Goal: Task Accomplishment & Management: Manage account settings

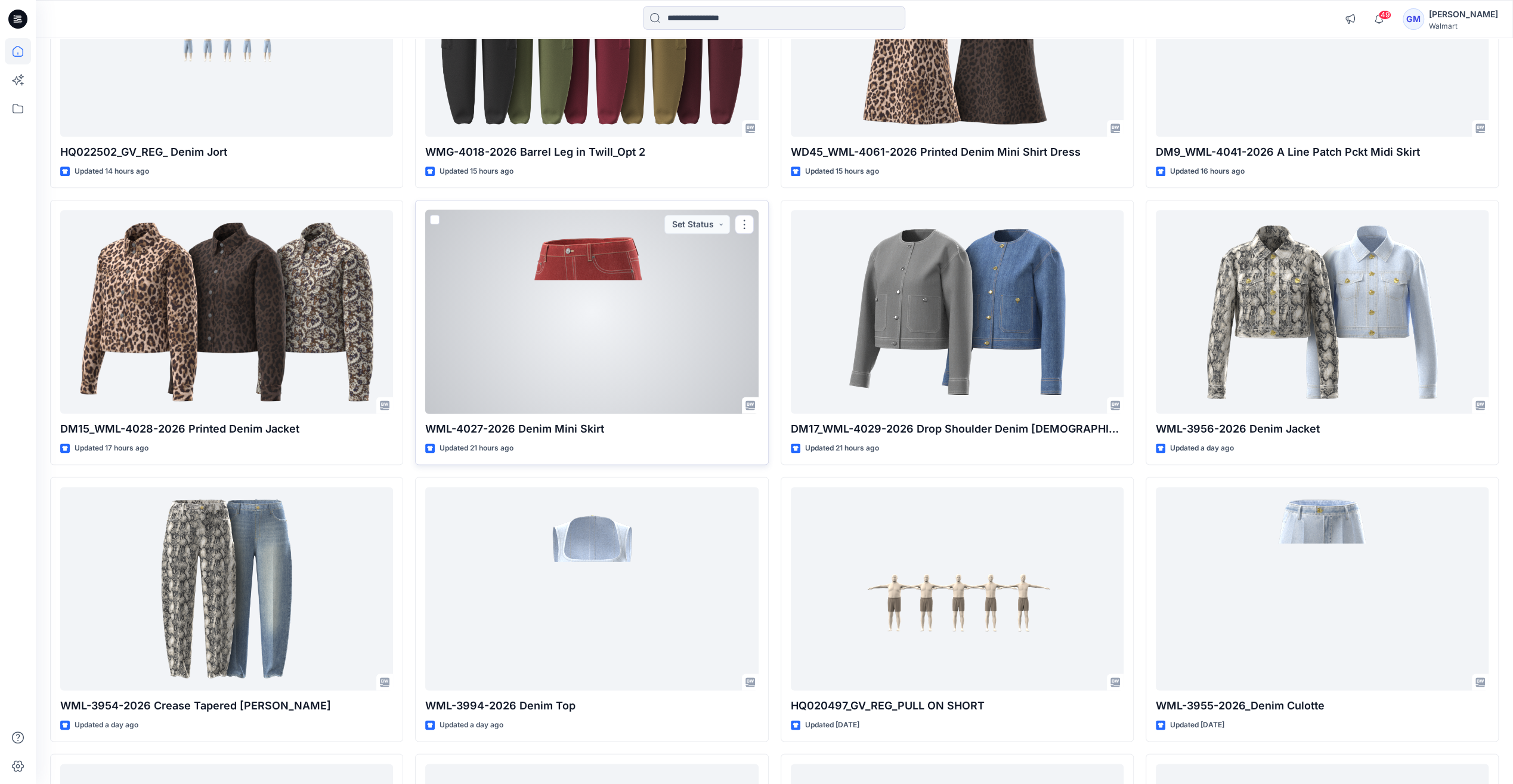
scroll to position [1385, 0]
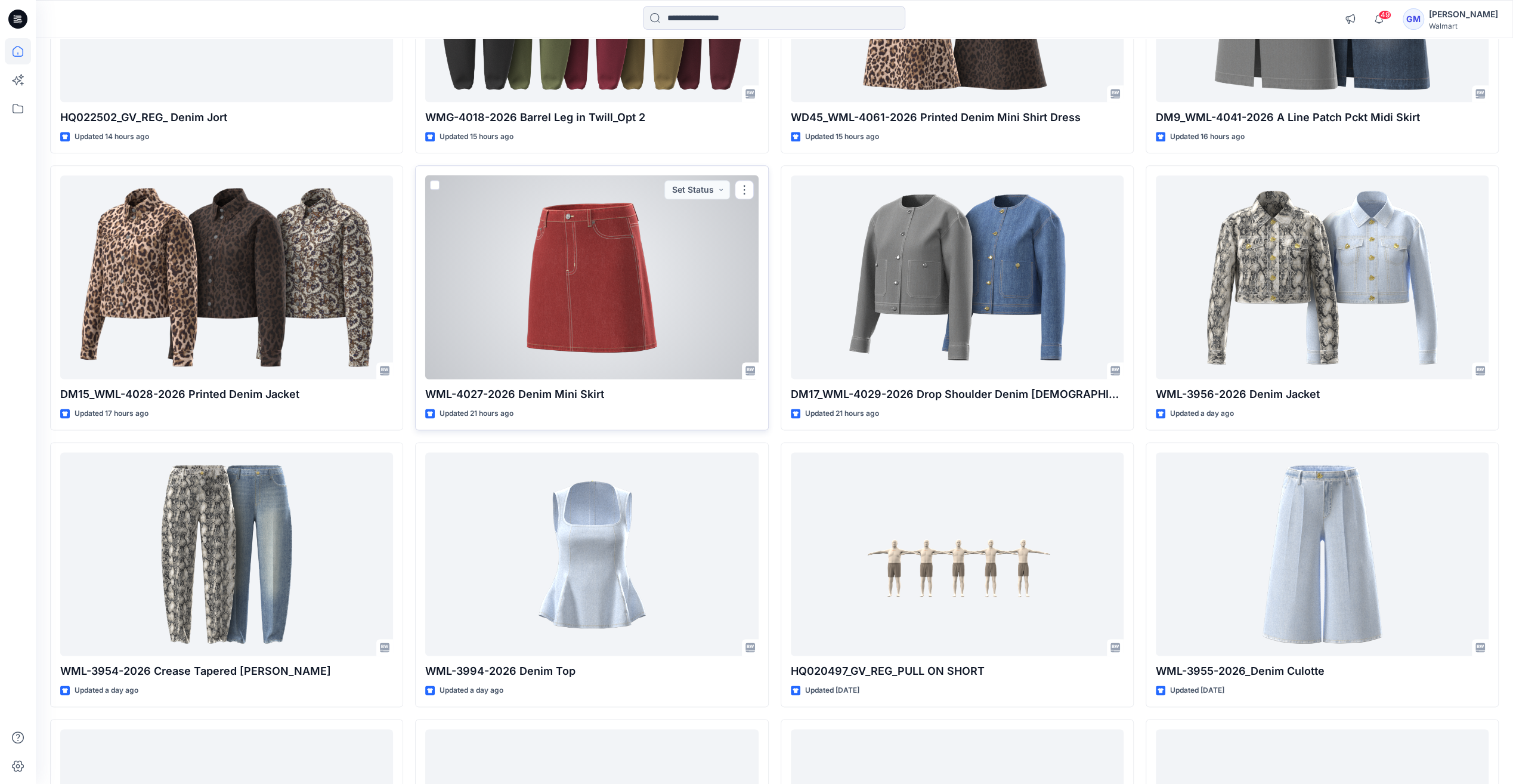
click at [607, 341] on div at bounding box center [592, 277] width 333 height 204
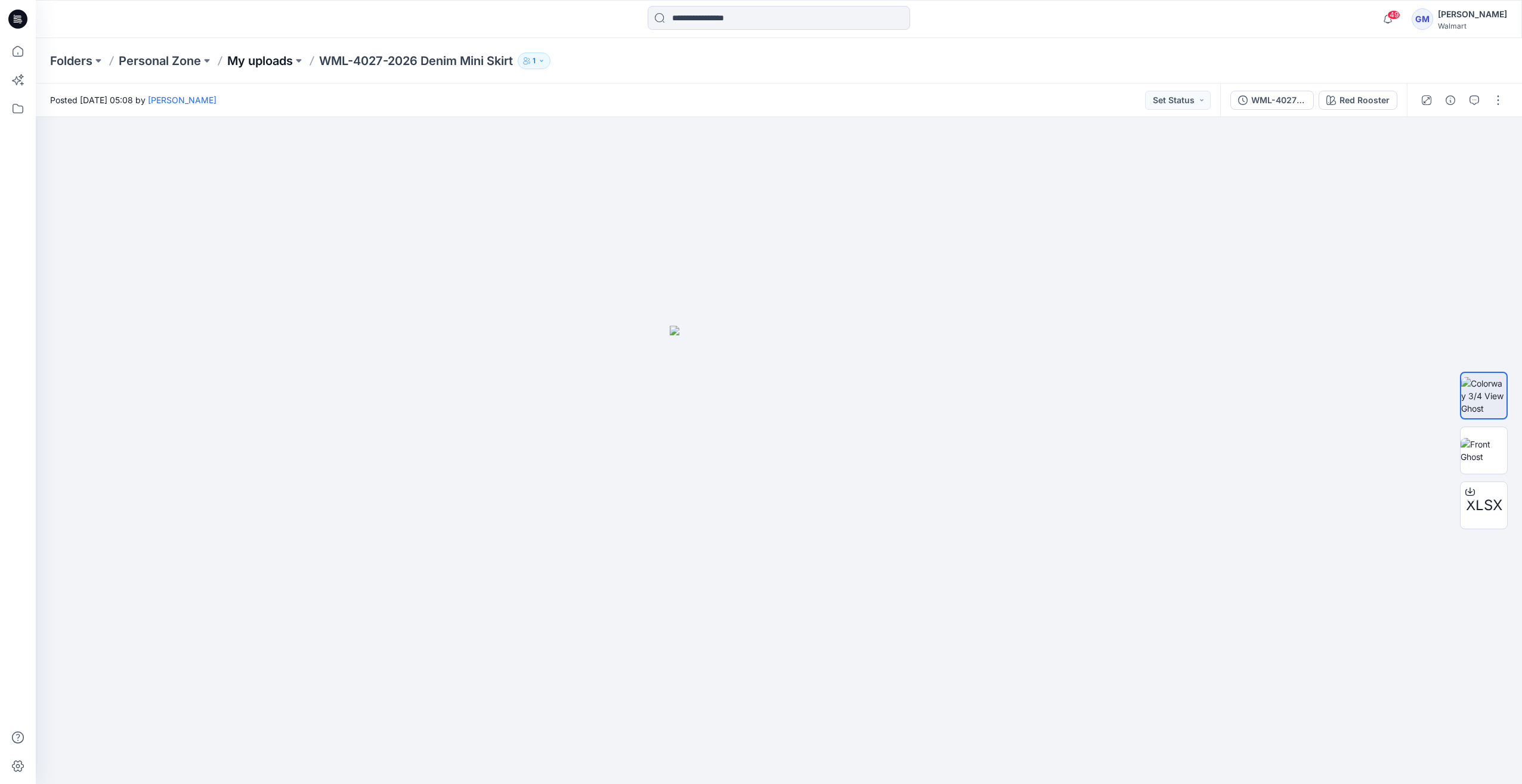
click at [267, 62] on p "My uploads" at bounding box center [260, 61] width 66 height 17
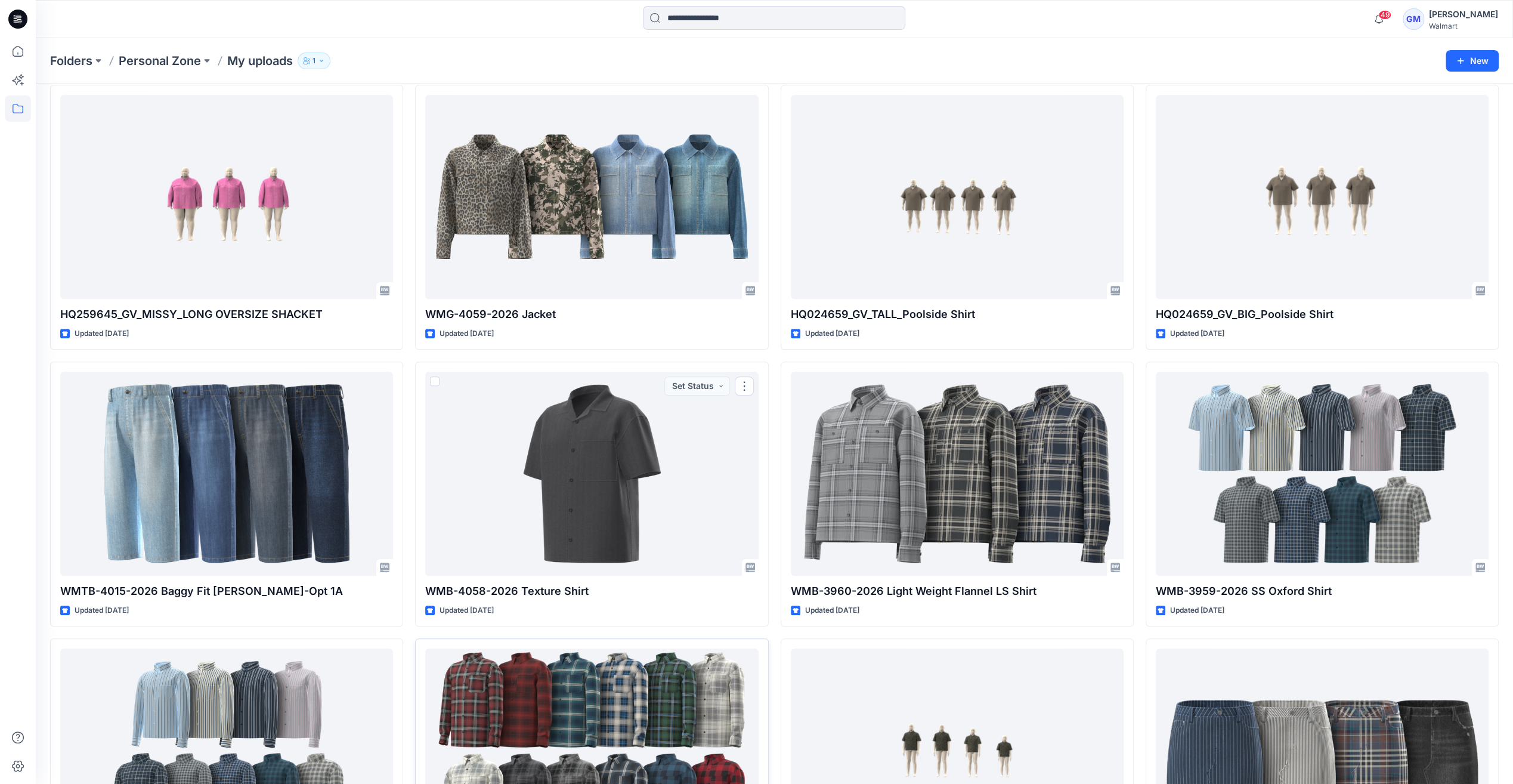
scroll to position [880, 0]
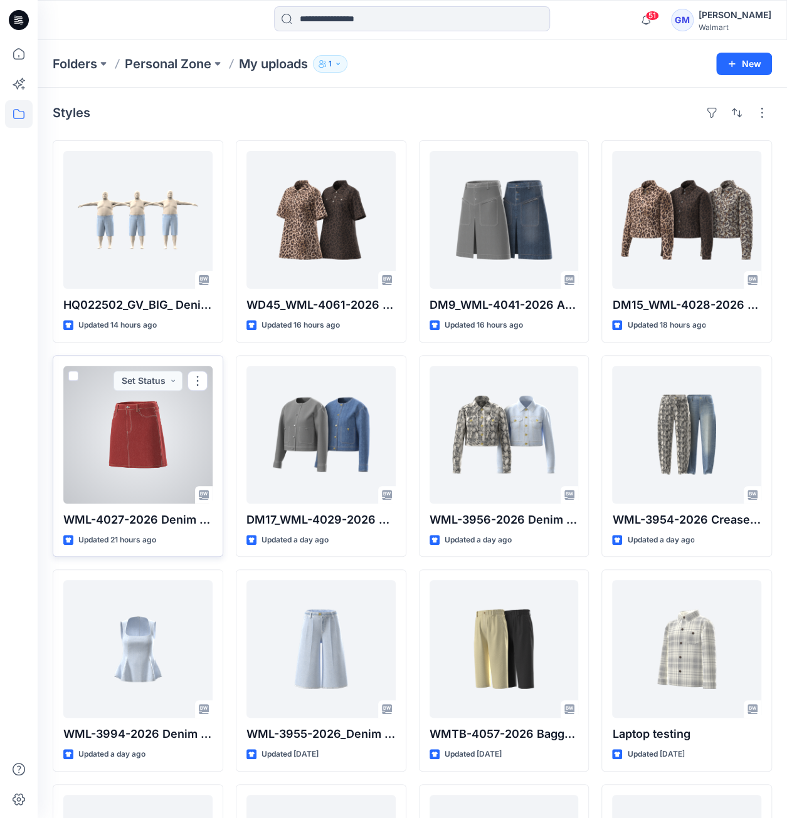
click at [124, 451] on div at bounding box center [137, 435] width 149 height 138
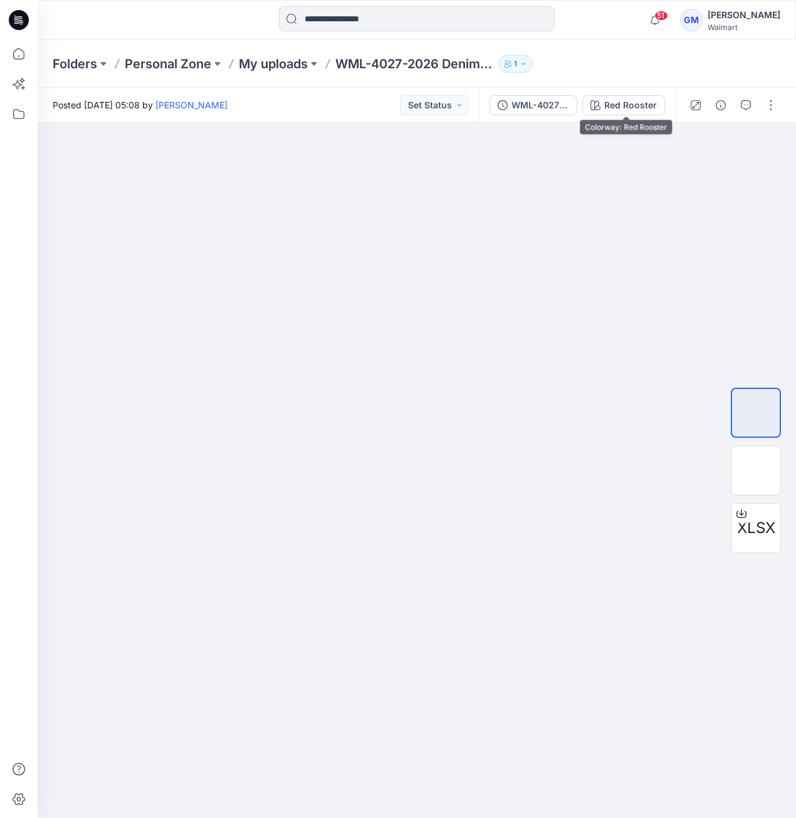
click at [604, 111] on button "Red Rooster" at bounding box center [623, 105] width 83 height 20
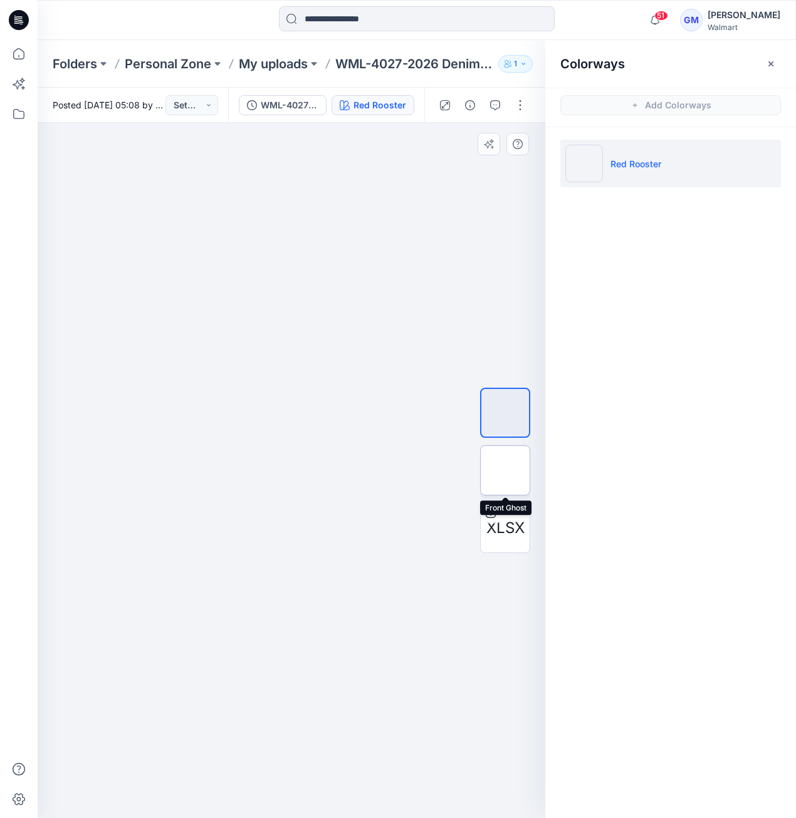
click at [505, 471] on img at bounding box center [505, 471] width 0 height 0
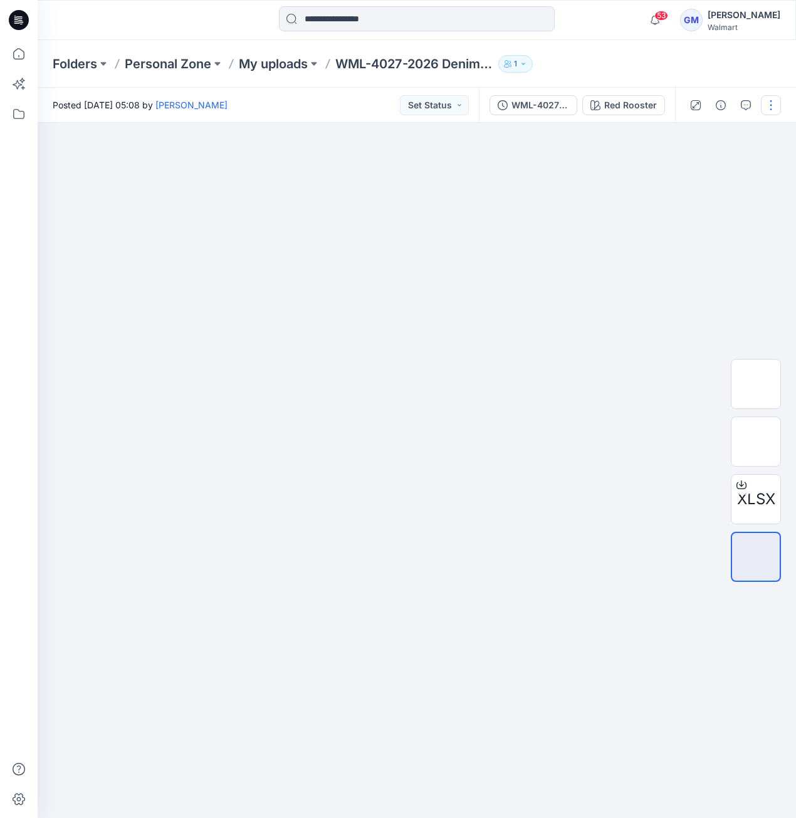
click at [770, 107] on button "button" at bounding box center [771, 105] width 20 height 20
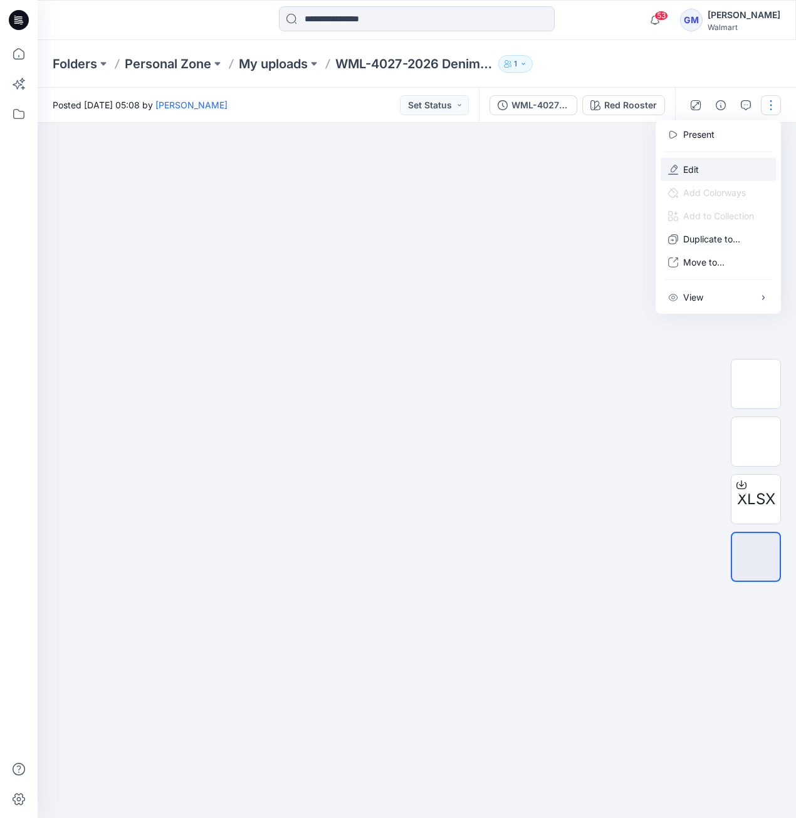
click at [698, 167] on p "Edit" at bounding box center [691, 169] width 16 height 13
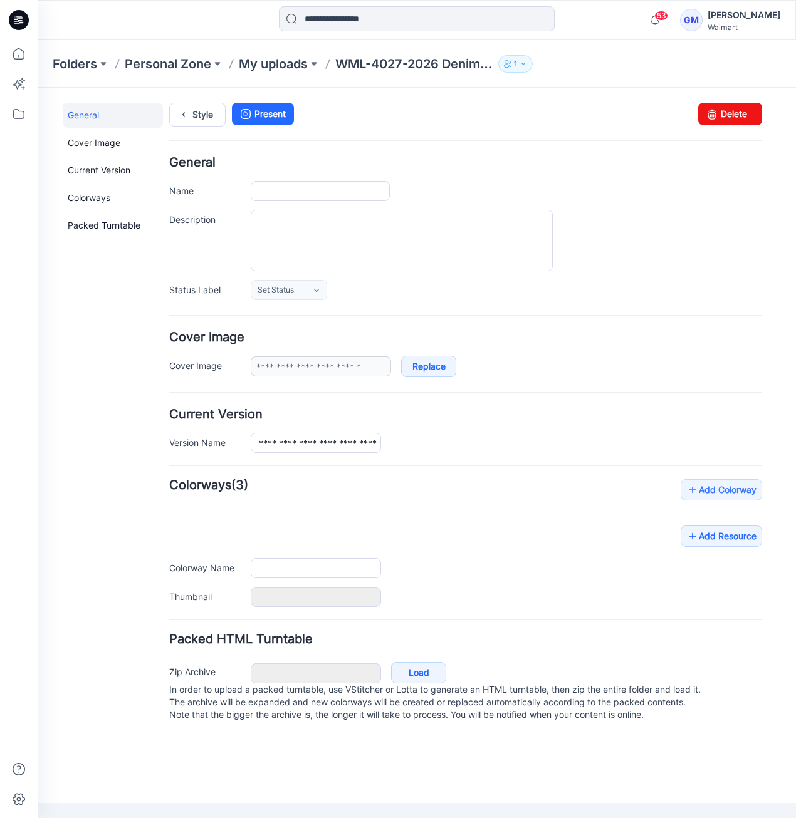
type input "**********"
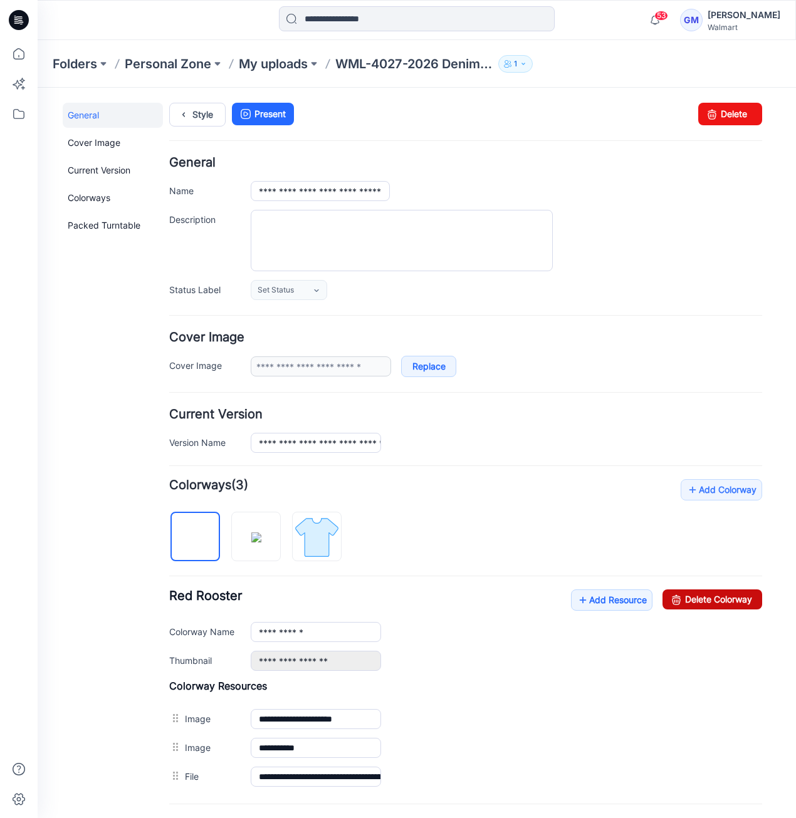
drag, startPoint x: 703, startPoint y: 598, endPoint x: 485, endPoint y: 141, distance: 506.3
click at [703, 598] on link "Delete Colorway" at bounding box center [712, 600] width 100 height 20
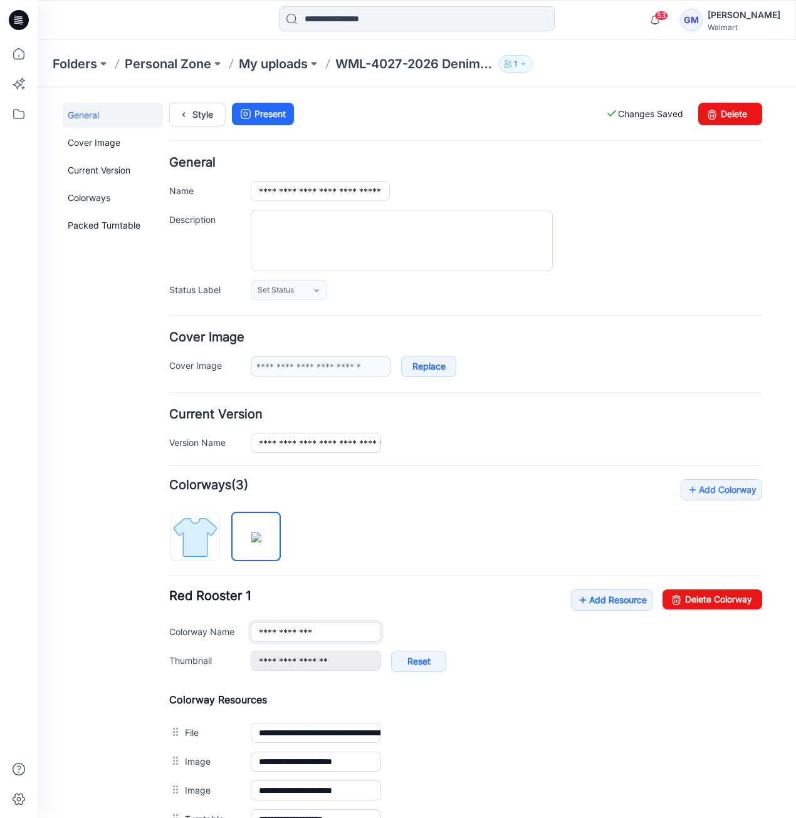
click at [338, 628] on input "**********" at bounding box center [316, 632] width 130 height 20
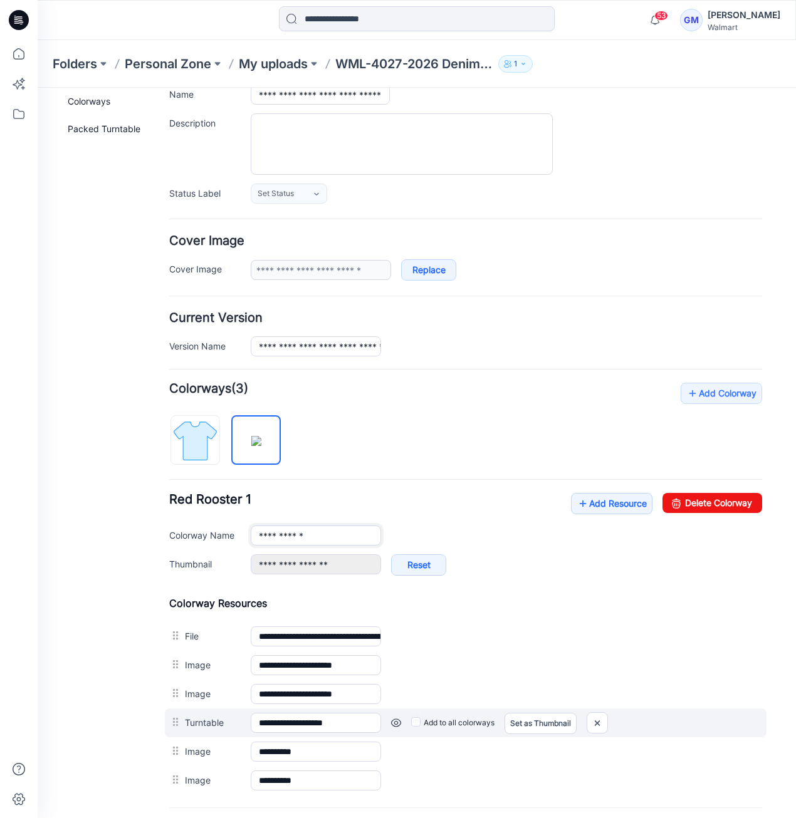
scroll to position [188, 0]
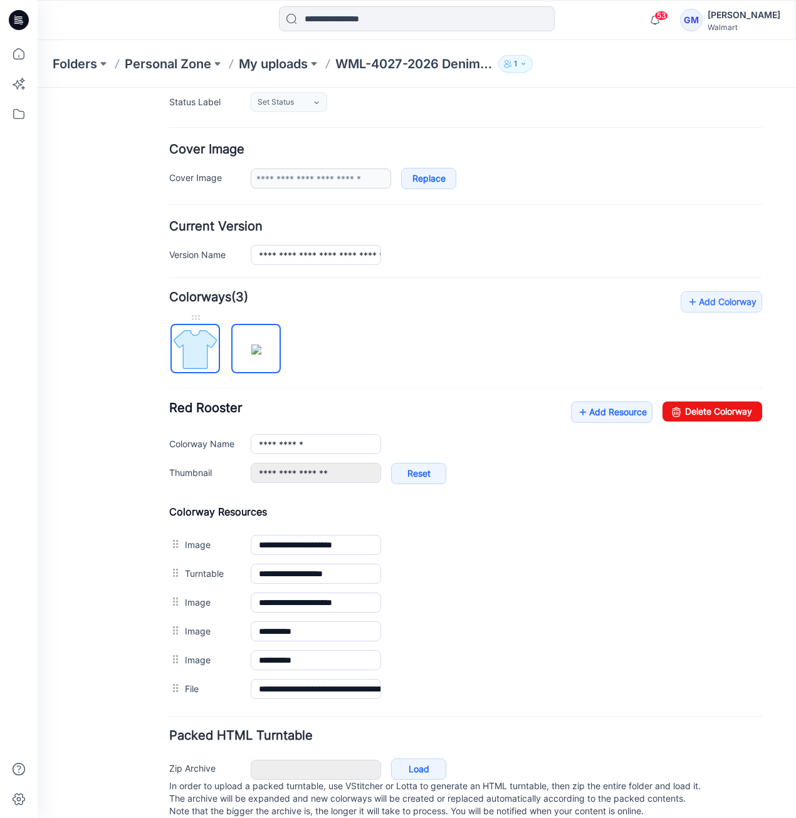
click at [190, 365] on img at bounding box center [195, 349] width 47 height 47
type input "**********"
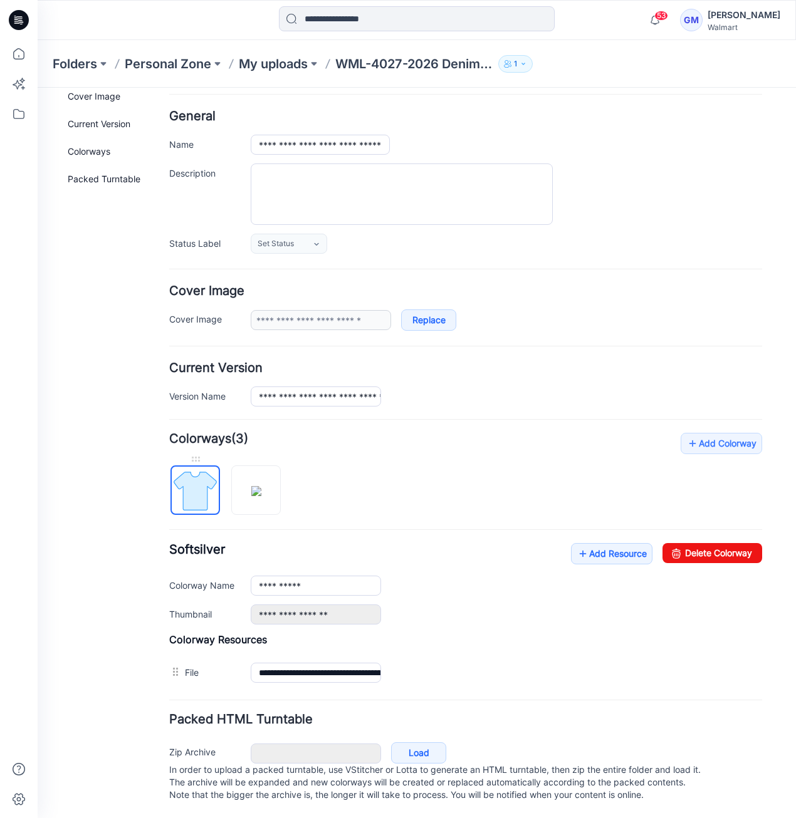
scroll to position [55, 0]
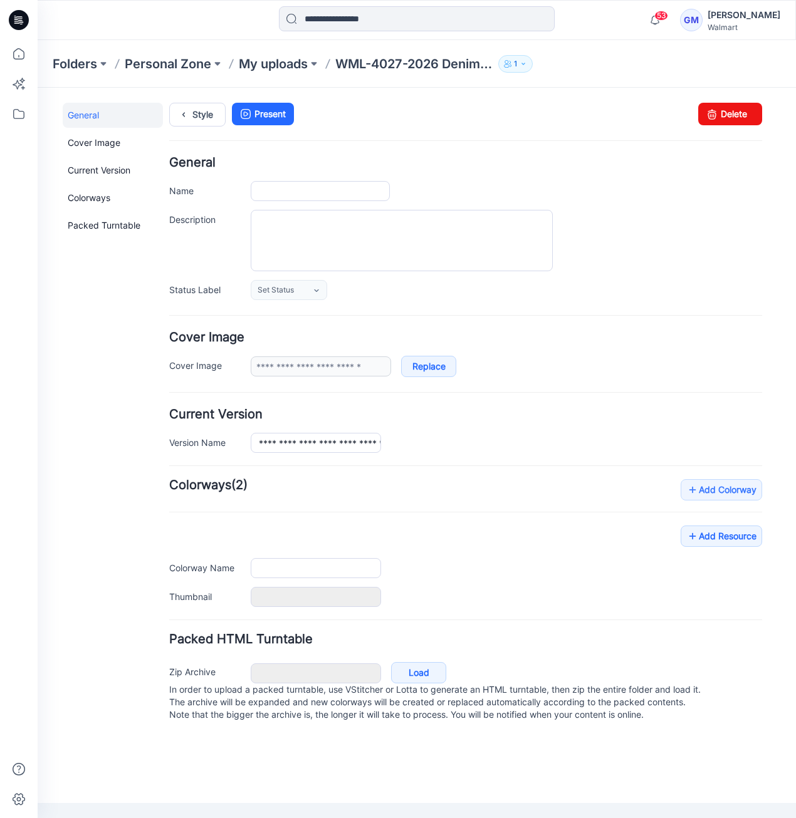
type input "**********"
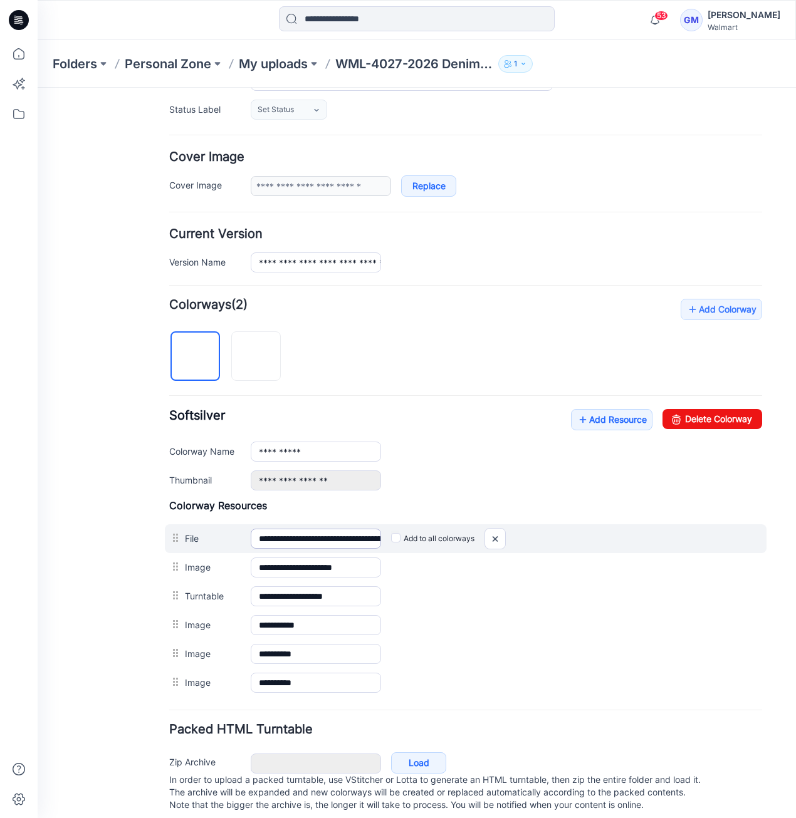
scroll to position [197, 0]
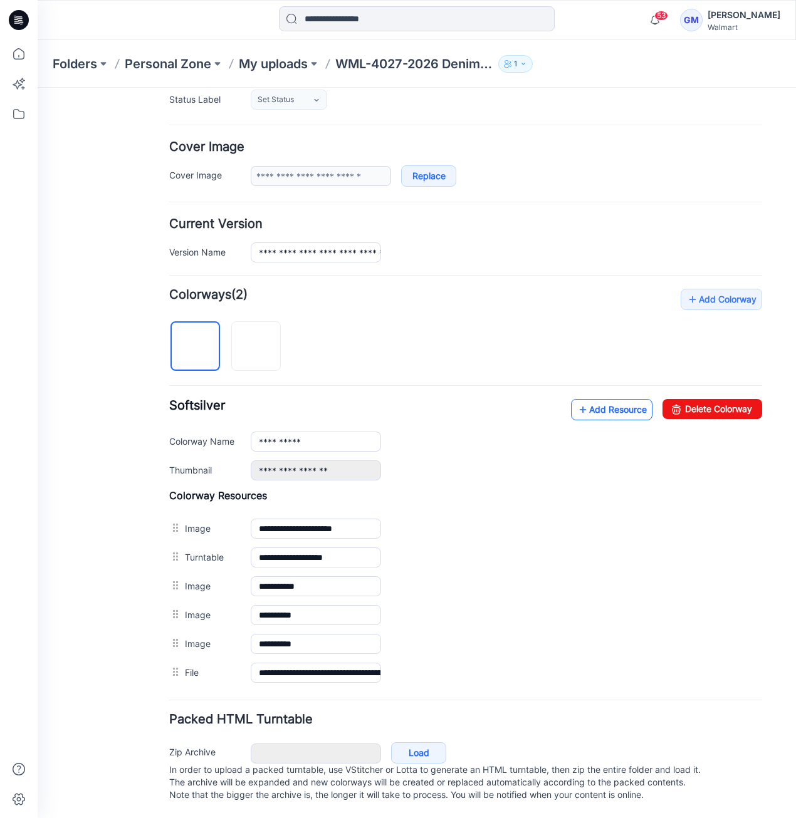
click at [608, 399] on link "Add Resource" at bounding box center [611, 409] width 81 height 21
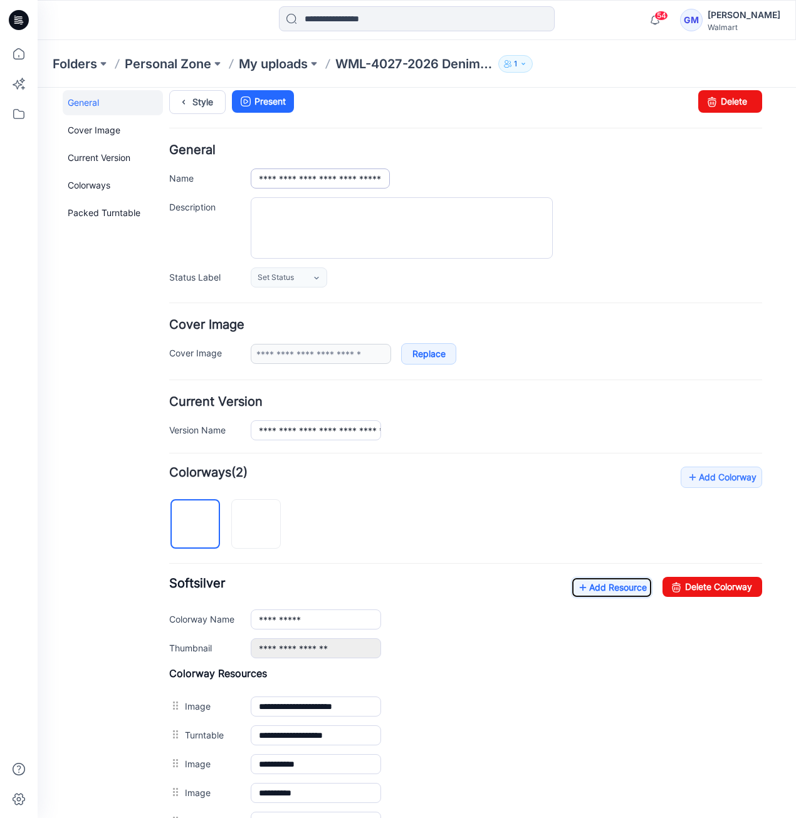
scroll to position [9, 0]
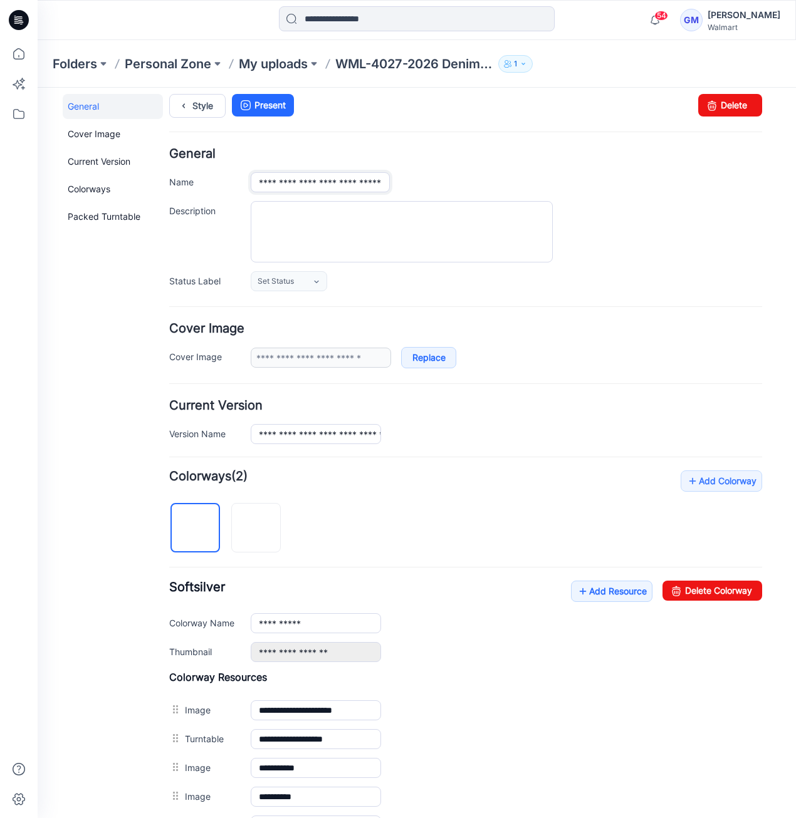
drag, startPoint x: 253, startPoint y: 175, endPoint x: 256, endPoint y: 185, distance: 10.1
click at [256, 185] on input "**********" at bounding box center [320, 182] width 139 height 20
drag, startPoint x: 303, startPoint y: 188, endPoint x: 570, endPoint y: 190, distance: 266.4
click at [570, 190] on div "**********" at bounding box center [506, 181] width 511 height 19
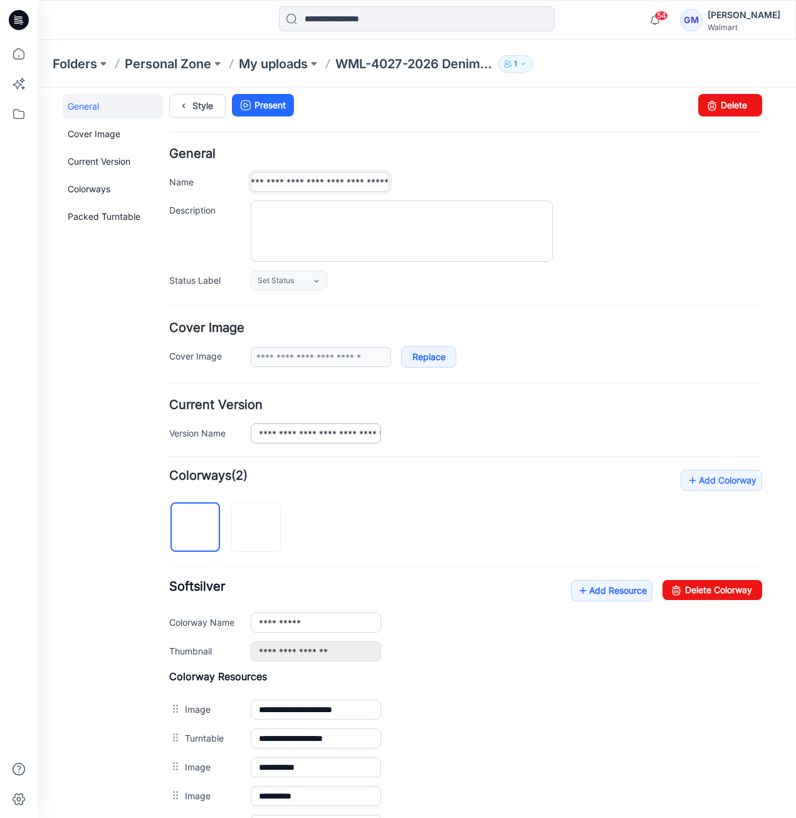
type input "**********"
drag, startPoint x: 321, startPoint y: 439, endPoint x: 591, endPoint y: 439, distance: 270.1
click at [597, 439] on div "**********" at bounding box center [506, 433] width 511 height 19
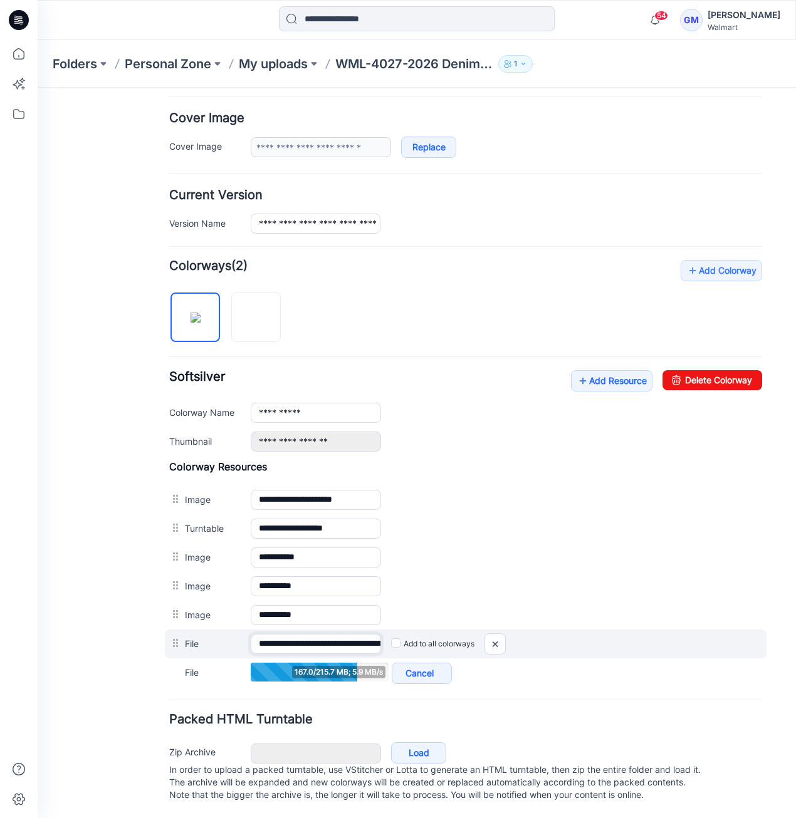
scroll to position [0, 76]
drag, startPoint x: 311, startPoint y: 632, endPoint x: 384, endPoint y: 632, distance: 72.7
click at [384, 632] on div "**********" at bounding box center [466, 644] width 602 height 29
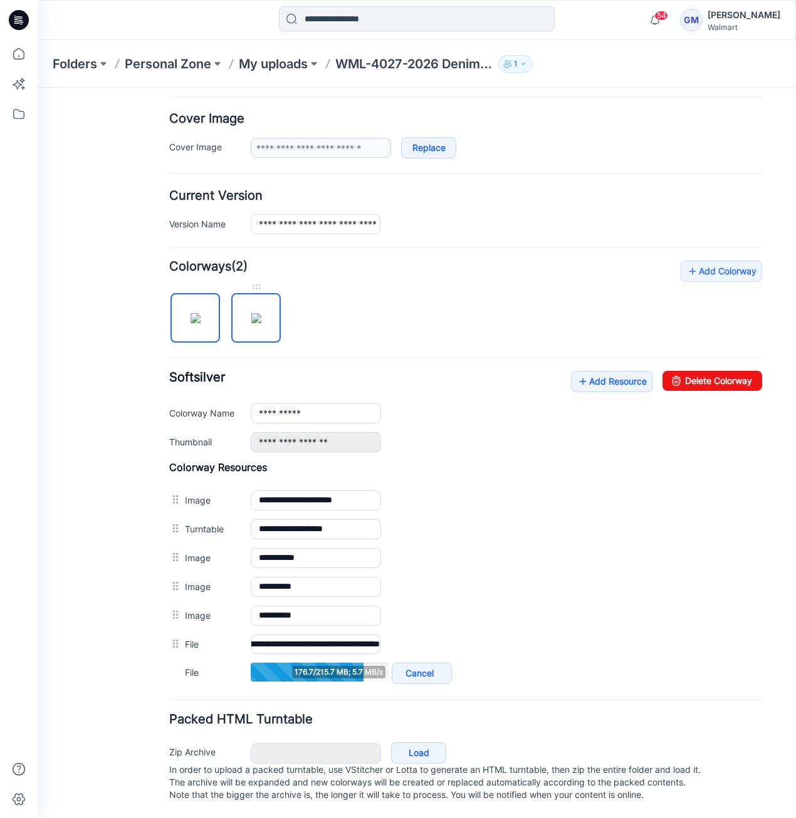
scroll to position [0, 0]
click at [261, 320] on img at bounding box center [256, 318] width 10 height 10
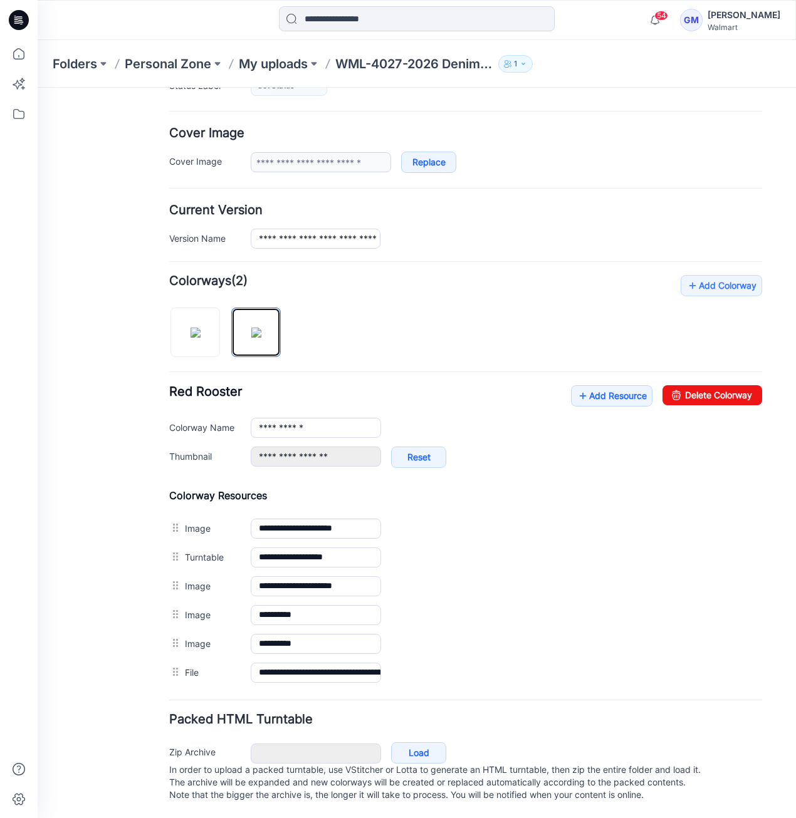
scroll to position [211, 0]
click at [191, 329] on img at bounding box center [196, 333] width 10 height 10
type input "**********"
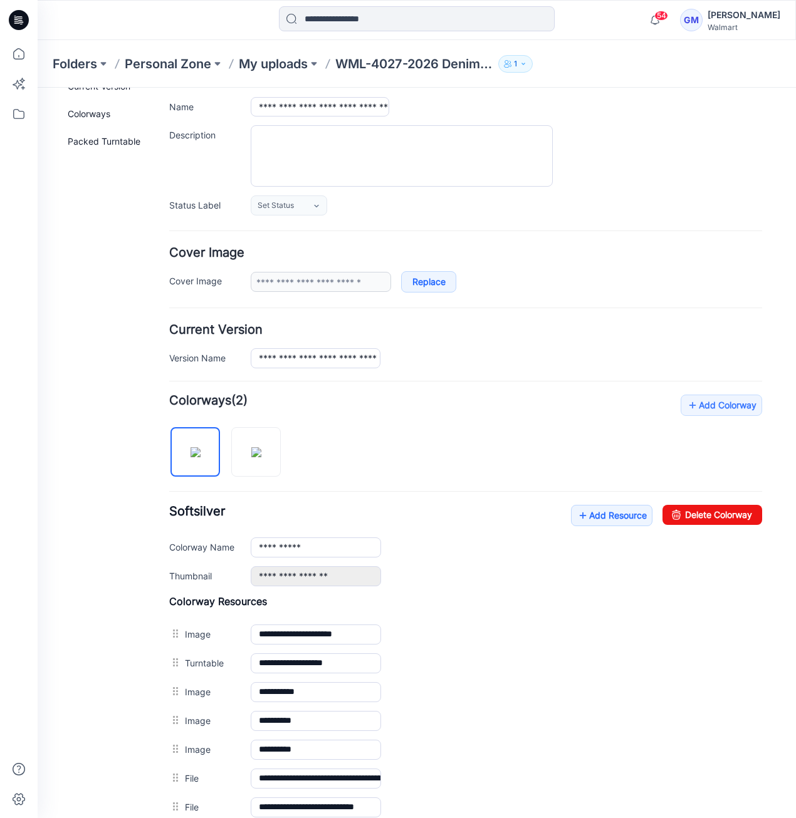
scroll to position [0, 0]
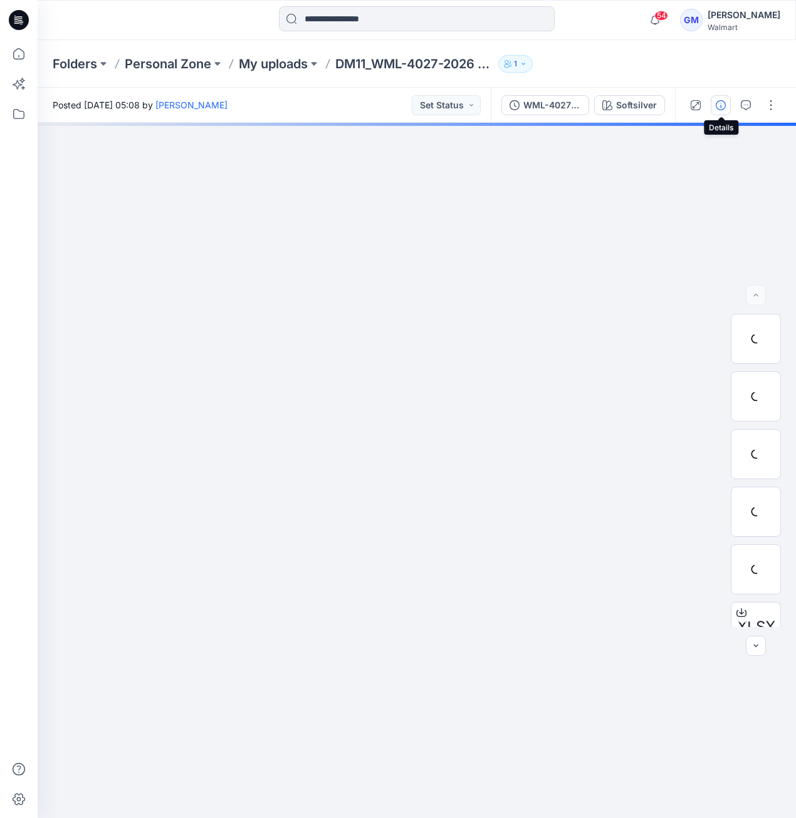
click at [719, 102] on icon "button" at bounding box center [721, 105] width 10 height 10
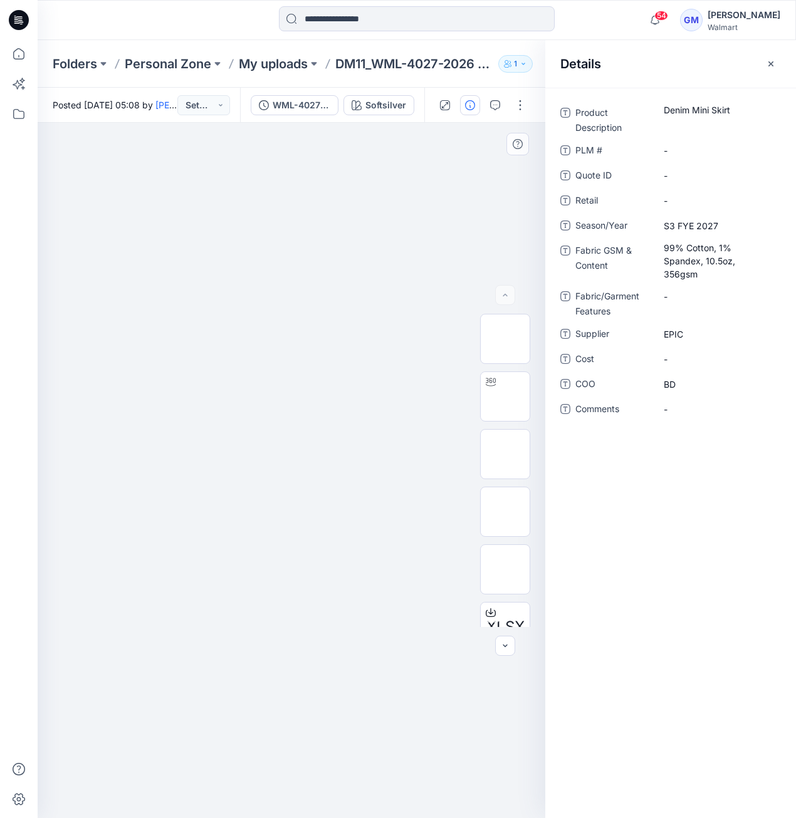
click at [416, 202] on div at bounding box center [292, 471] width 508 height 696
click at [77, 62] on p "Folders" at bounding box center [75, 64] width 44 height 18
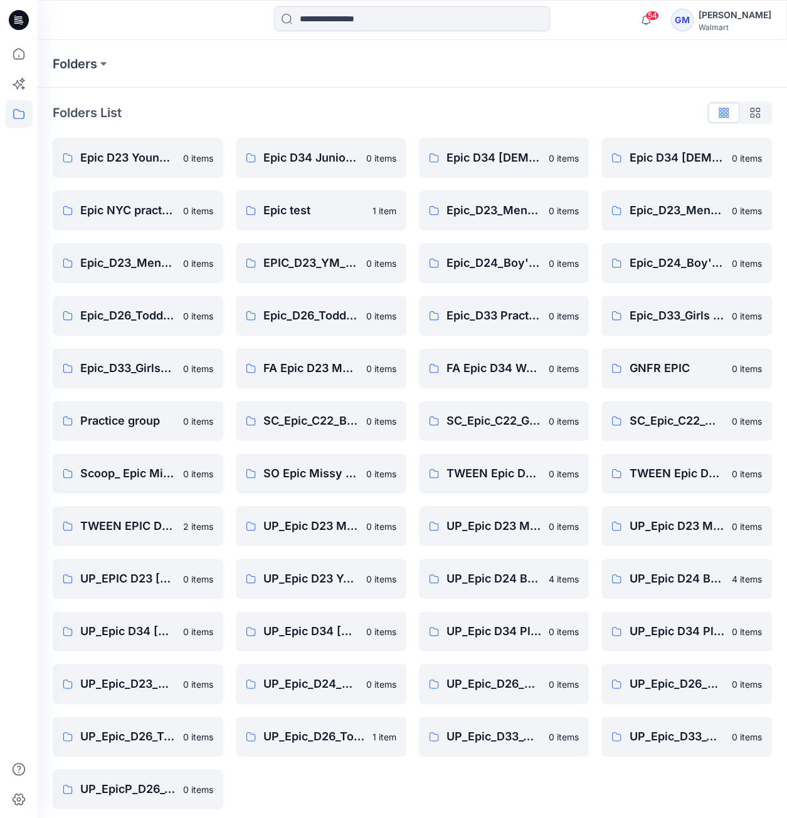
click at [18, 17] on icon at bounding box center [19, 16] width 6 height 1
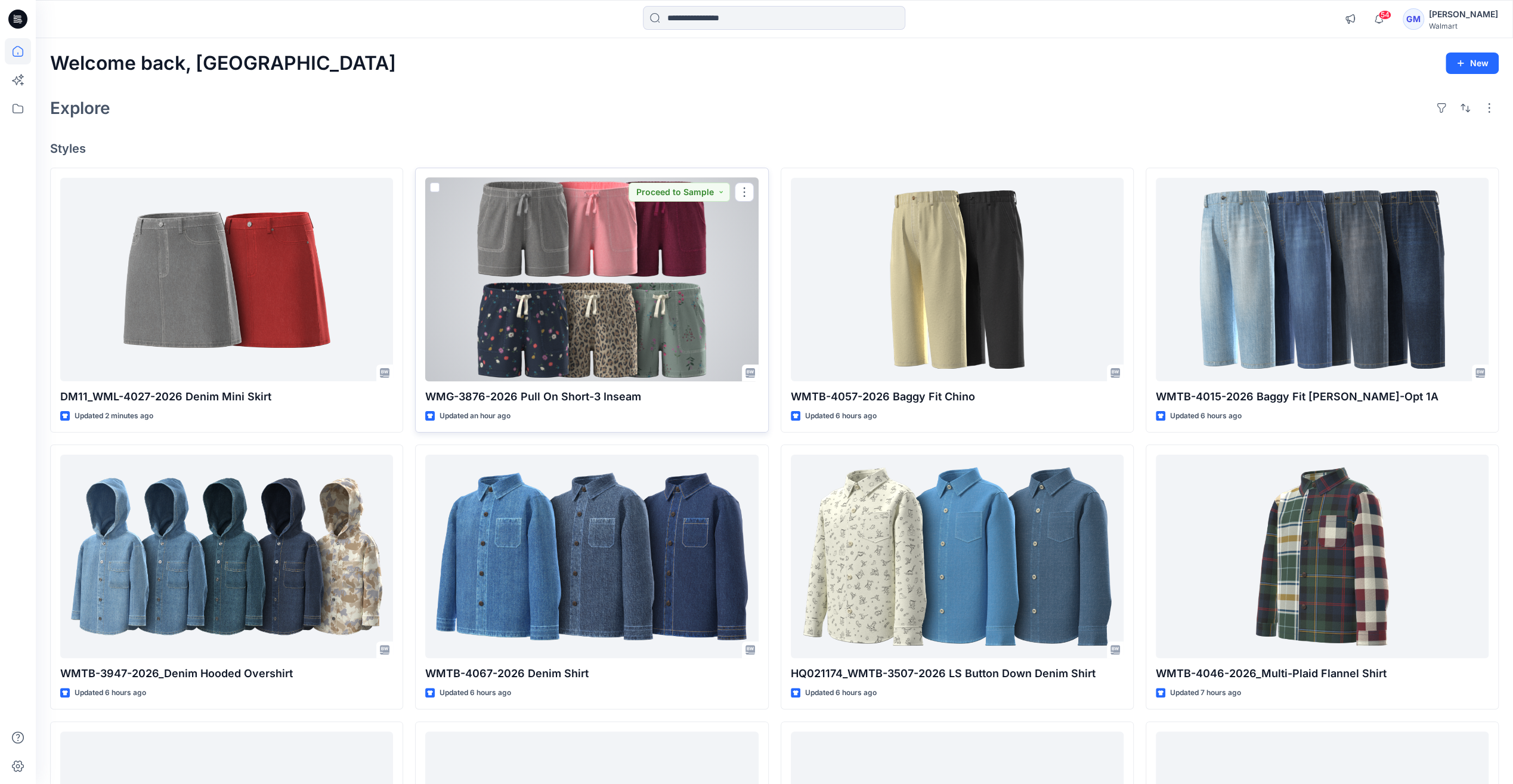
click at [650, 295] on div at bounding box center [592, 280] width 333 height 204
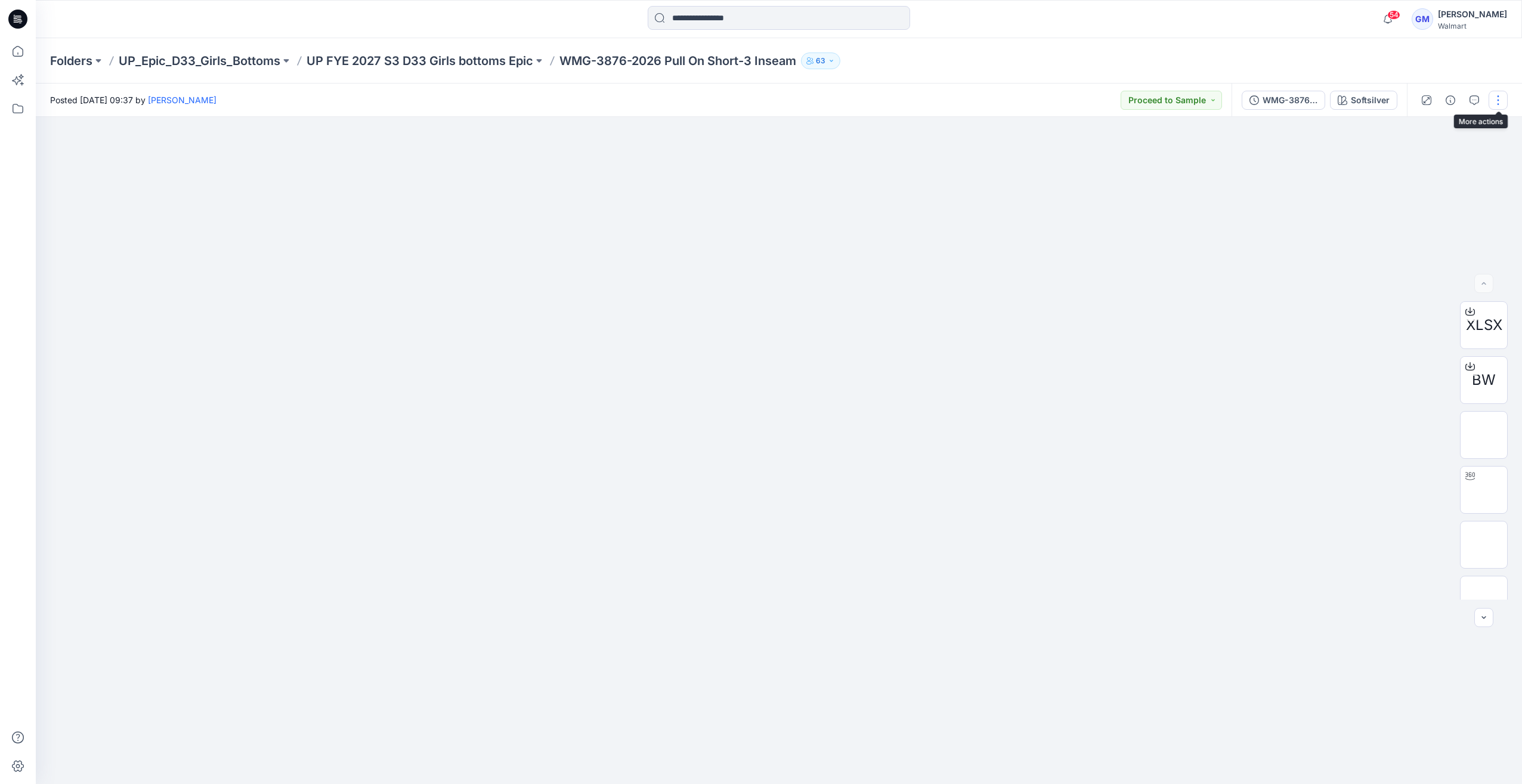
click at [757, 102] on button "button" at bounding box center [1498, 100] width 19 height 19
click at [757, 162] on button "Edit" at bounding box center [1448, 161] width 109 height 22
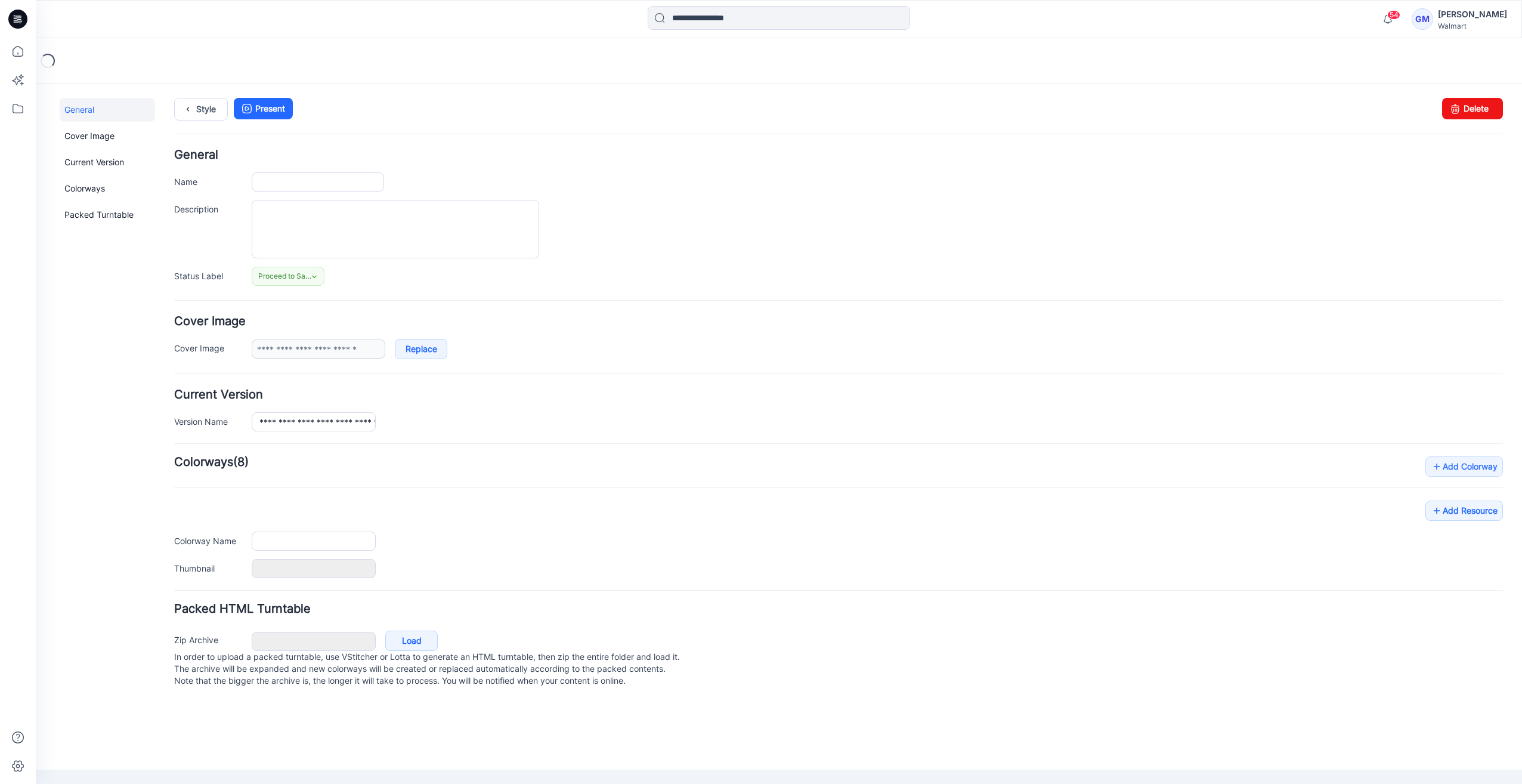
type input "**********"
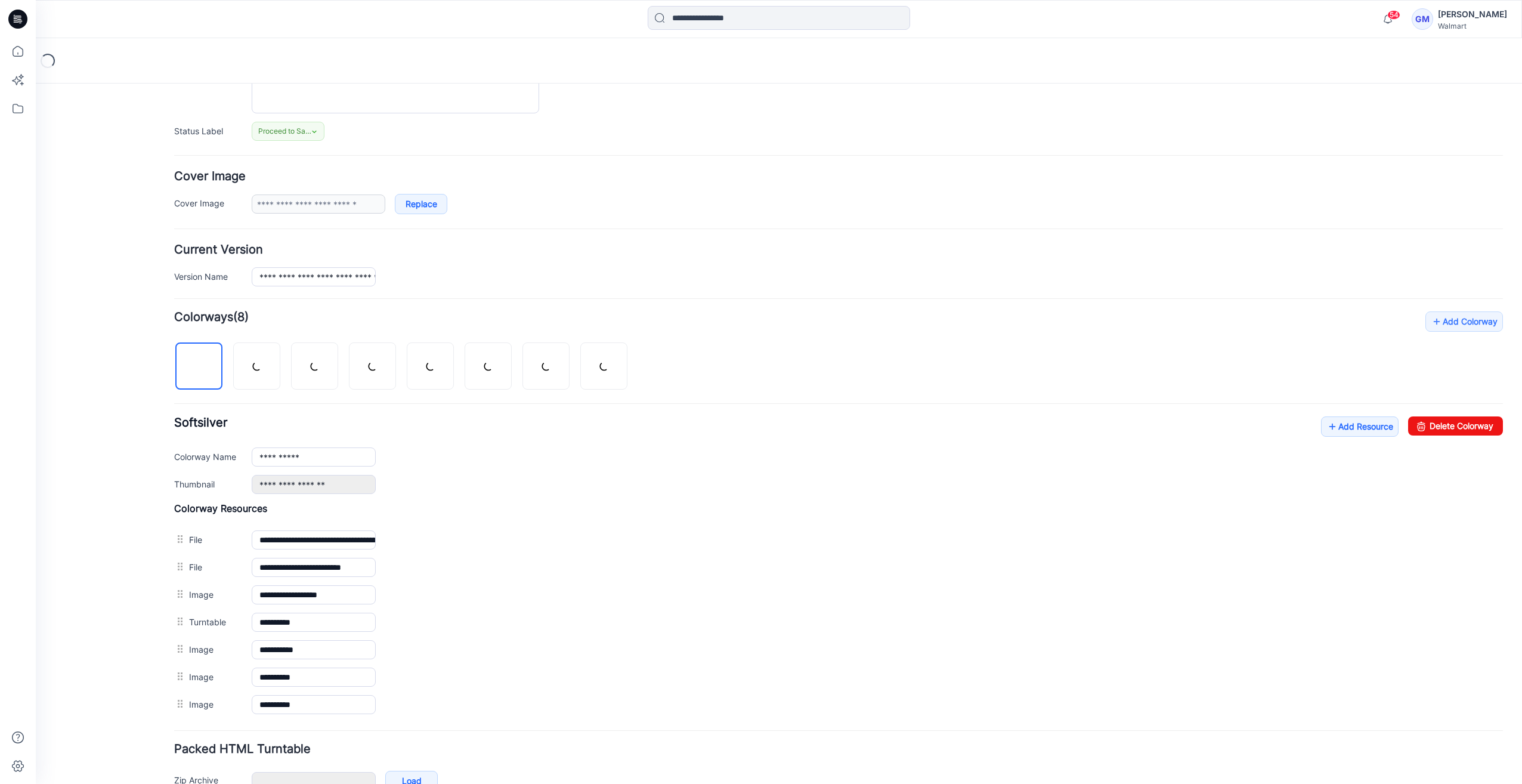
scroll to position [210, 0]
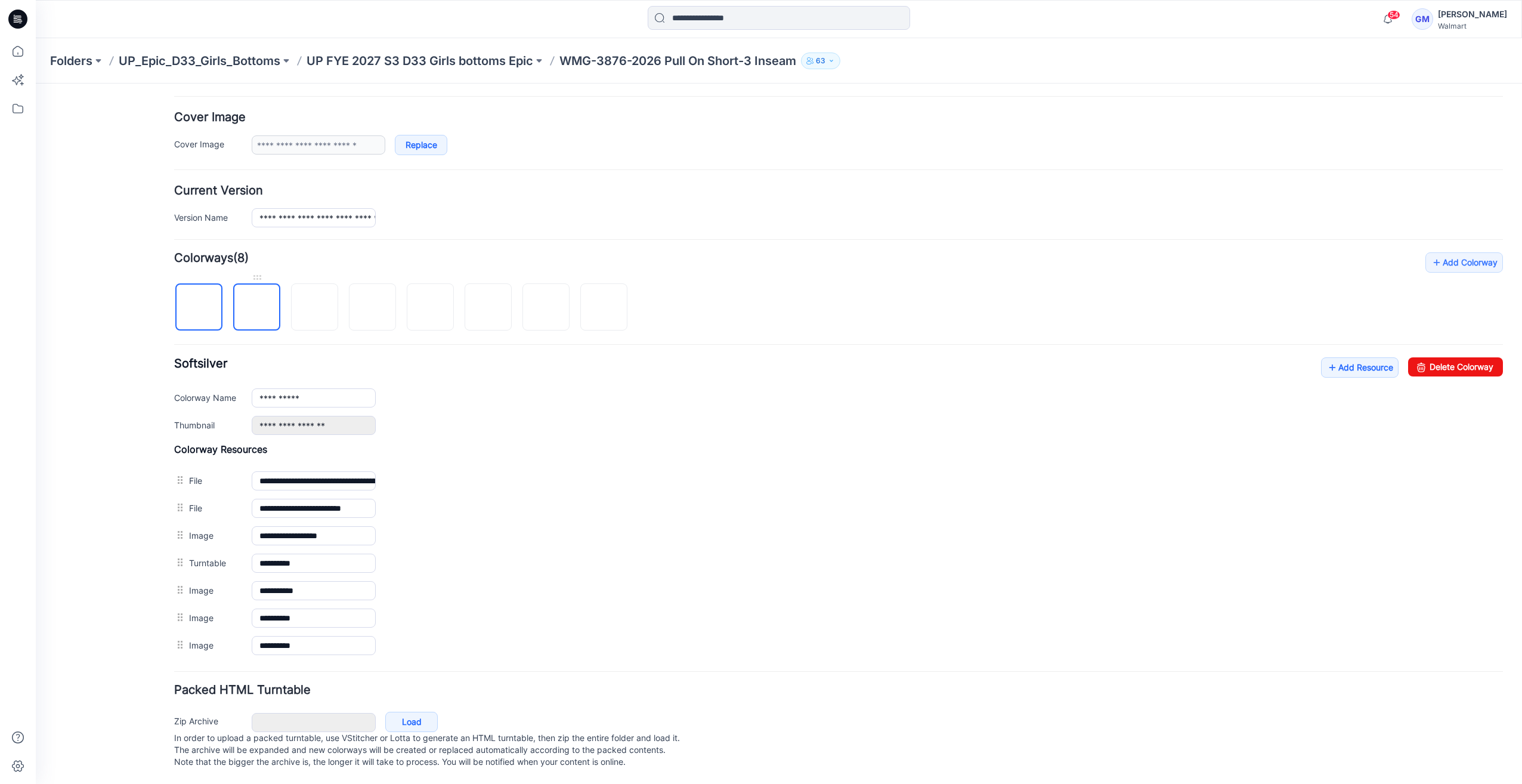
click at [257, 307] on img at bounding box center [257, 307] width 0 height 0
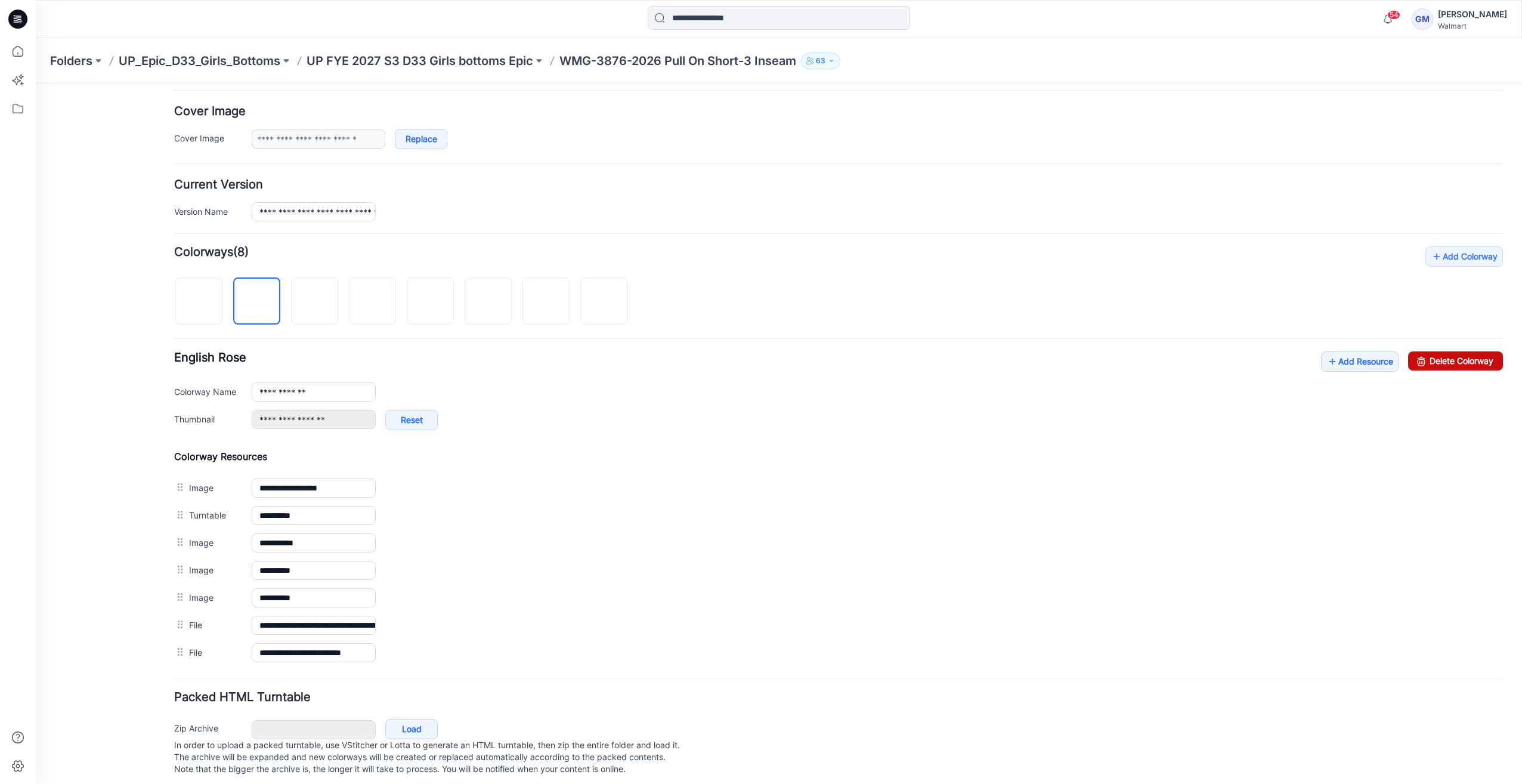
click at [1450, 357] on link "Delete Colorway" at bounding box center [1456, 361] width 95 height 19
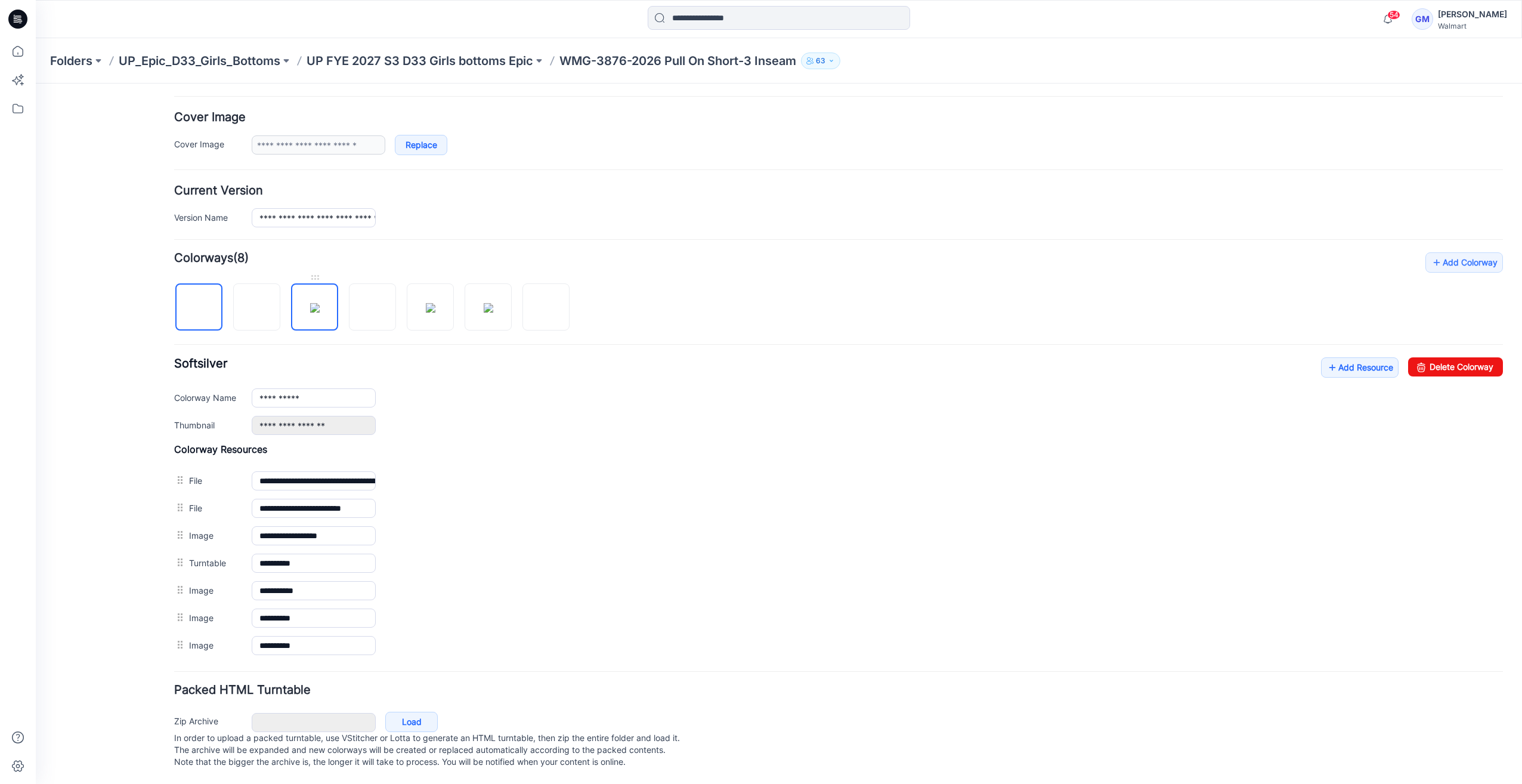
click at [315, 303] on img at bounding box center [315, 307] width 10 height 10
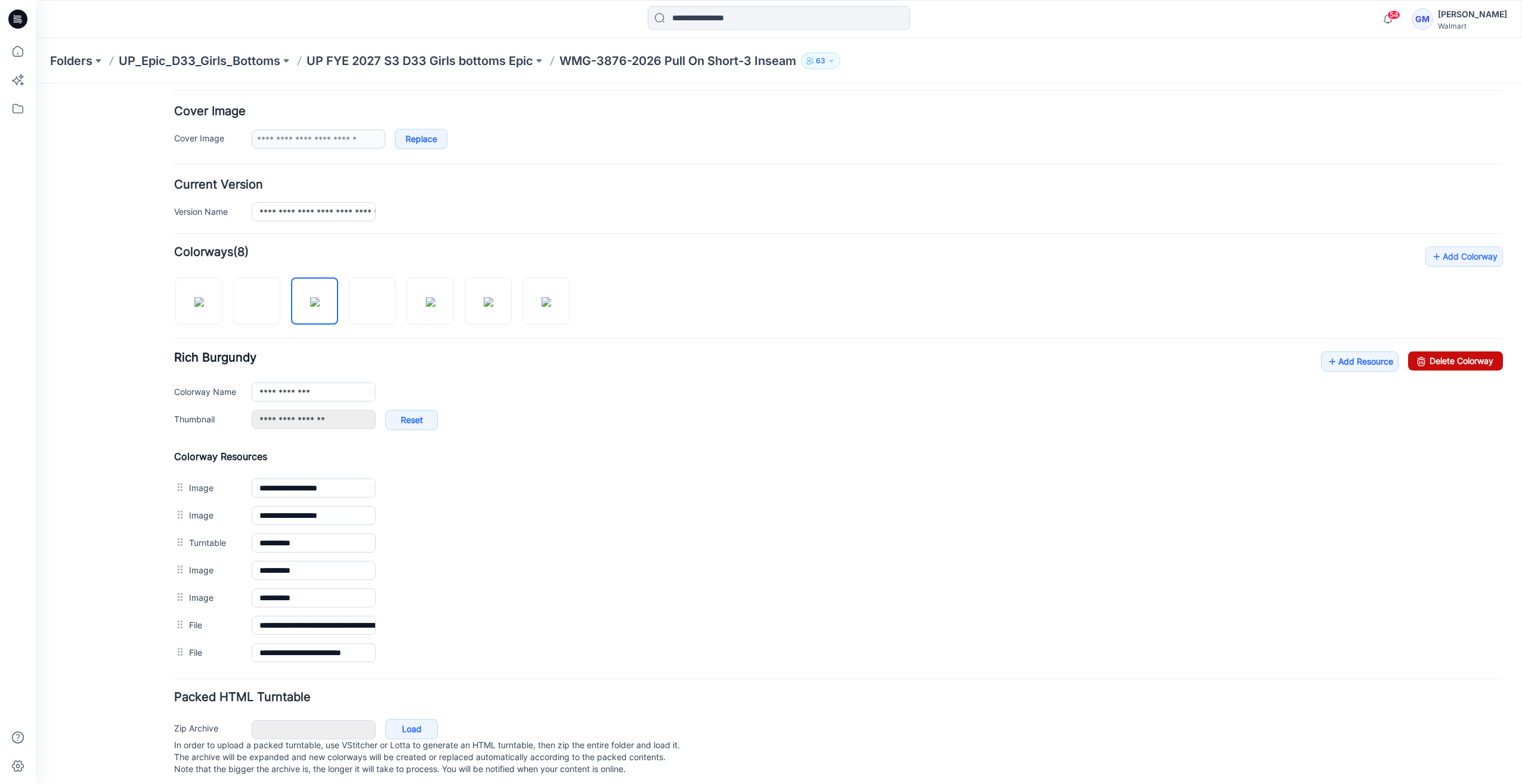
click at [1472, 361] on link "Delete Colorway" at bounding box center [1456, 361] width 95 height 19
type input "**********"
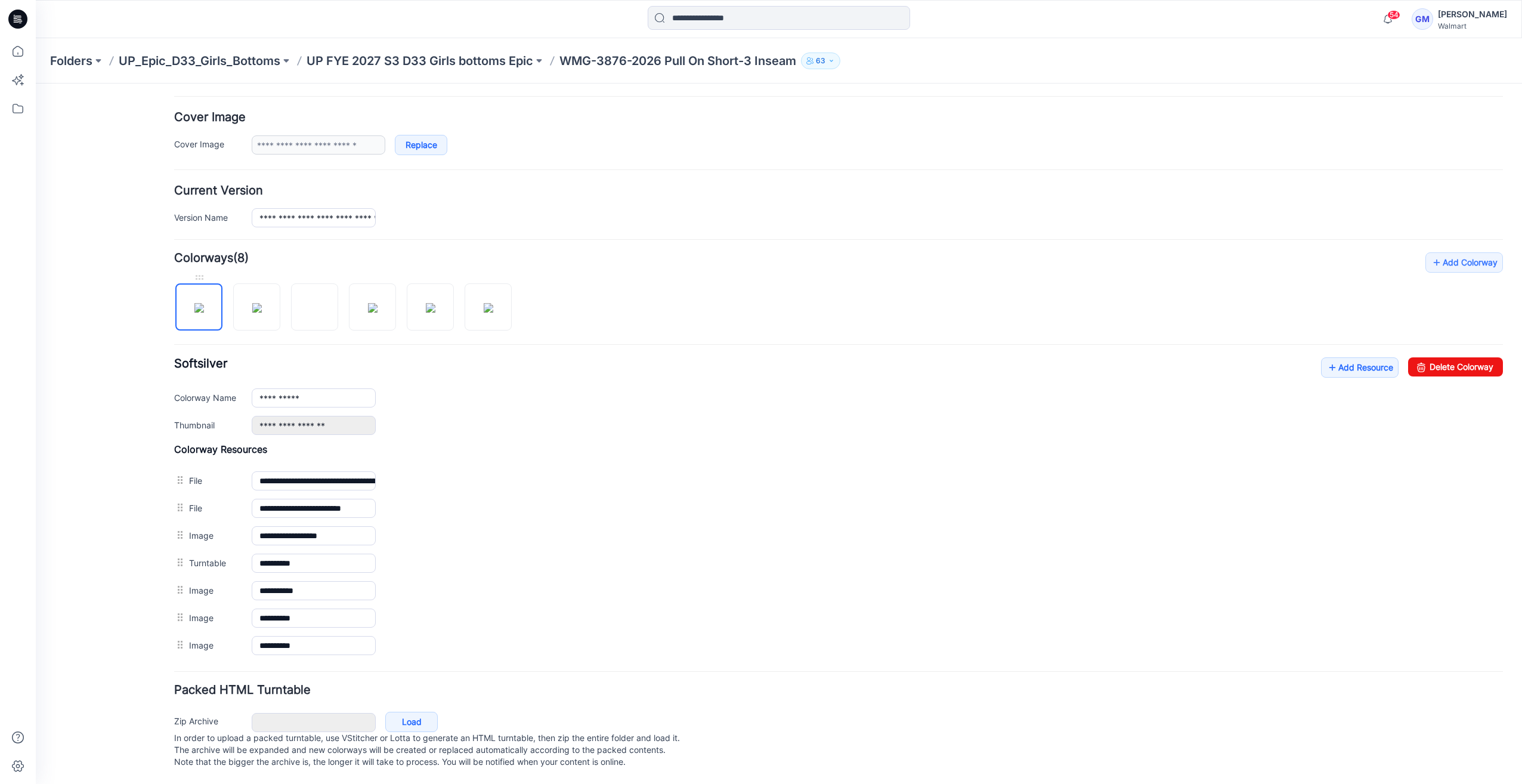
click at [198, 303] on img at bounding box center [199, 307] width 10 height 10
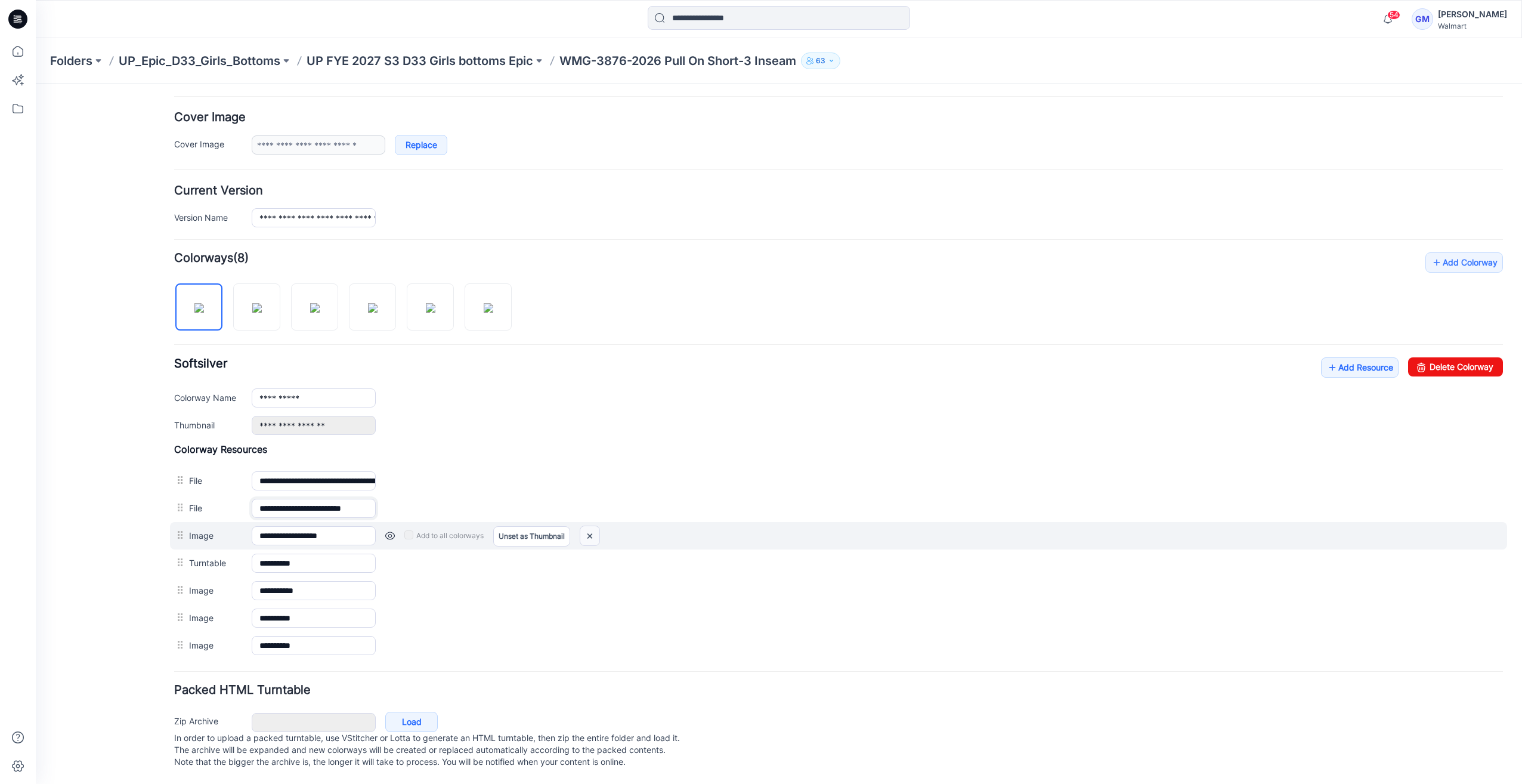
scroll to position [0, 9]
drag, startPoint x: 334, startPoint y: 500, endPoint x: 856, endPoint y: 525, distance: 522.6
click at [610, 523] on div "**********" at bounding box center [839, 551] width 1329 height 215
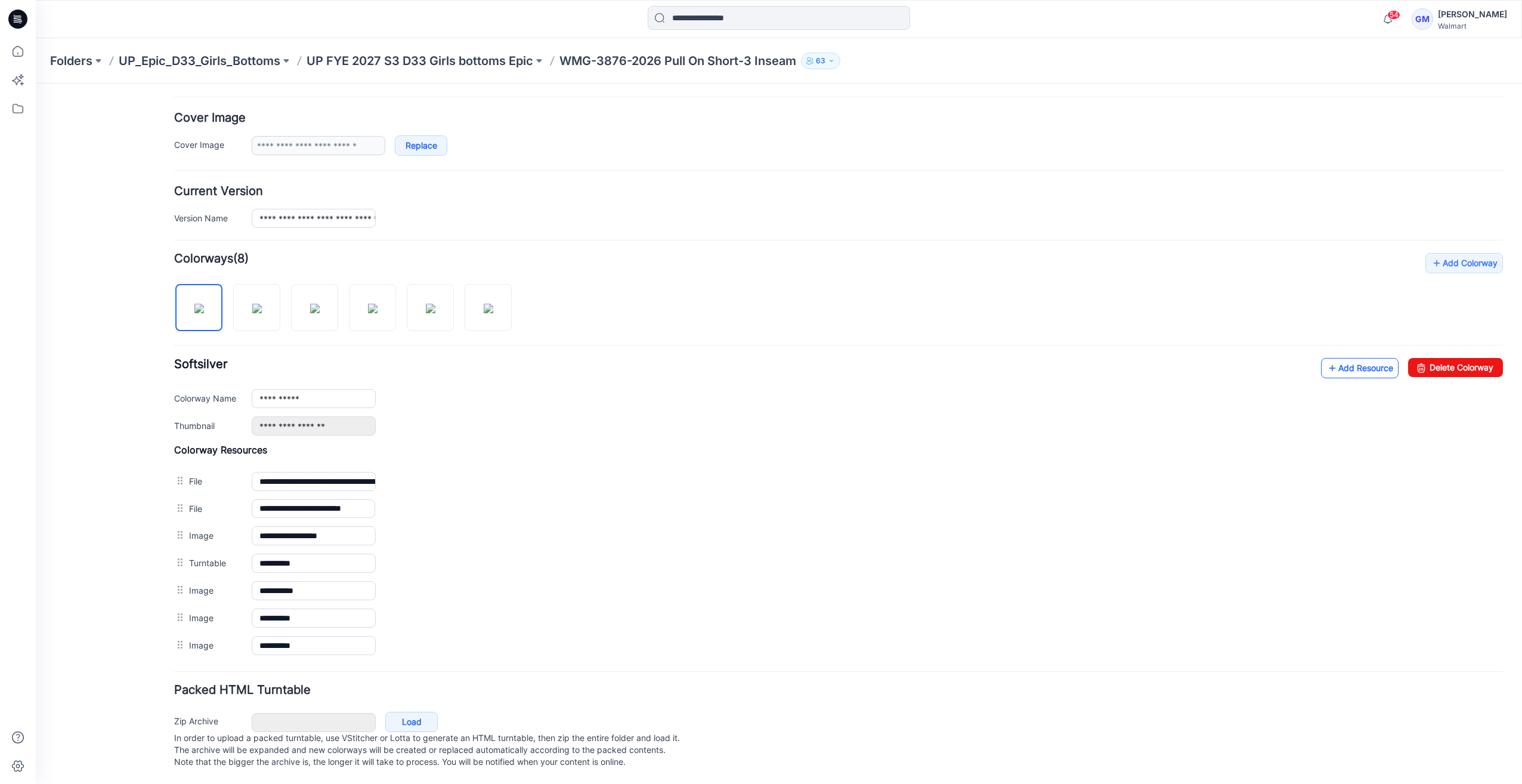
scroll to position [0, 0]
click at [1337, 358] on link "Add Resource" at bounding box center [1359, 367] width 77 height 20
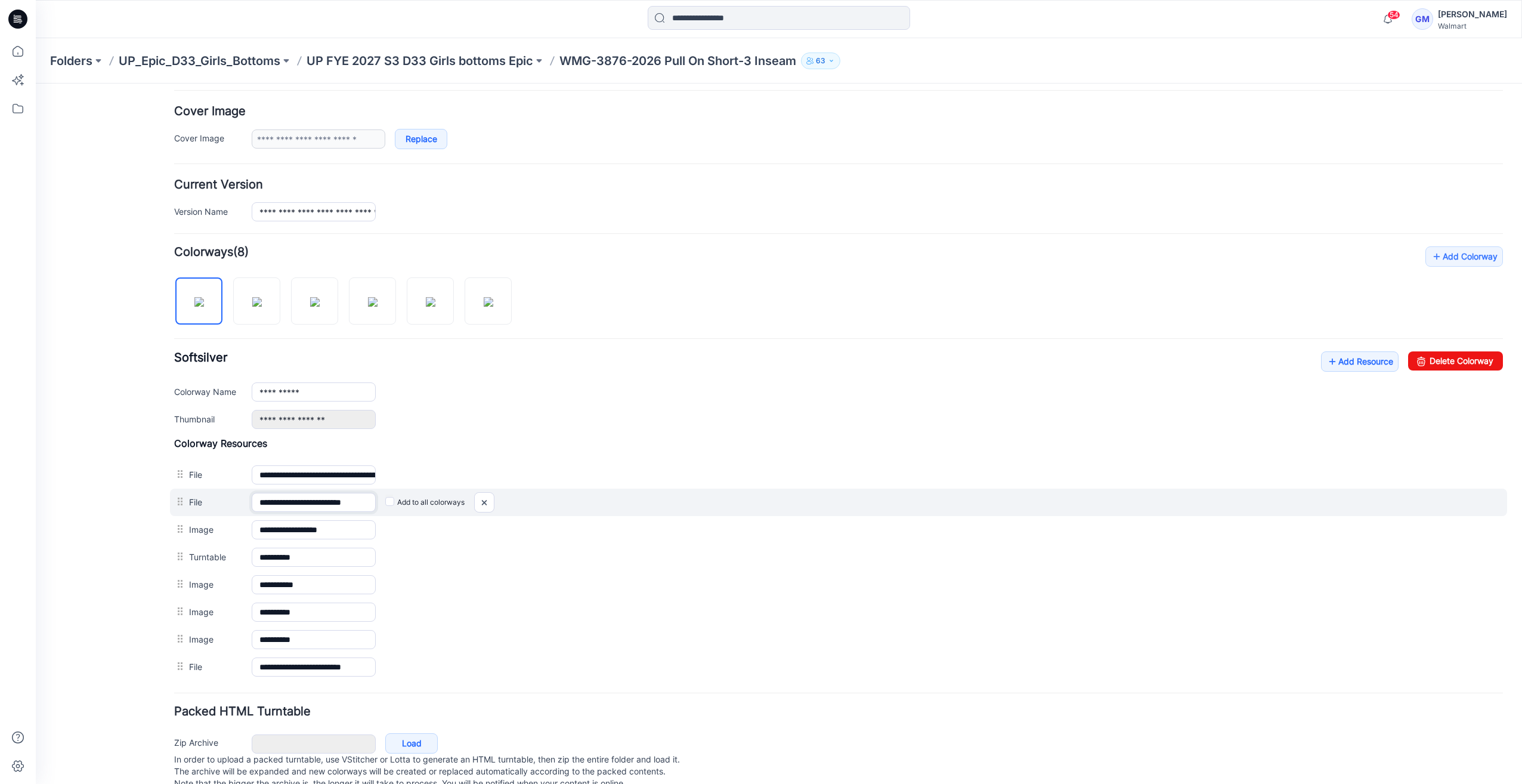
scroll to position [0, 9]
drag, startPoint x: 338, startPoint y: 493, endPoint x: 665, endPoint y: 491, distance: 327.0
click at [665, 491] on div "**********" at bounding box center [839, 501] width 1337 height 28
click at [489, 499] on img at bounding box center [484, 502] width 19 height 20
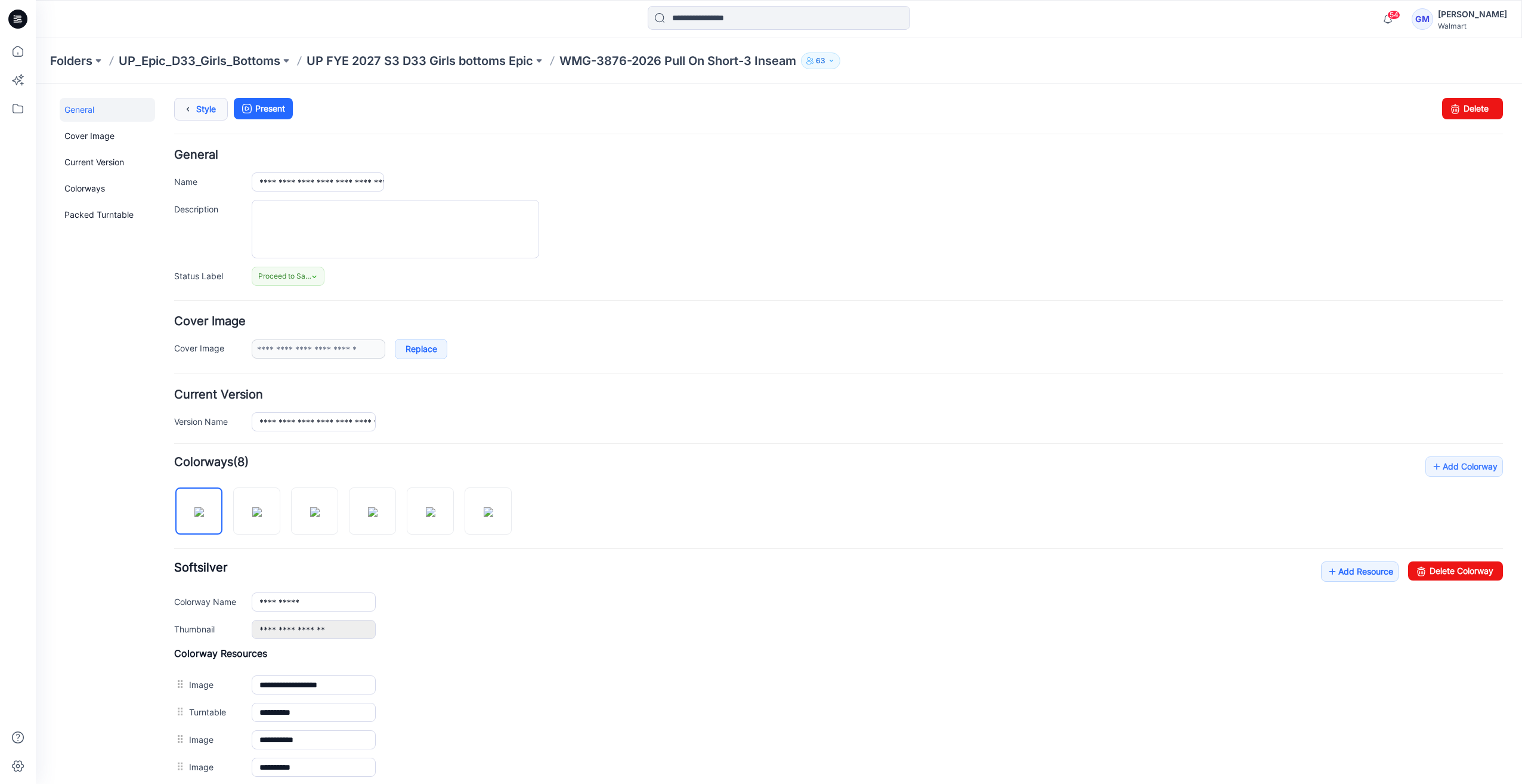
click at [192, 111] on icon at bounding box center [188, 108] width 17 height 22
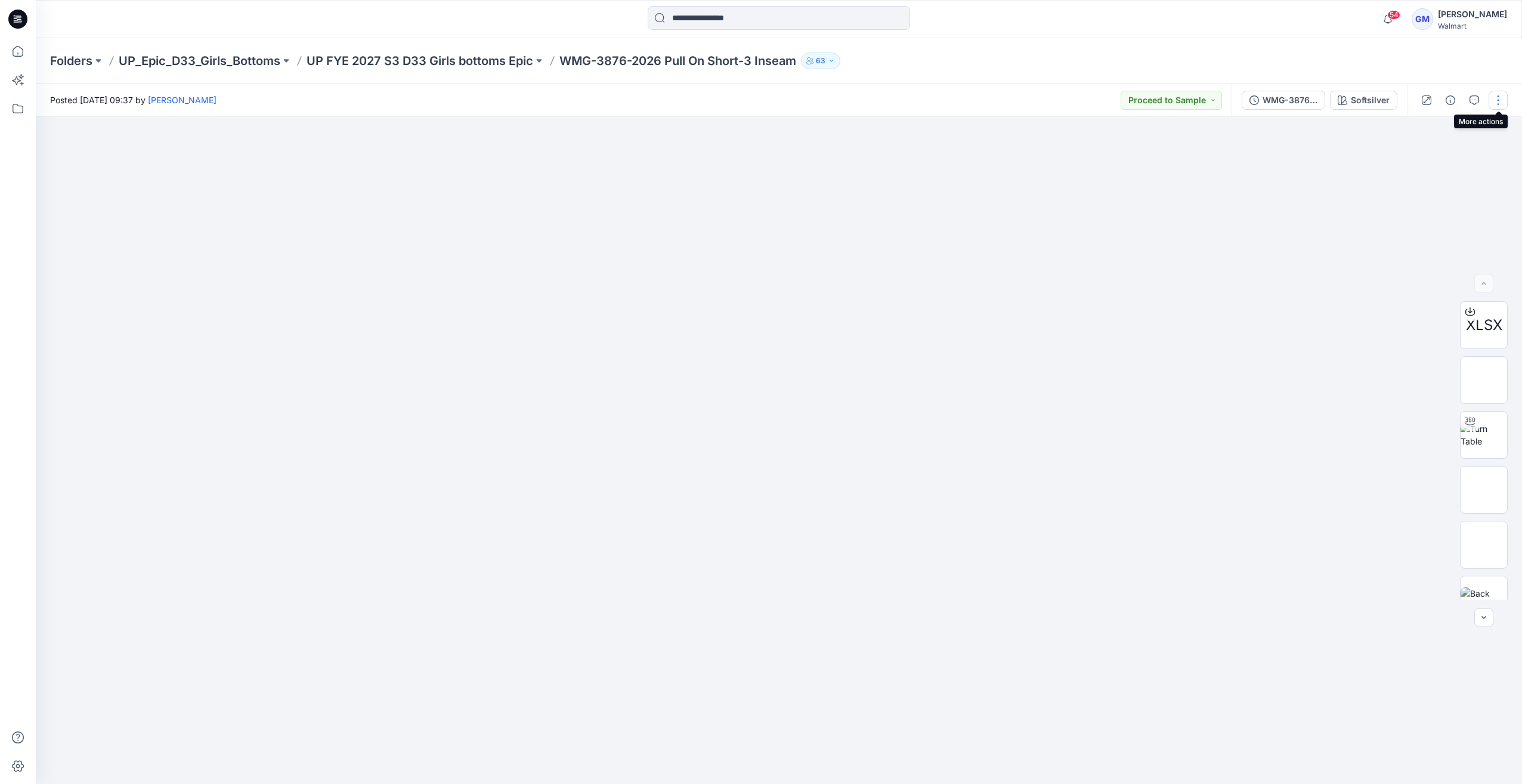
click at [1494, 104] on button "button" at bounding box center [1498, 100] width 19 height 19
click at [1446, 161] on button "Edit" at bounding box center [1448, 161] width 109 height 22
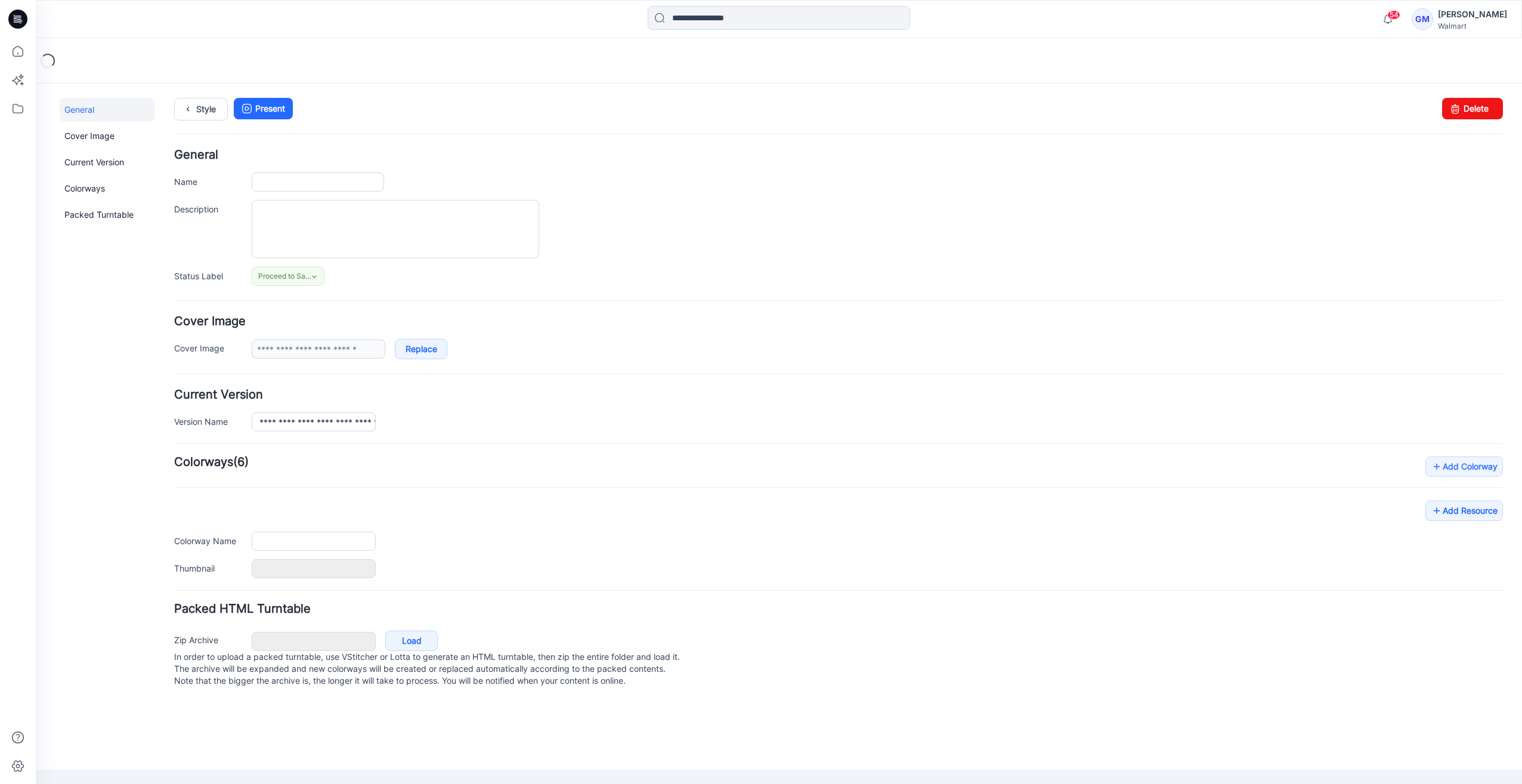
type input "**********"
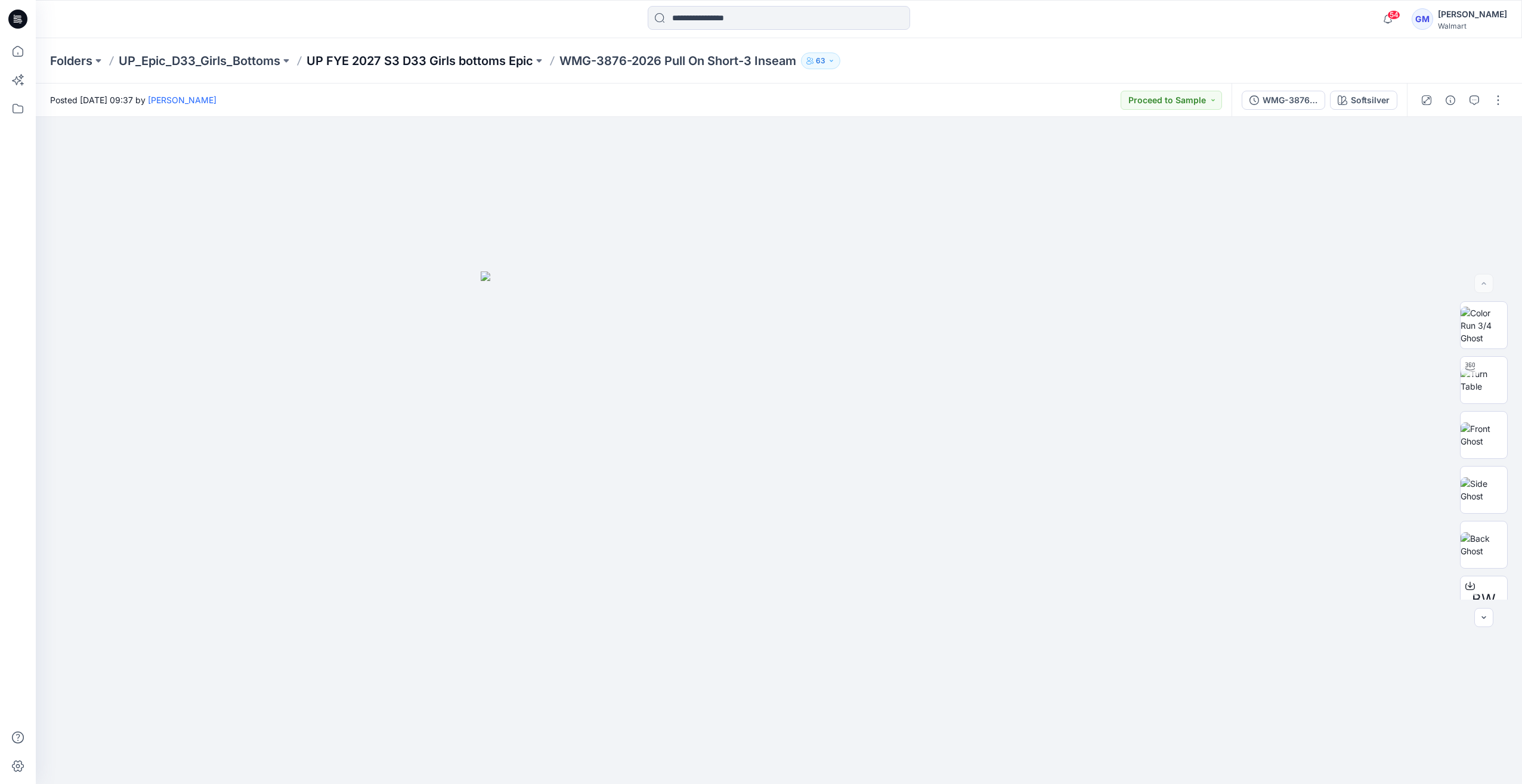
click at [477, 56] on p "UP FYE 2027 S3 D33 Girls bottoms Epic" at bounding box center [420, 61] width 227 height 17
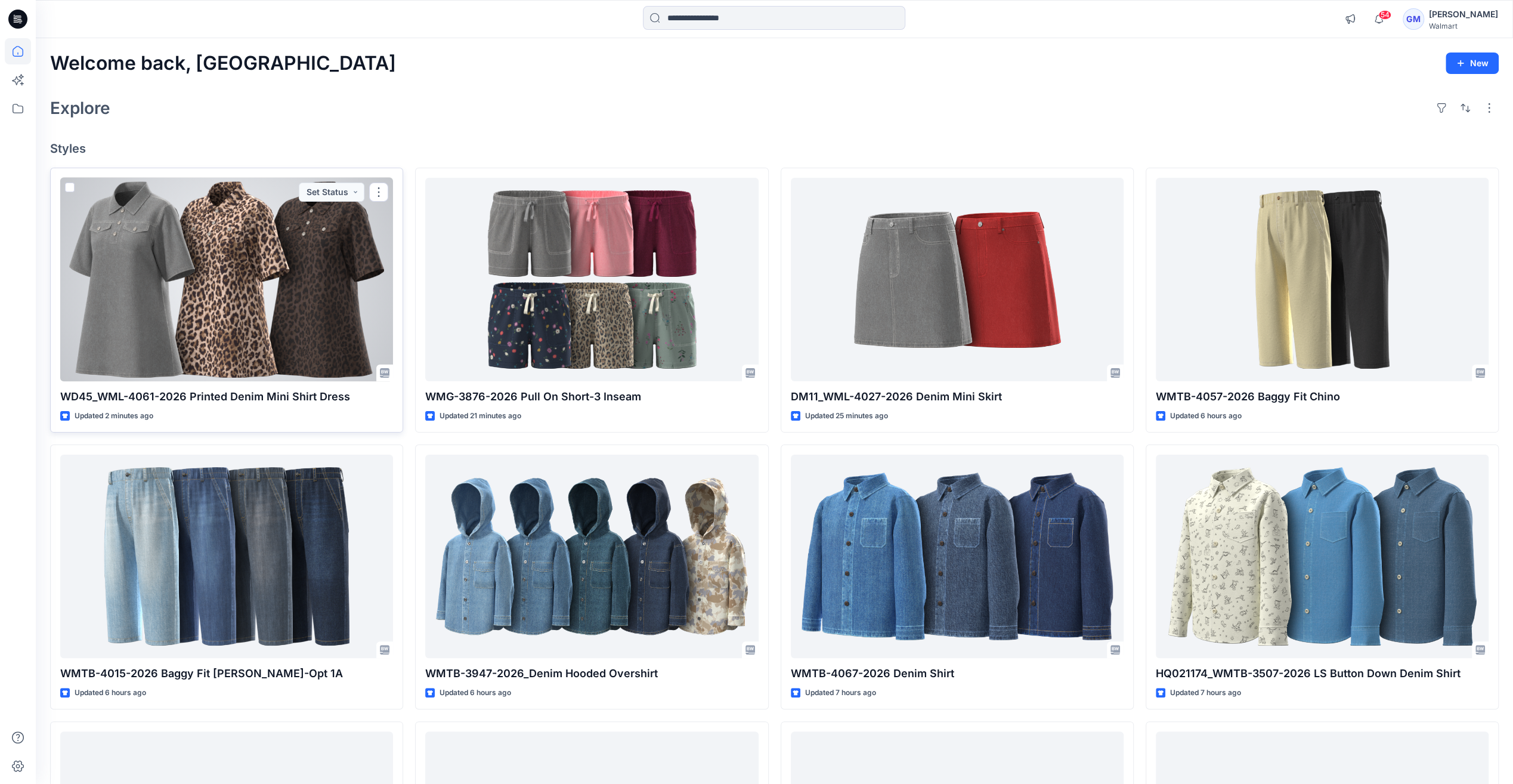
click at [347, 328] on div at bounding box center [226, 280] width 333 height 204
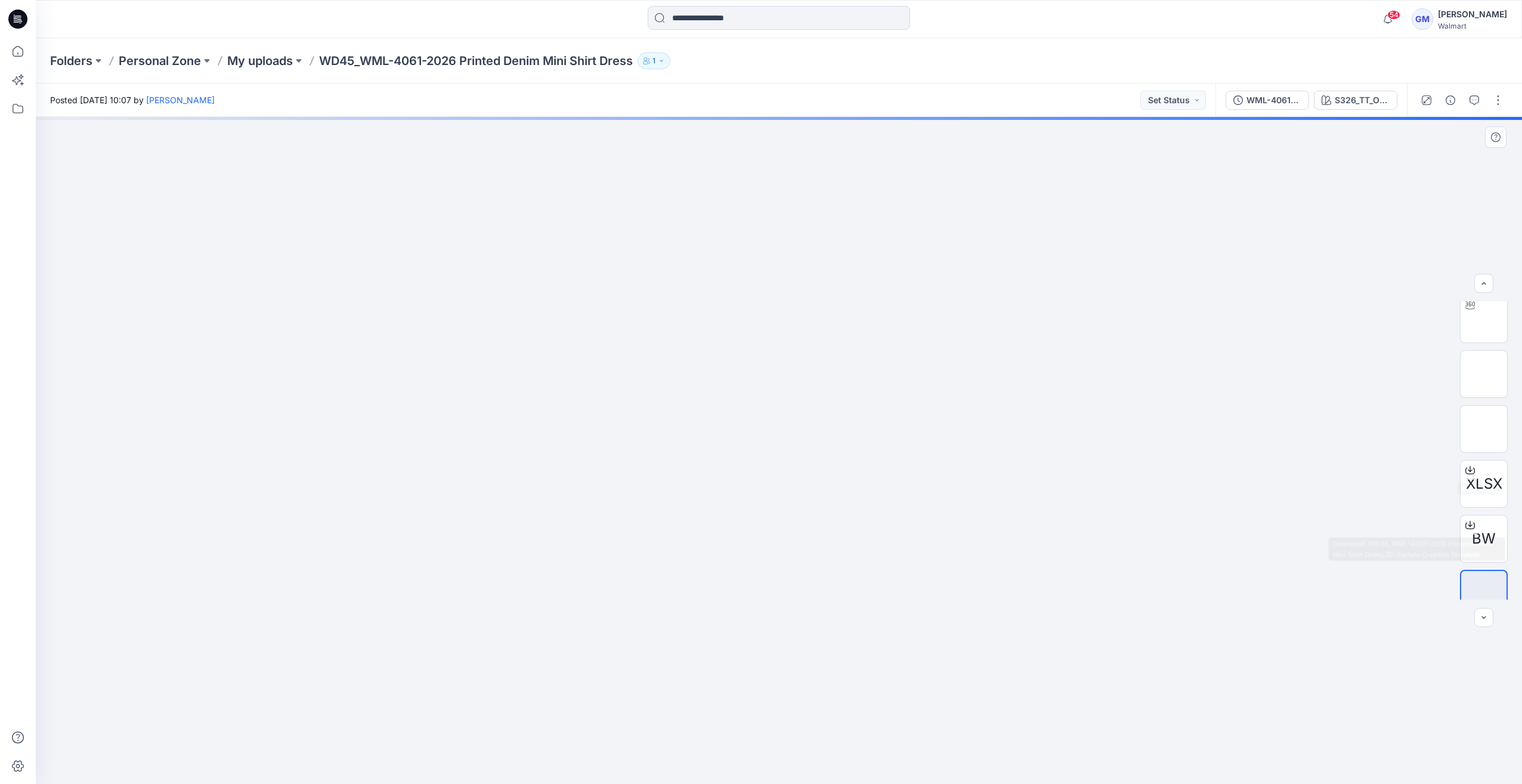
scroll to position [79, 0]
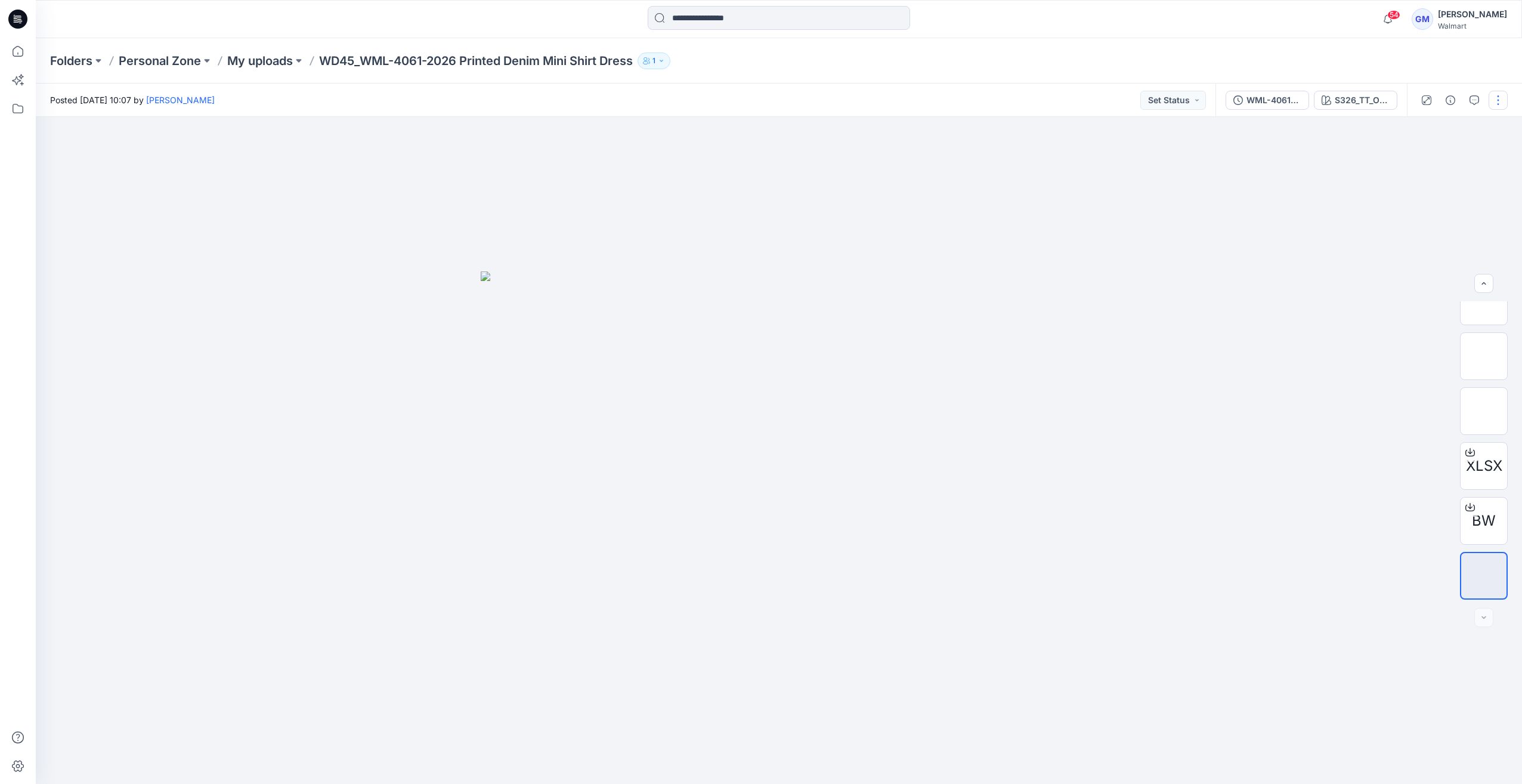
click at [1498, 100] on button "button" at bounding box center [1498, 100] width 19 height 19
click at [1426, 163] on p "Edit" at bounding box center [1423, 161] width 15 height 12
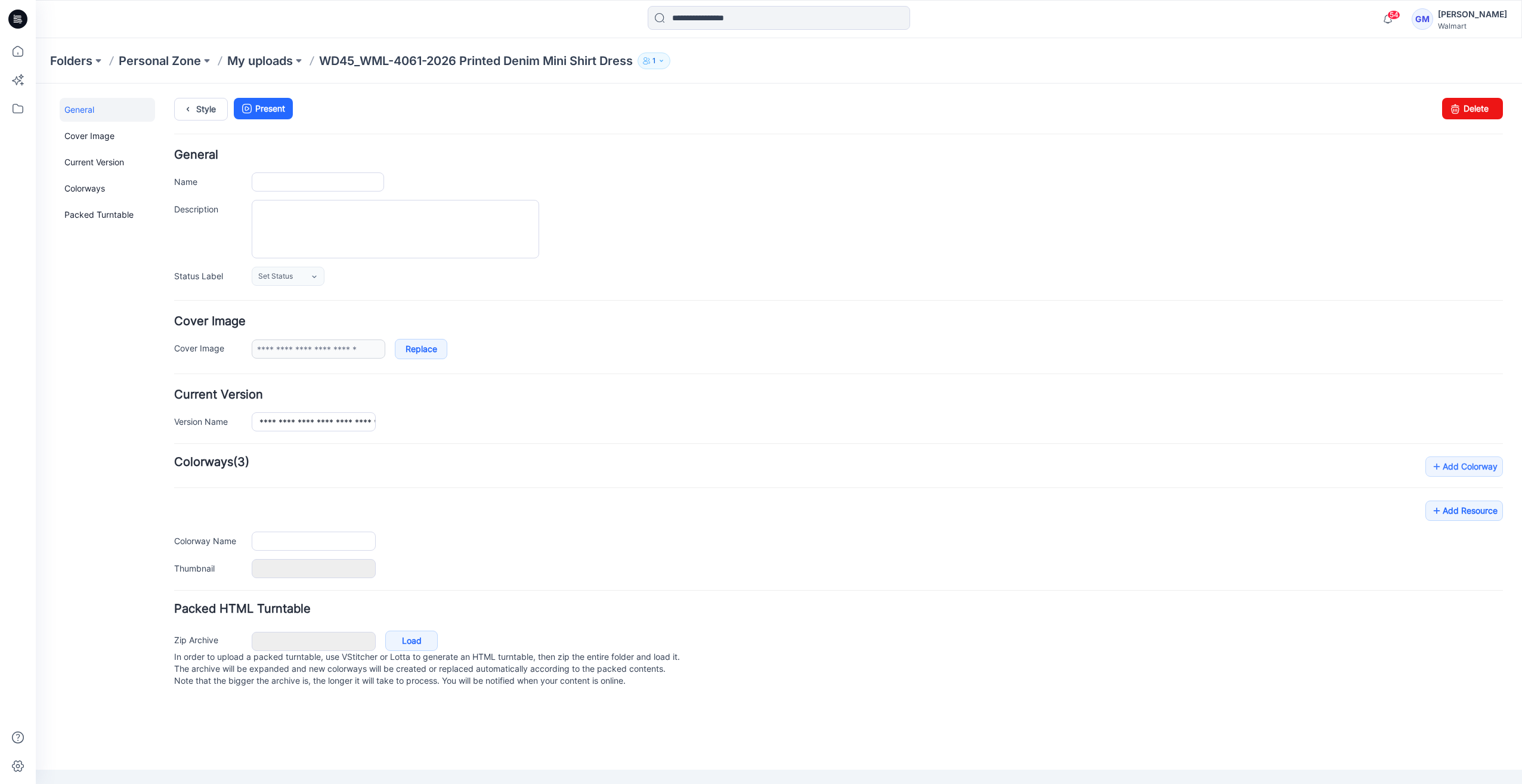
type input "**********"
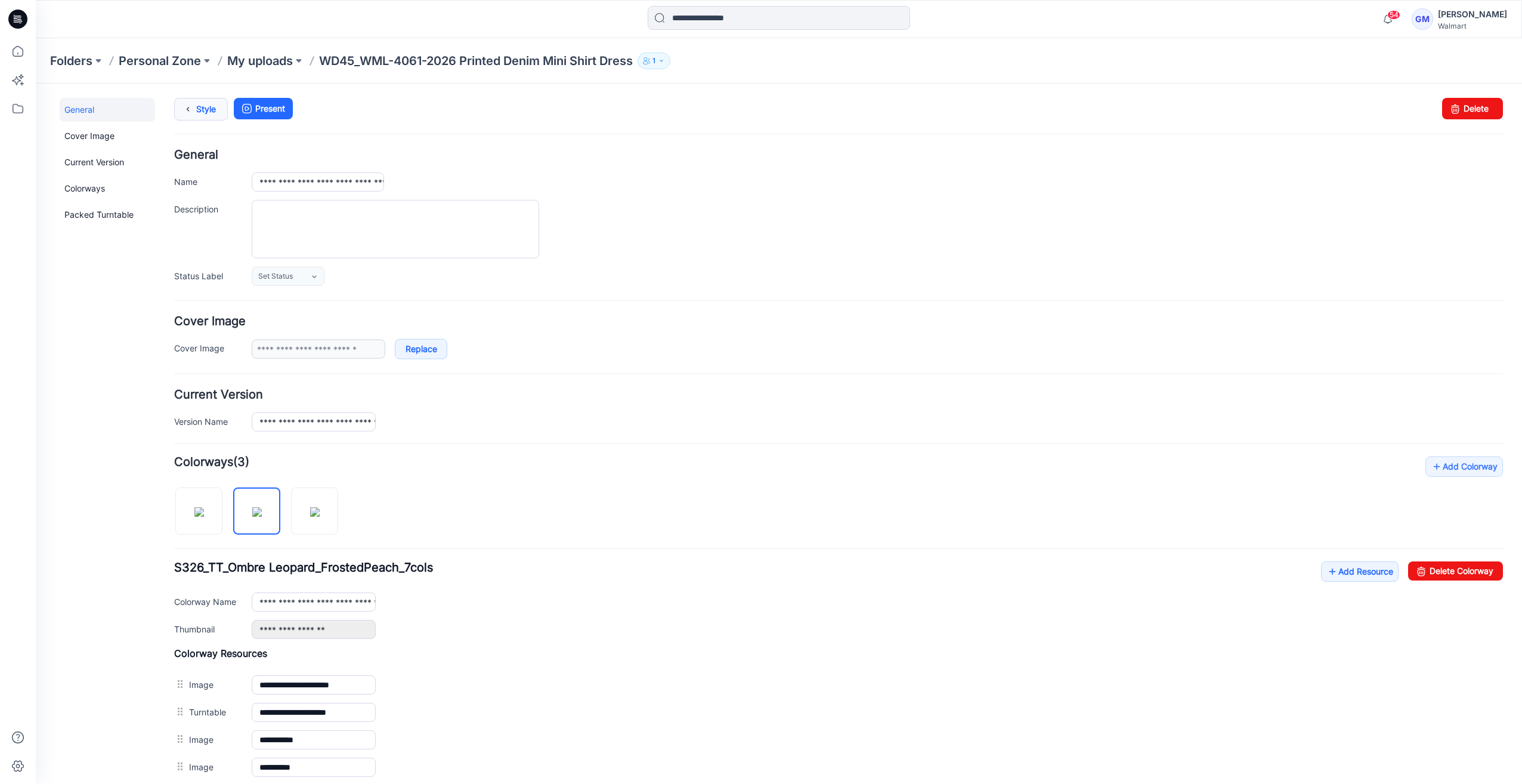
click at [198, 111] on link "Style" at bounding box center [201, 109] width 53 height 23
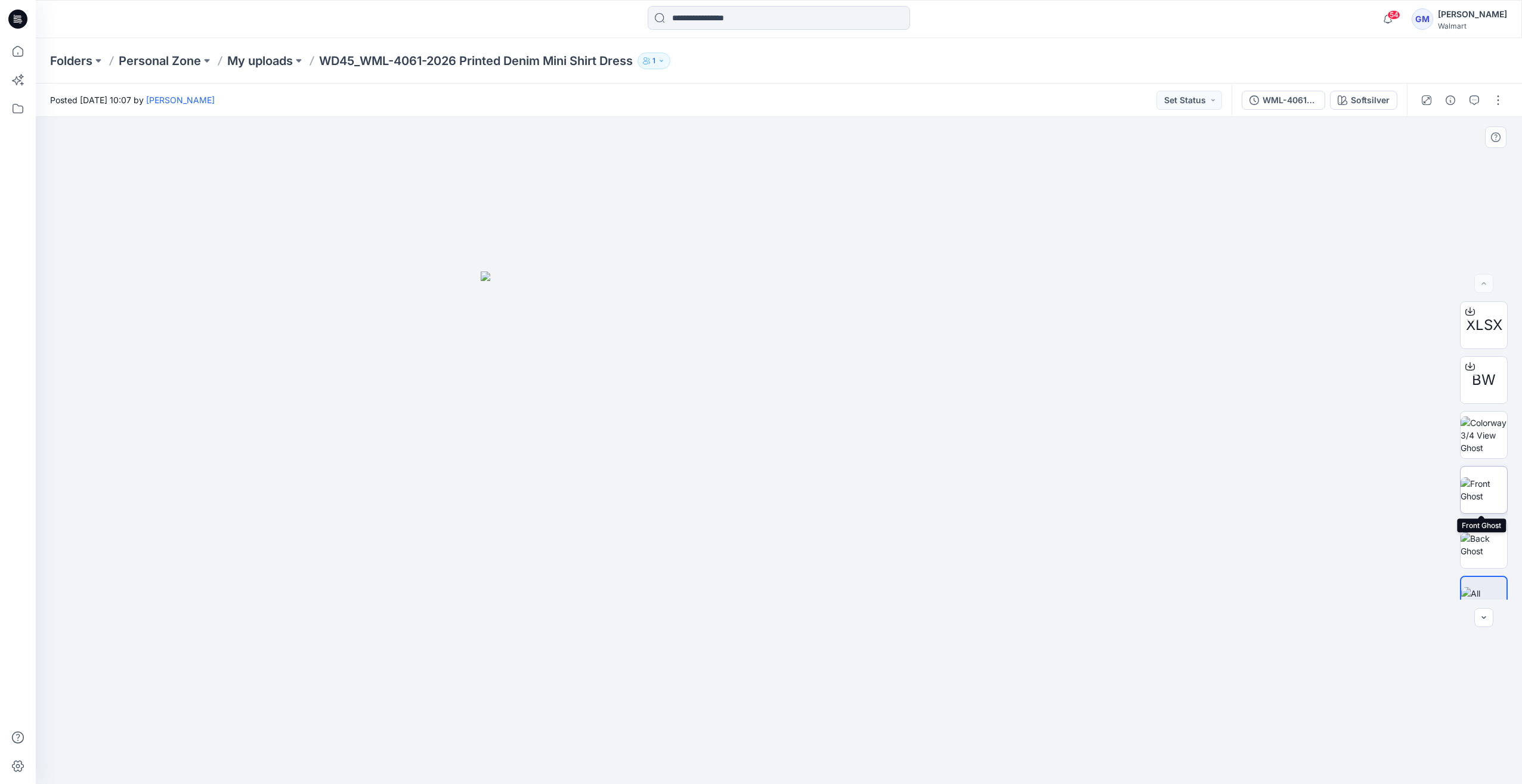
click at [1487, 486] on img at bounding box center [1484, 489] width 47 height 25
click at [1483, 439] on img at bounding box center [1484, 434] width 47 height 37
click at [284, 66] on p "My uploads" at bounding box center [260, 61] width 66 height 17
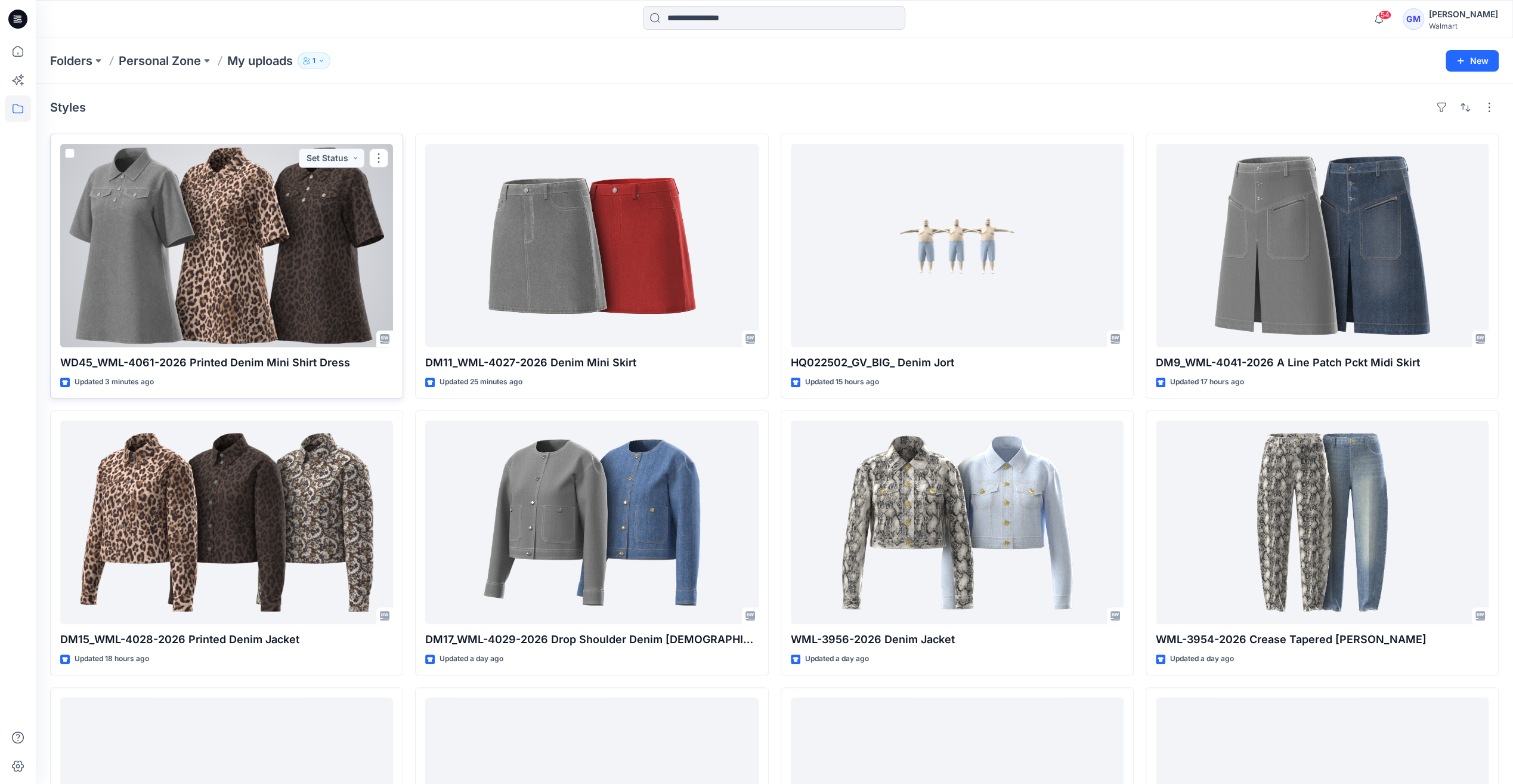
click at [293, 201] on div at bounding box center [226, 245] width 333 height 204
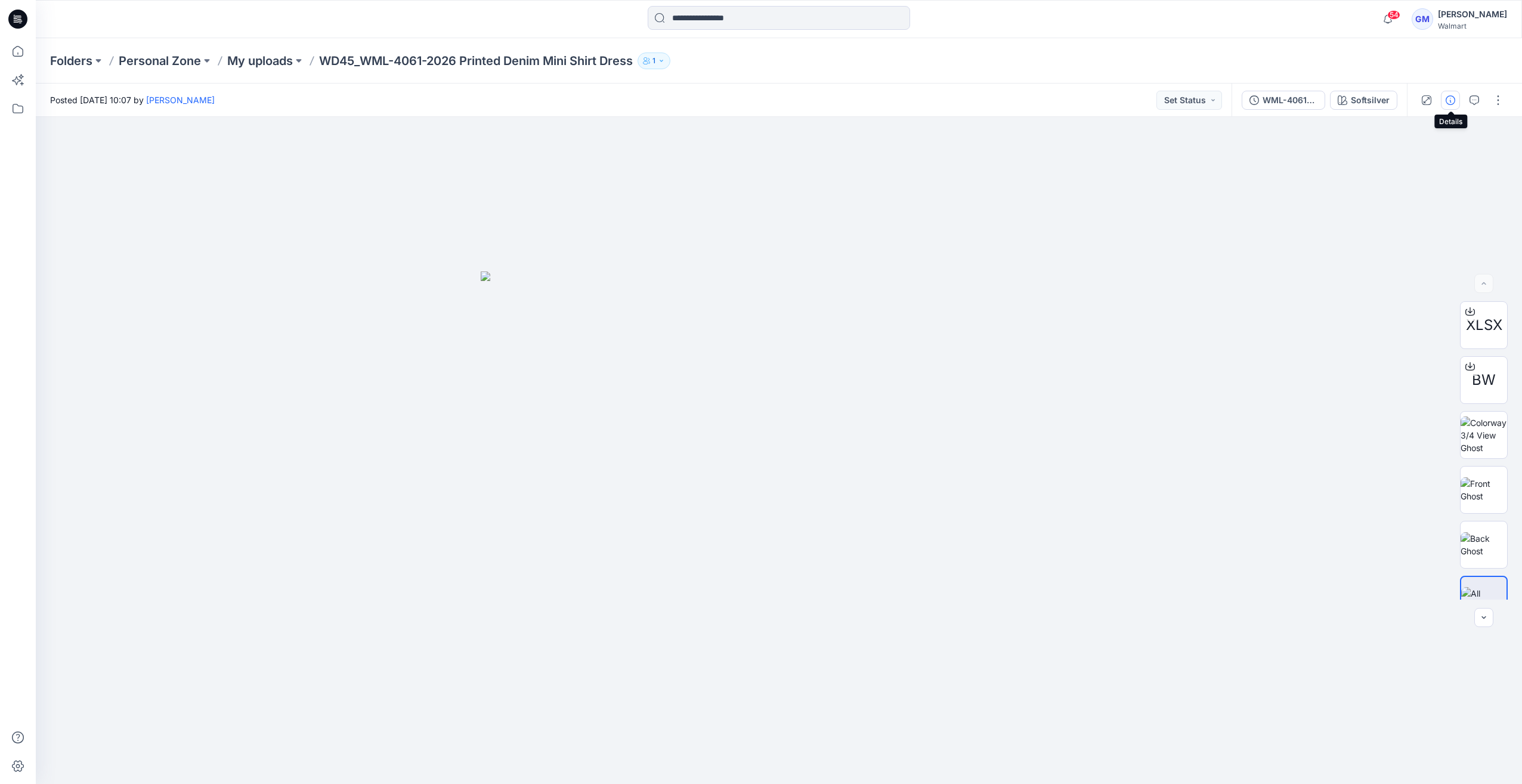
click at [1453, 100] on icon "button" at bounding box center [1451, 100] width 10 height 10
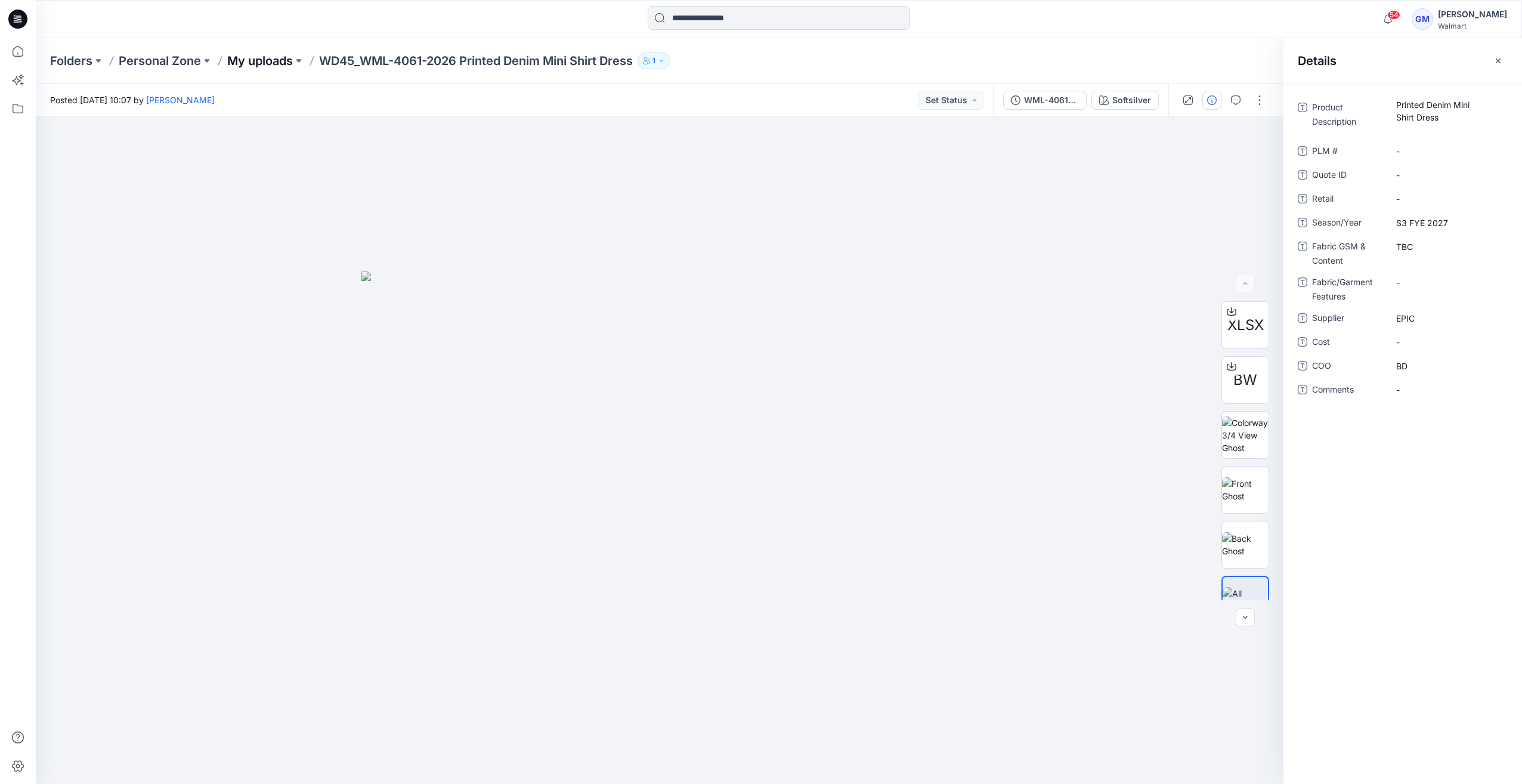
click at [286, 65] on p "My uploads" at bounding box center [260, 61] width 66 height 17
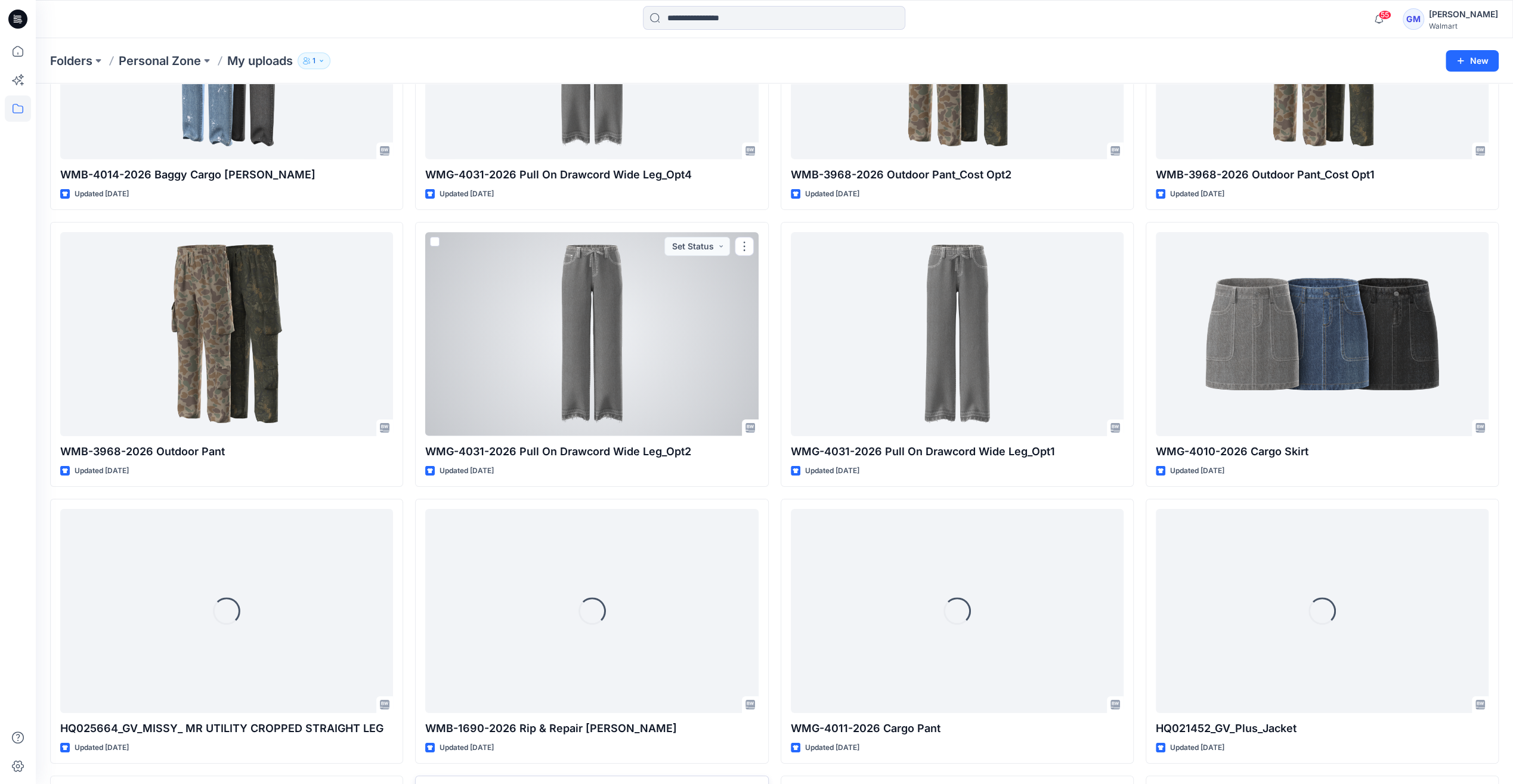
scroll to position [4198, 0]
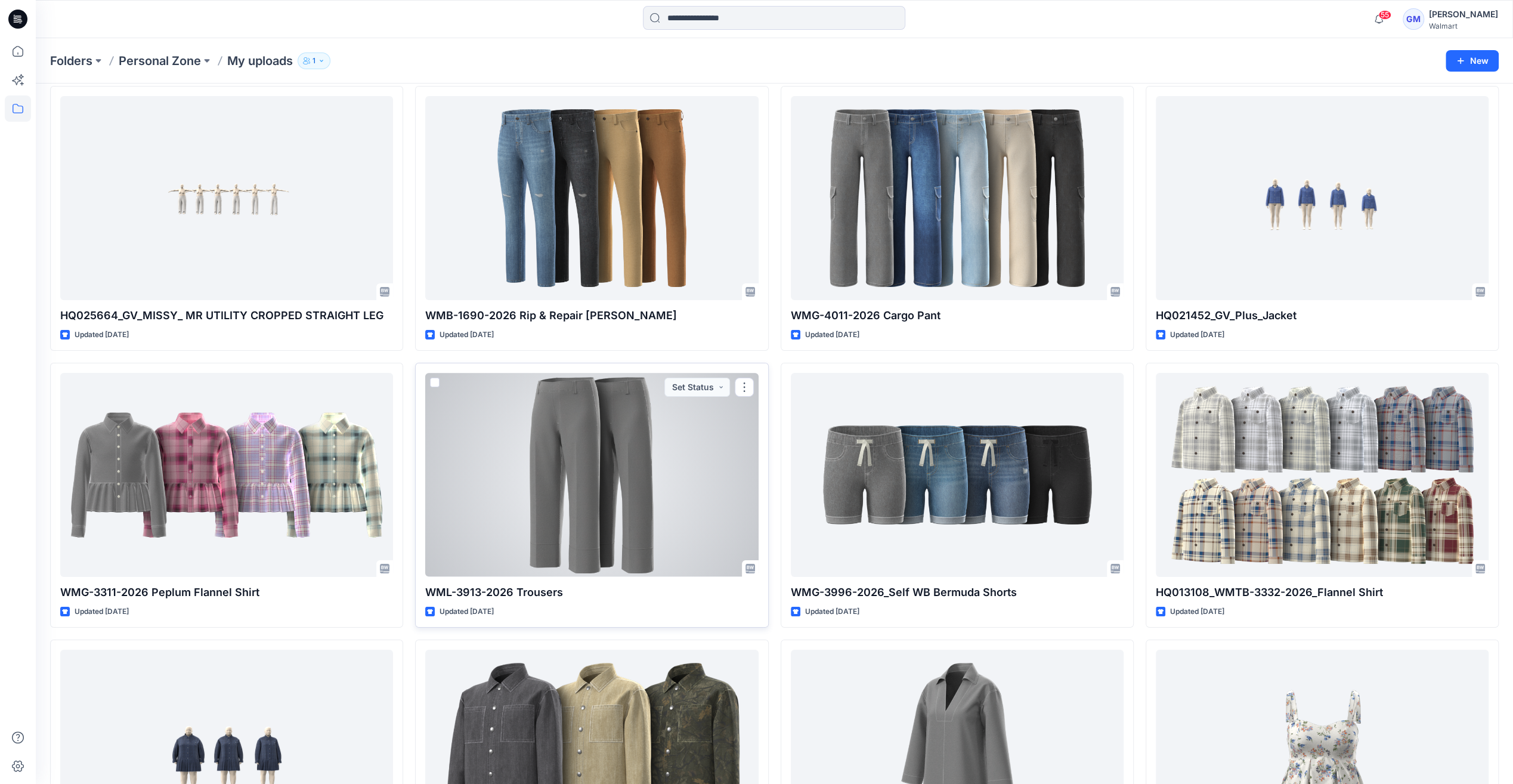
click at [580, 519] on div at bounding box center [592, 475] width 333 height 204
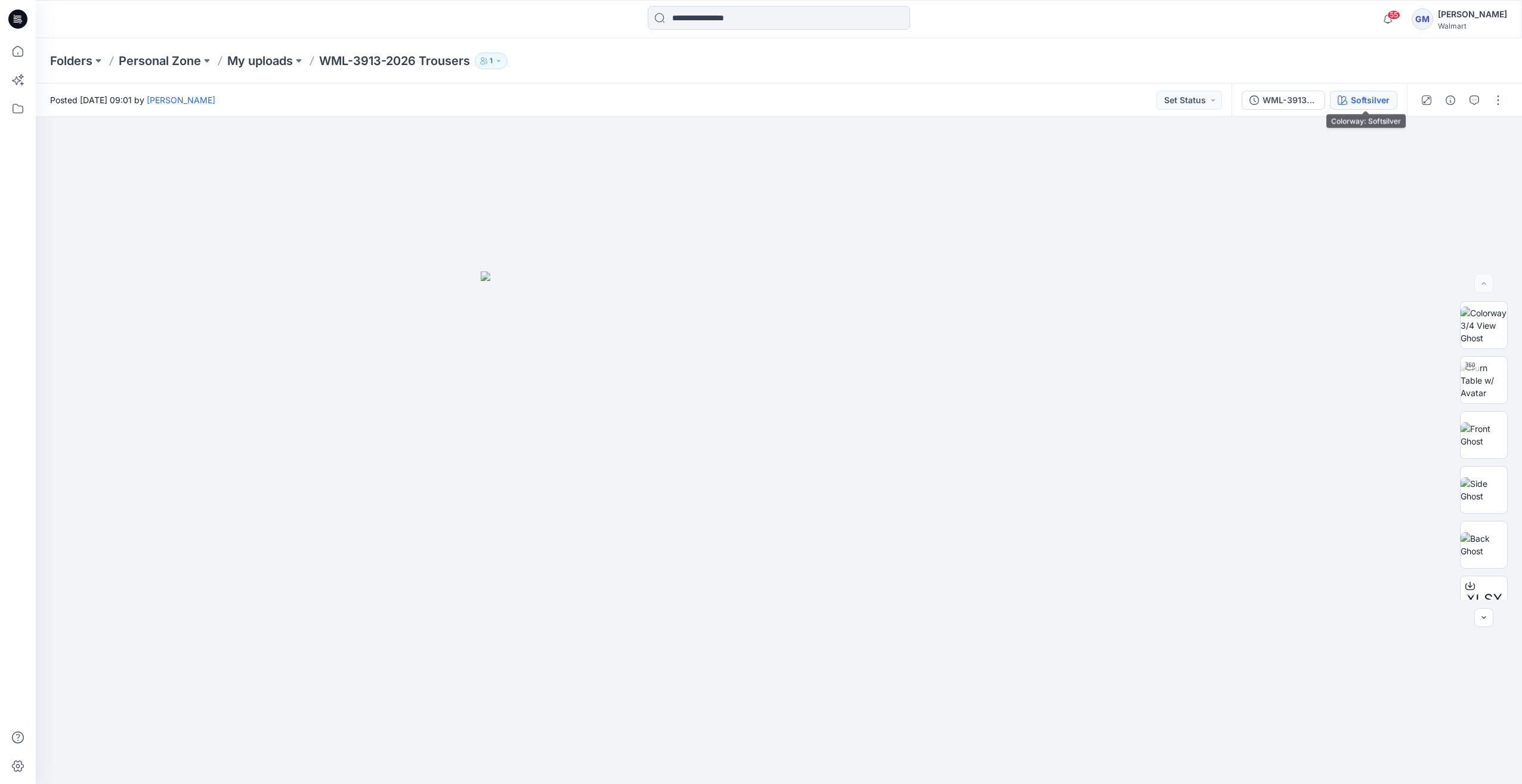
click at [1354, 98] on div "Softsilver" at bounding box center [1371, 100] width 39 height 13
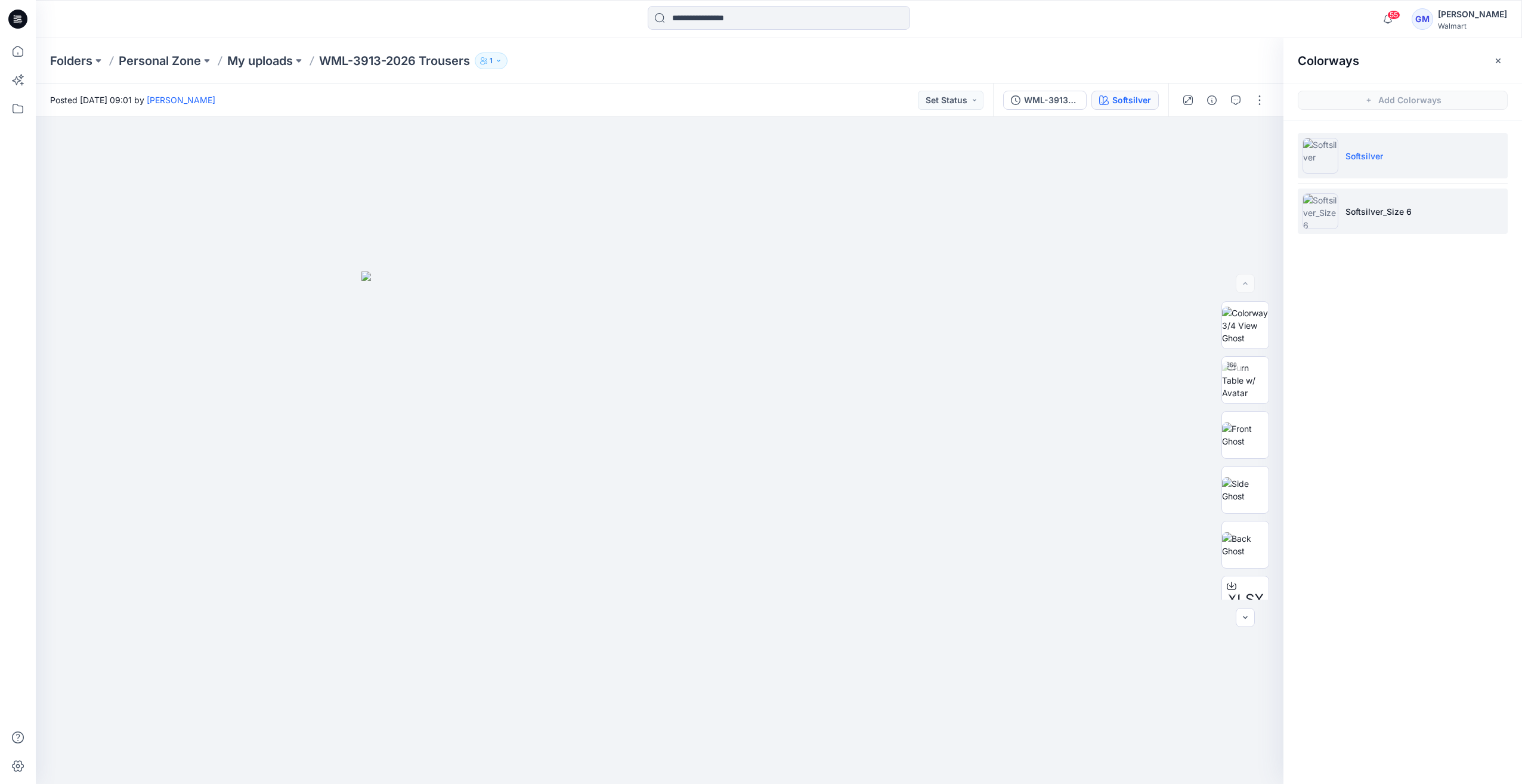
click at [1332, 227] on img at bounding box center [1321, 211] width 36 height 36
click at [1358, 222] on li "Softsilver_Size 6" at bounding box center [1403, 211] width 210 height 46
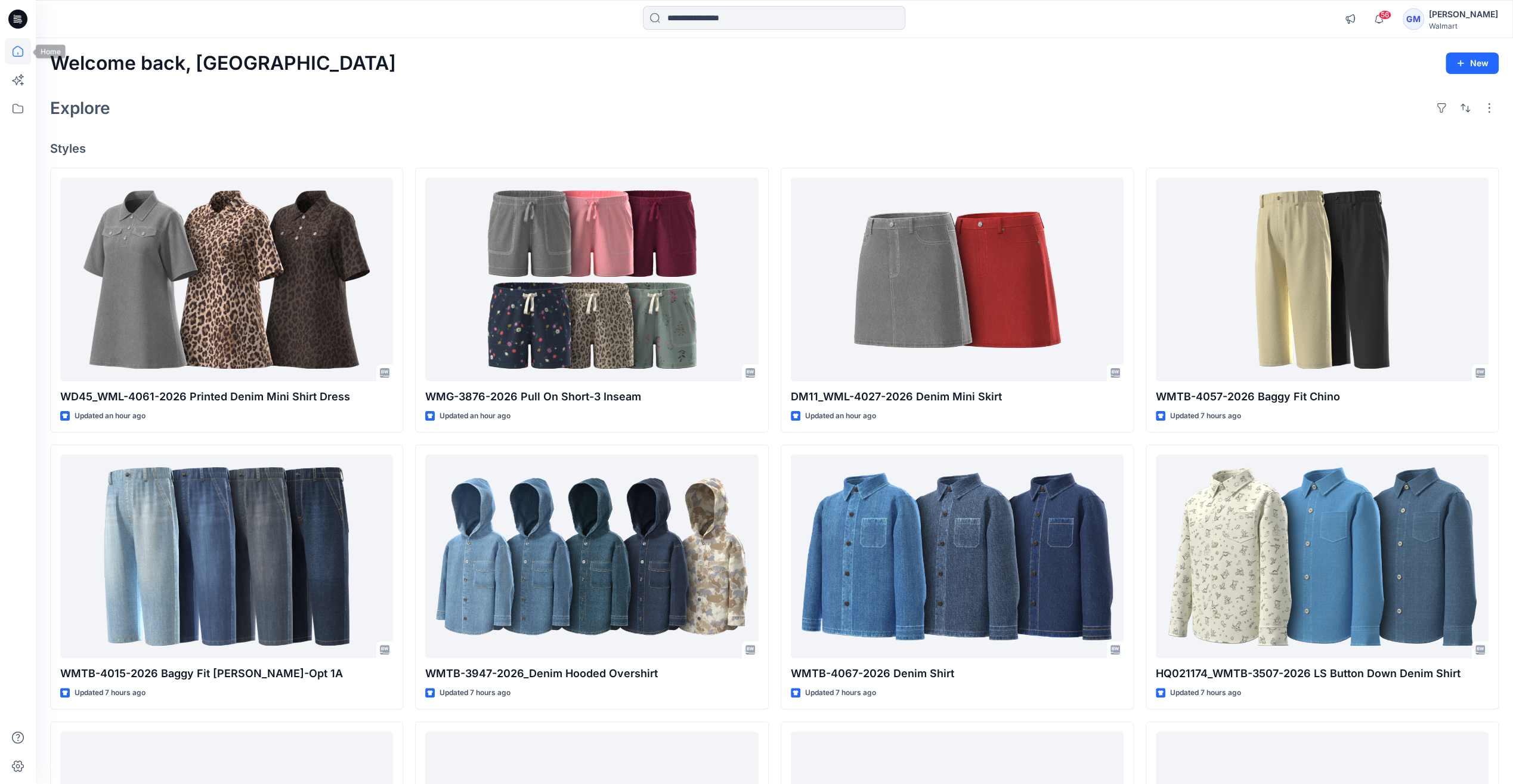
click at [11, 46] on icon at bounding box center [18, 51] width 27 height 27
click at [20, 107] on icon at bounding box center [18, 108] width 27 height 27
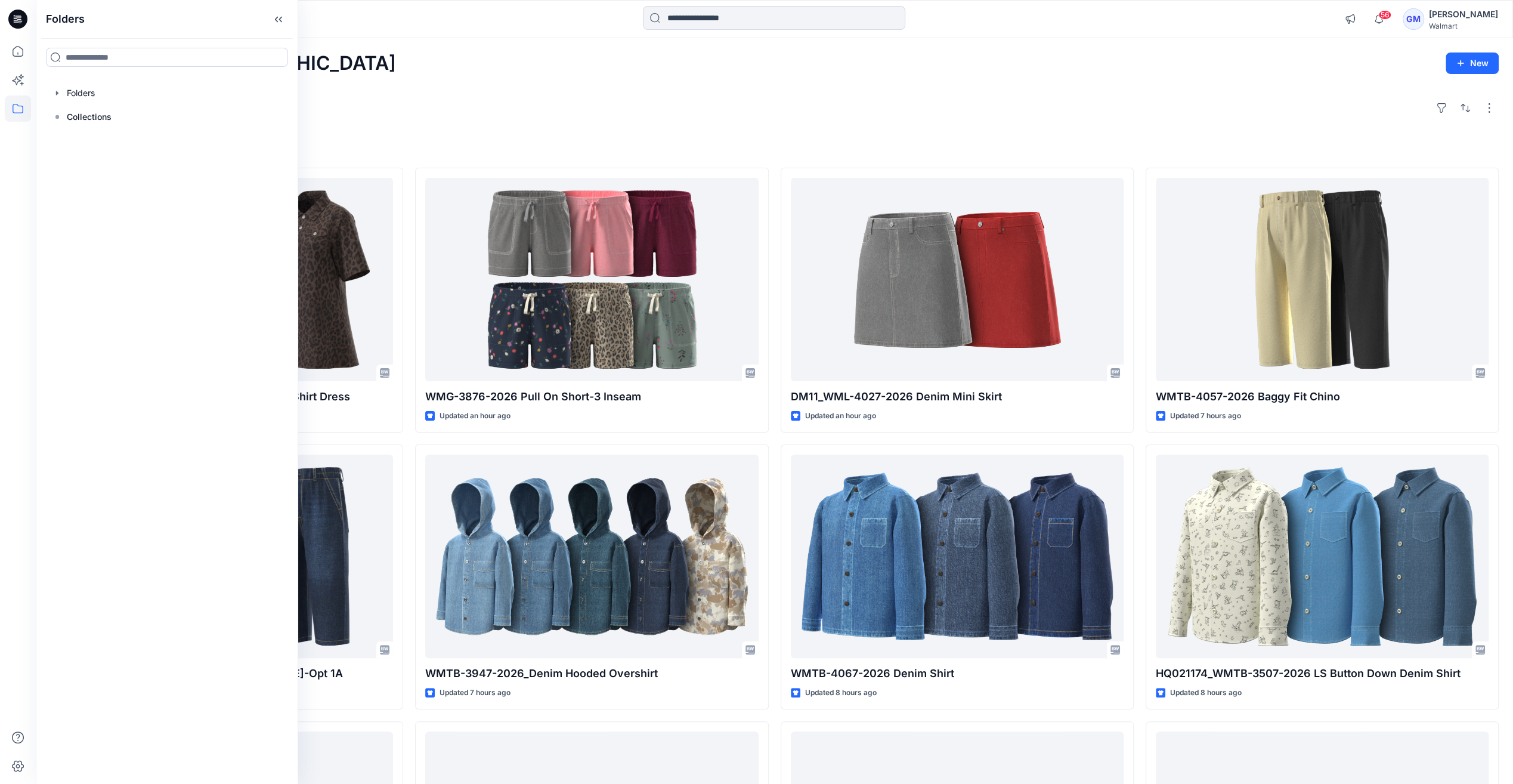
click at [63, 92] on div at bounding box center [167, 92] width 244 height 24
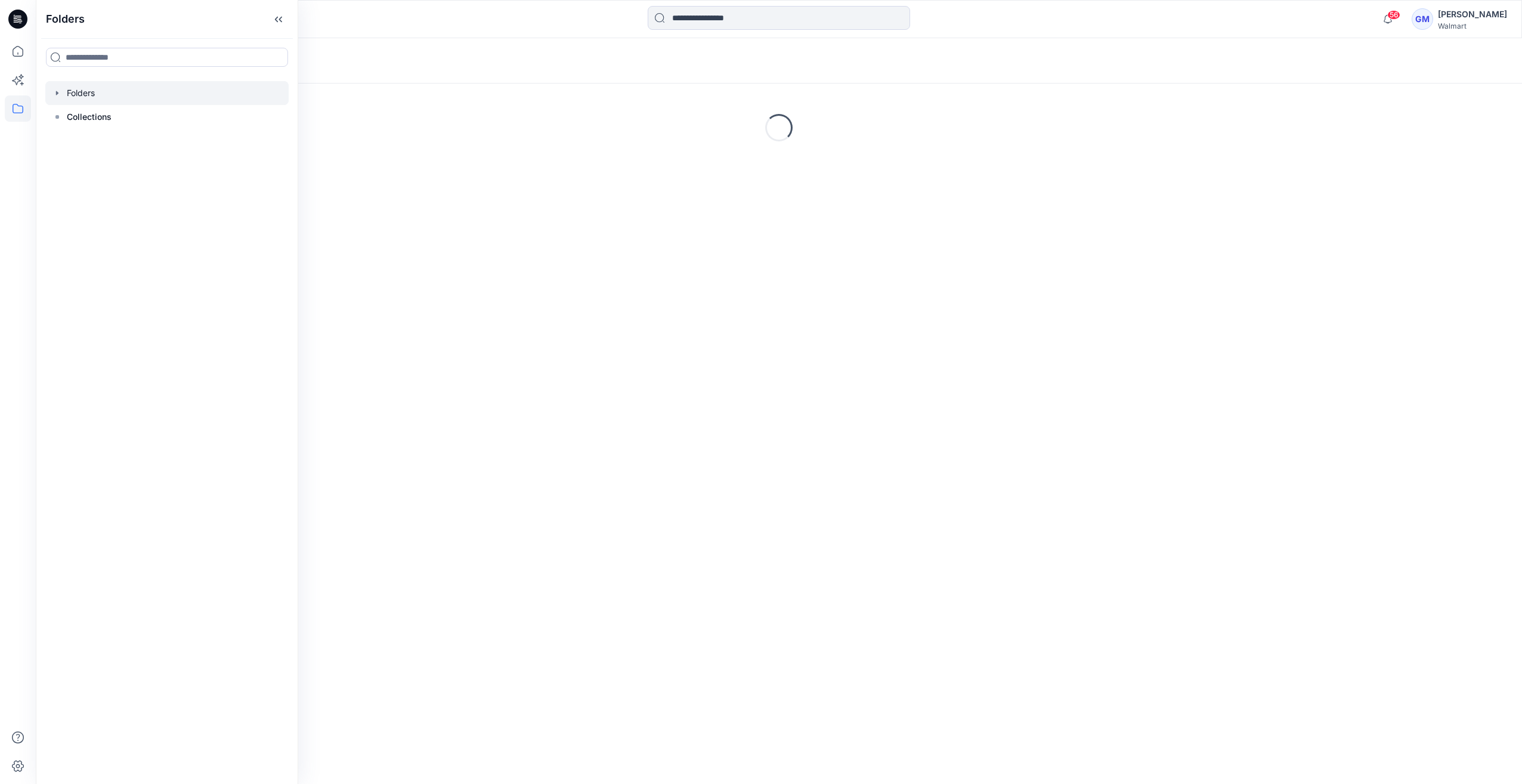
click at [60, 93] on icon "button" at bounding box center [57, 93] width 10 height 10
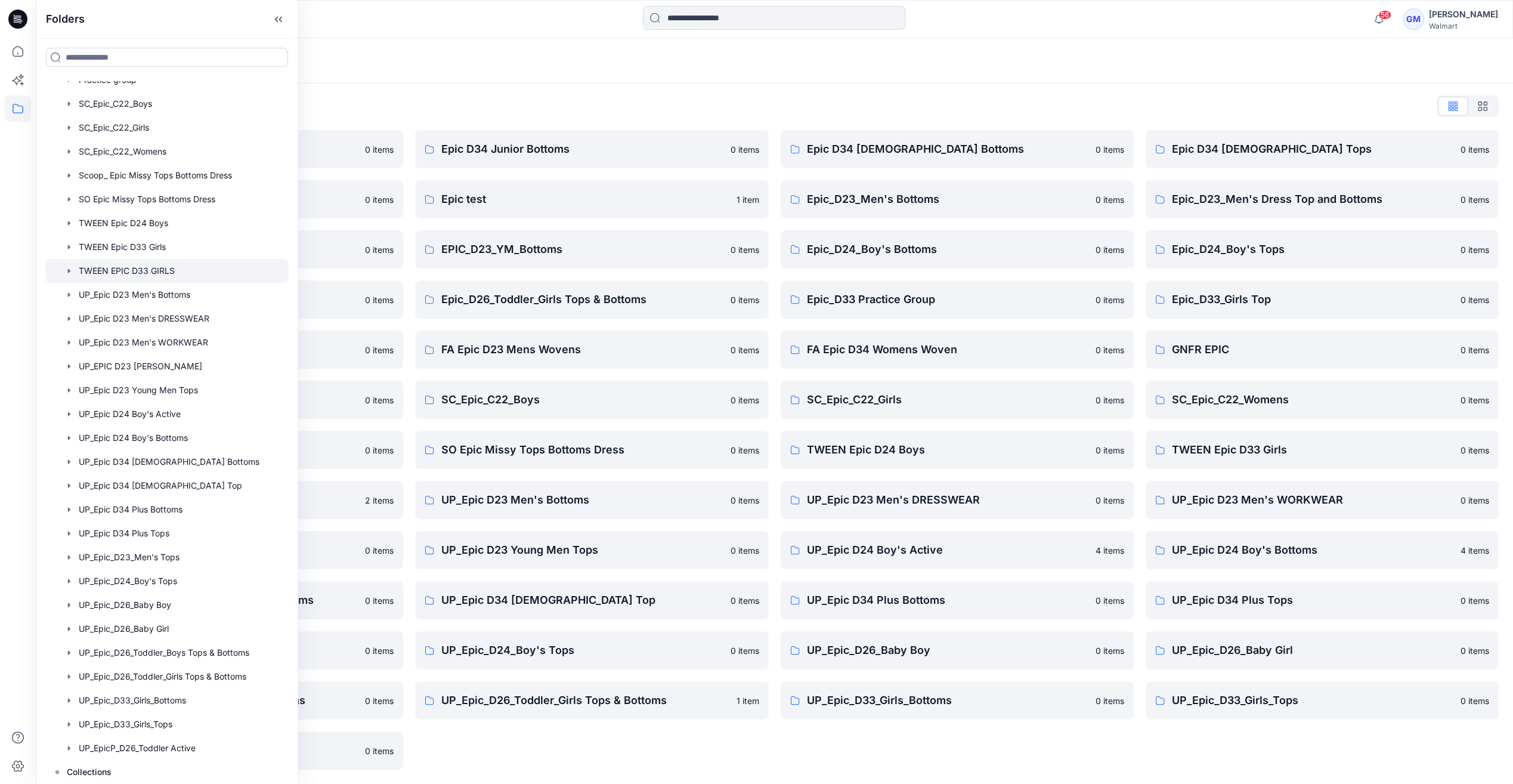
scroll to position [395, 0]
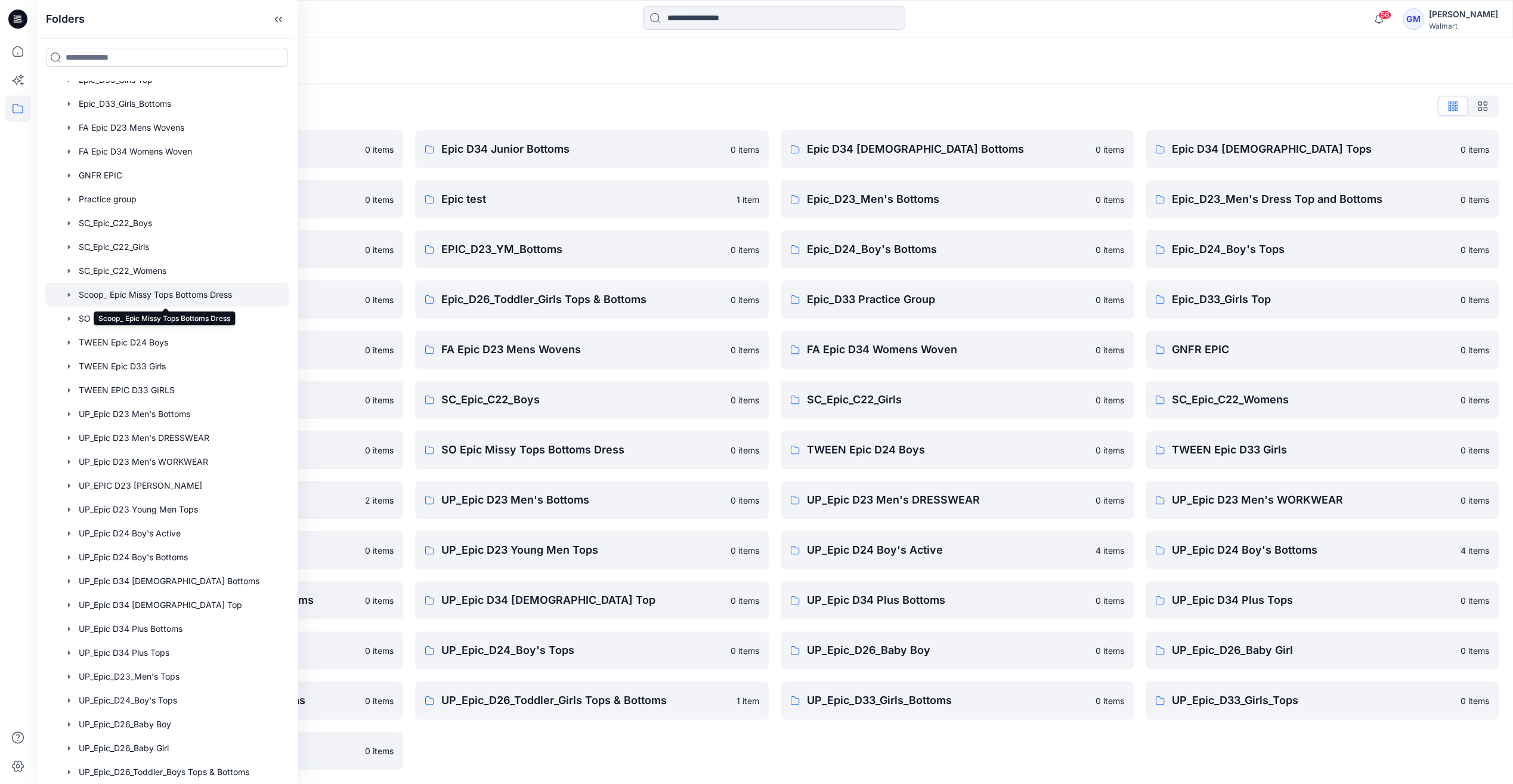
click at [223, 295] on div at bounding box center [167, 294] width 244 height 24
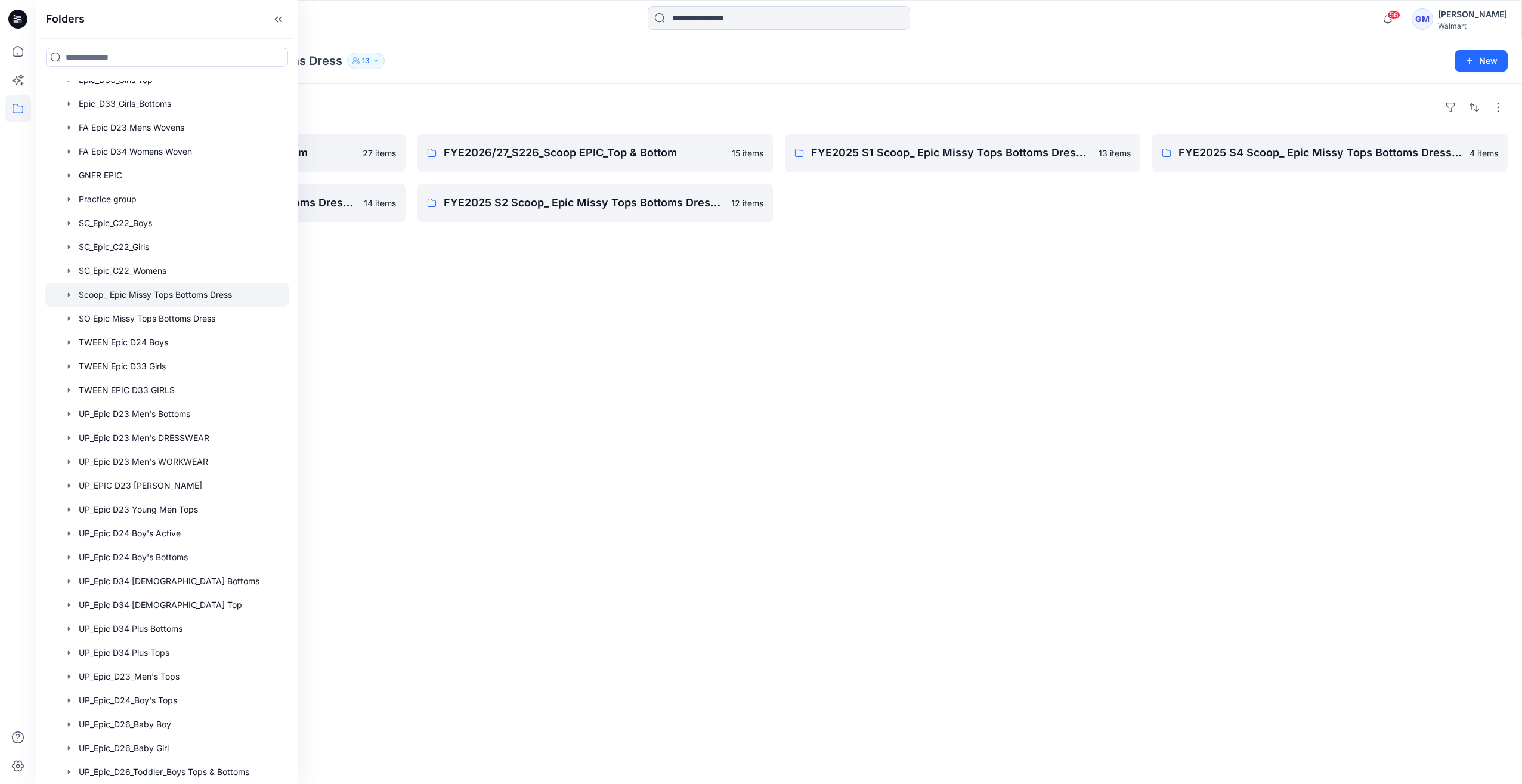
drag, startPoint x: 396, startPoint y: 278, endPoint x: 397, endPoint y: 265, distance: 13.0
click at [397, 271] on div "Folders FYE2026/27_S126_Scoop EPIC_Top & Bottom 27 items FYE2025 S3 Scoop_ Epic…" at bounding box center [780, 434] width 1487 height 700
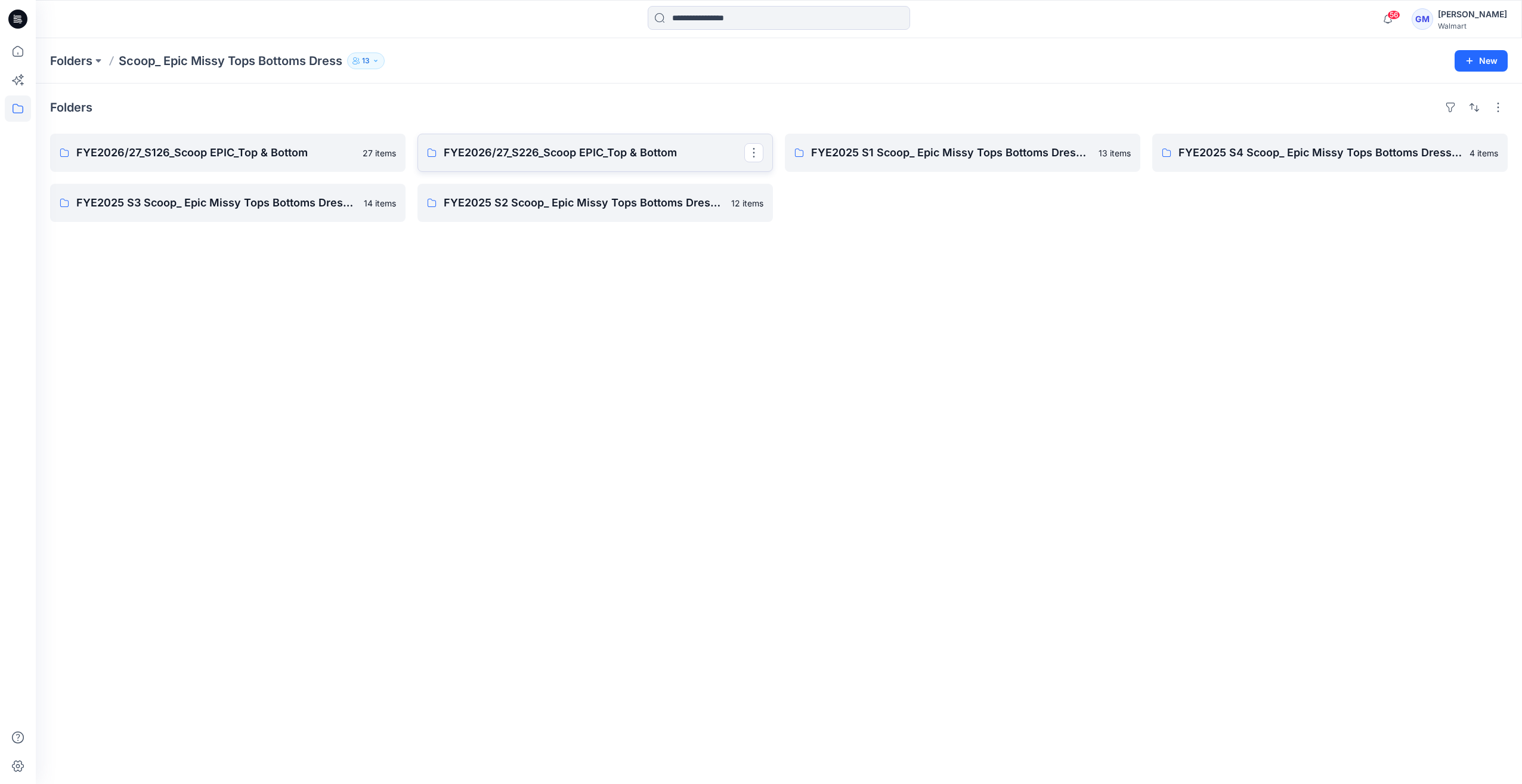
click at [588, 159] on p "FYE2026/27_S226_Scoop EPIC_Top & Bottom" at bounding box center [594, 153] width 301 height 17
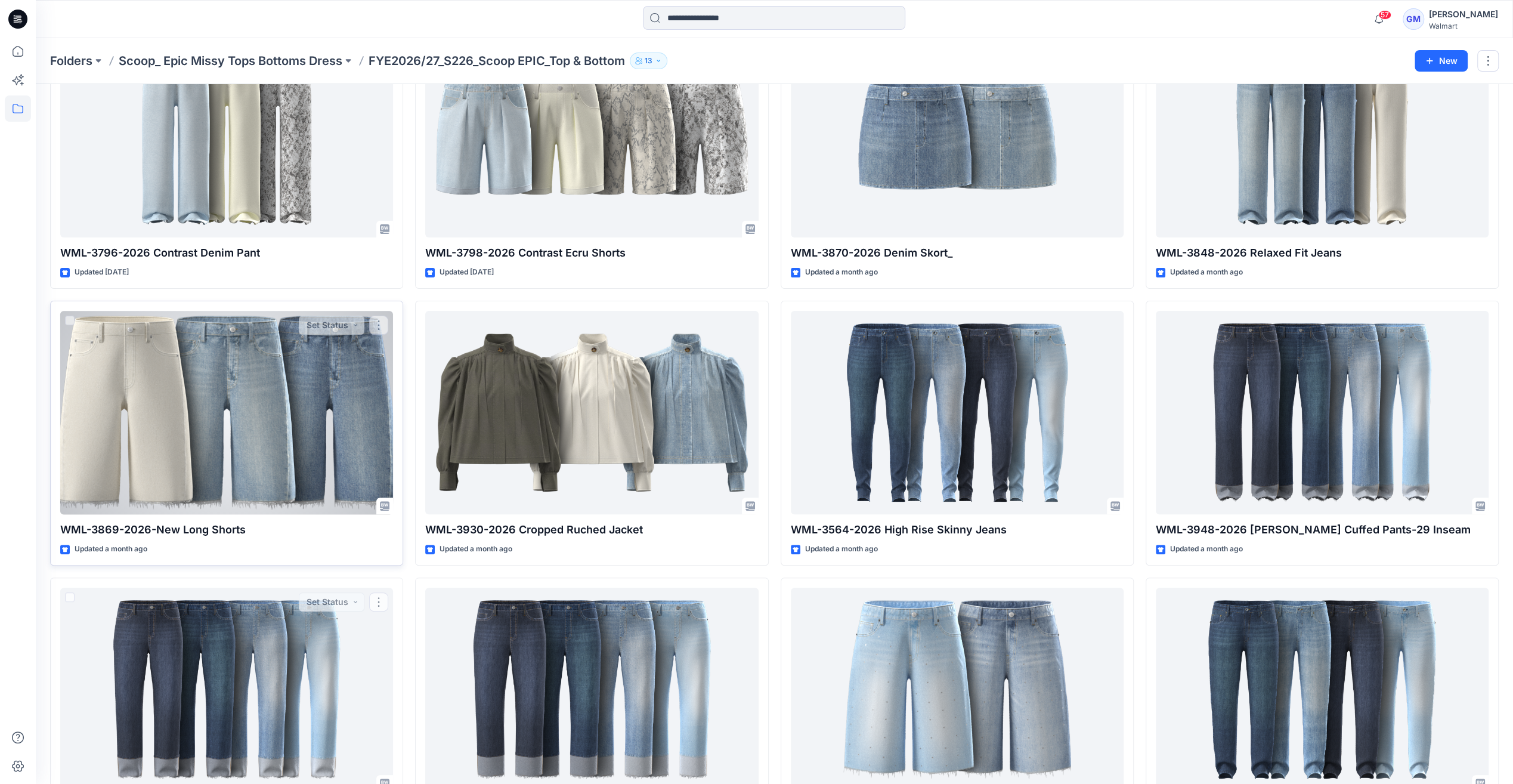
scroll to position [100, 0]
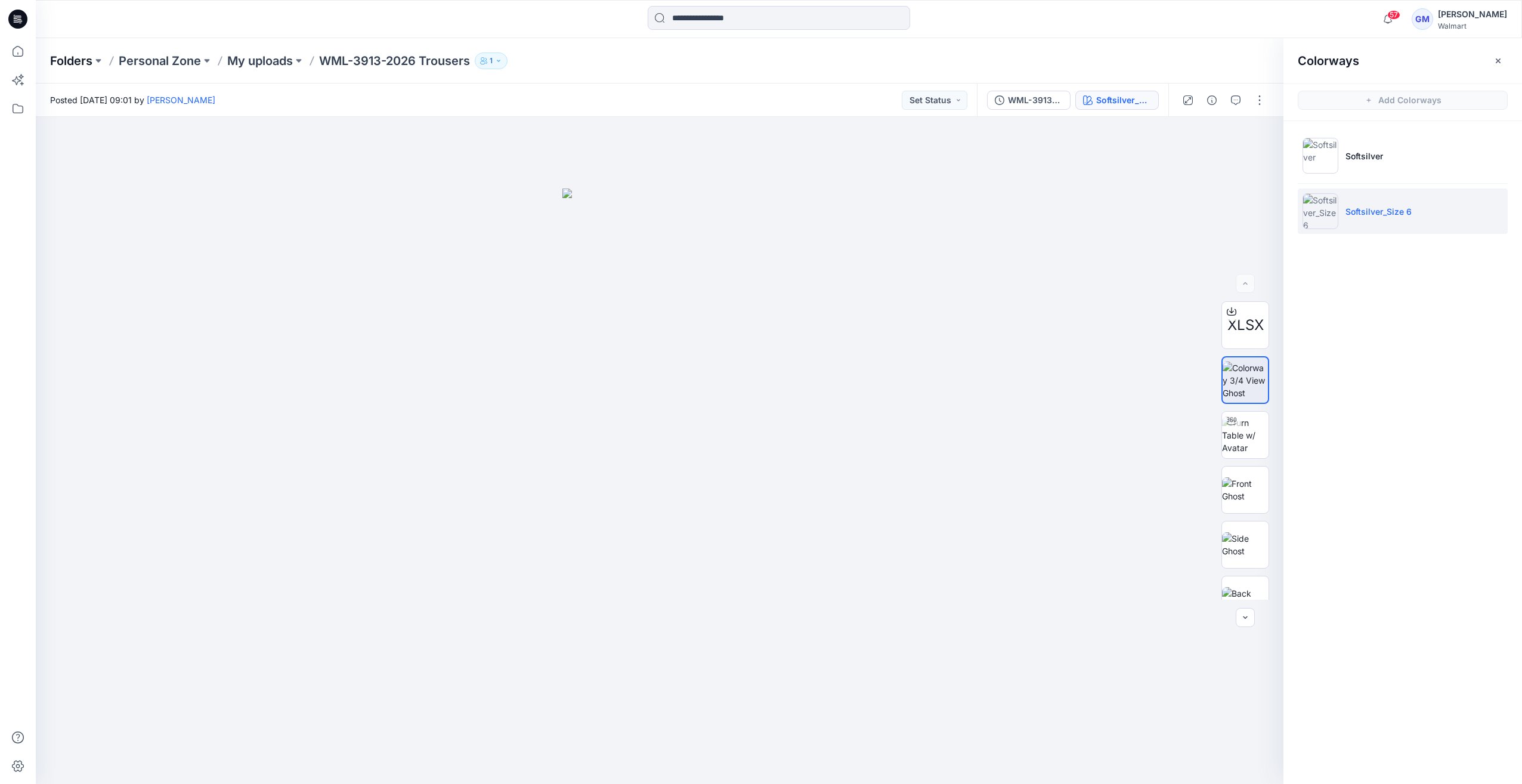
click at [63, 60] on p "Folders" at bounding box center [71, 61] width 42 height 17
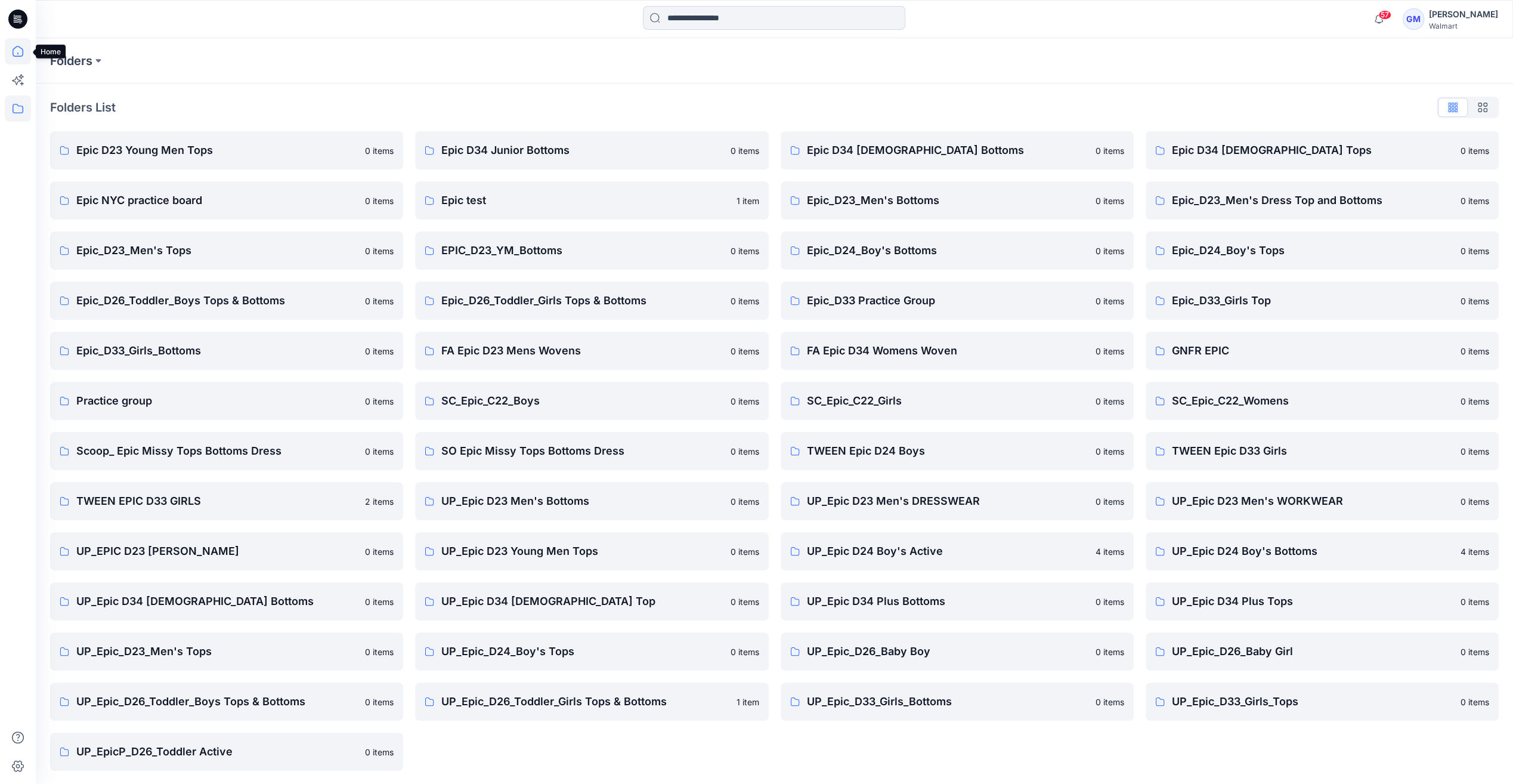
click at [10, 51] on icon at bounding box center [18, 51] width 27 height 27
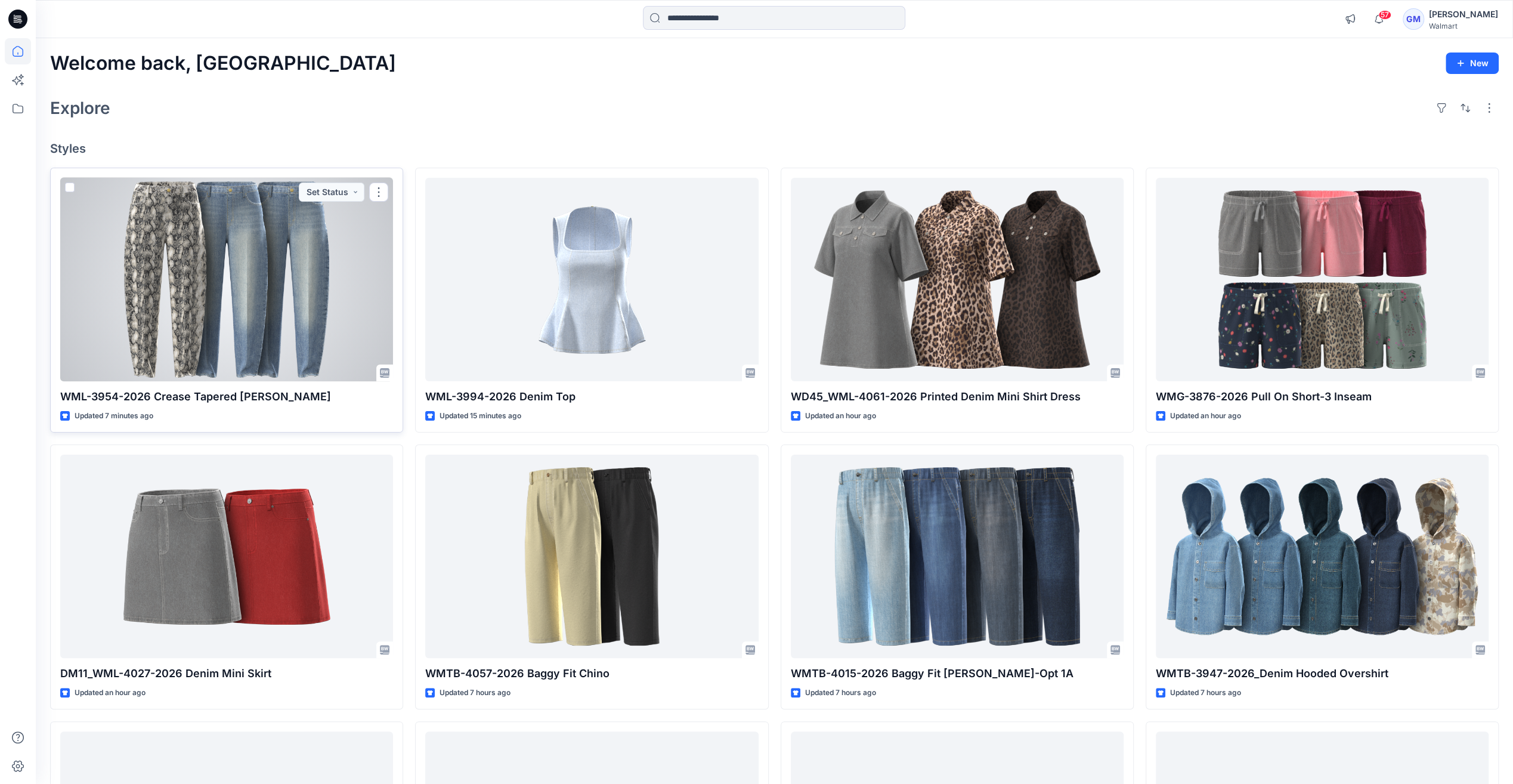
click at [273, 255] on div at bounding box center [226, 280] width 333 height 204
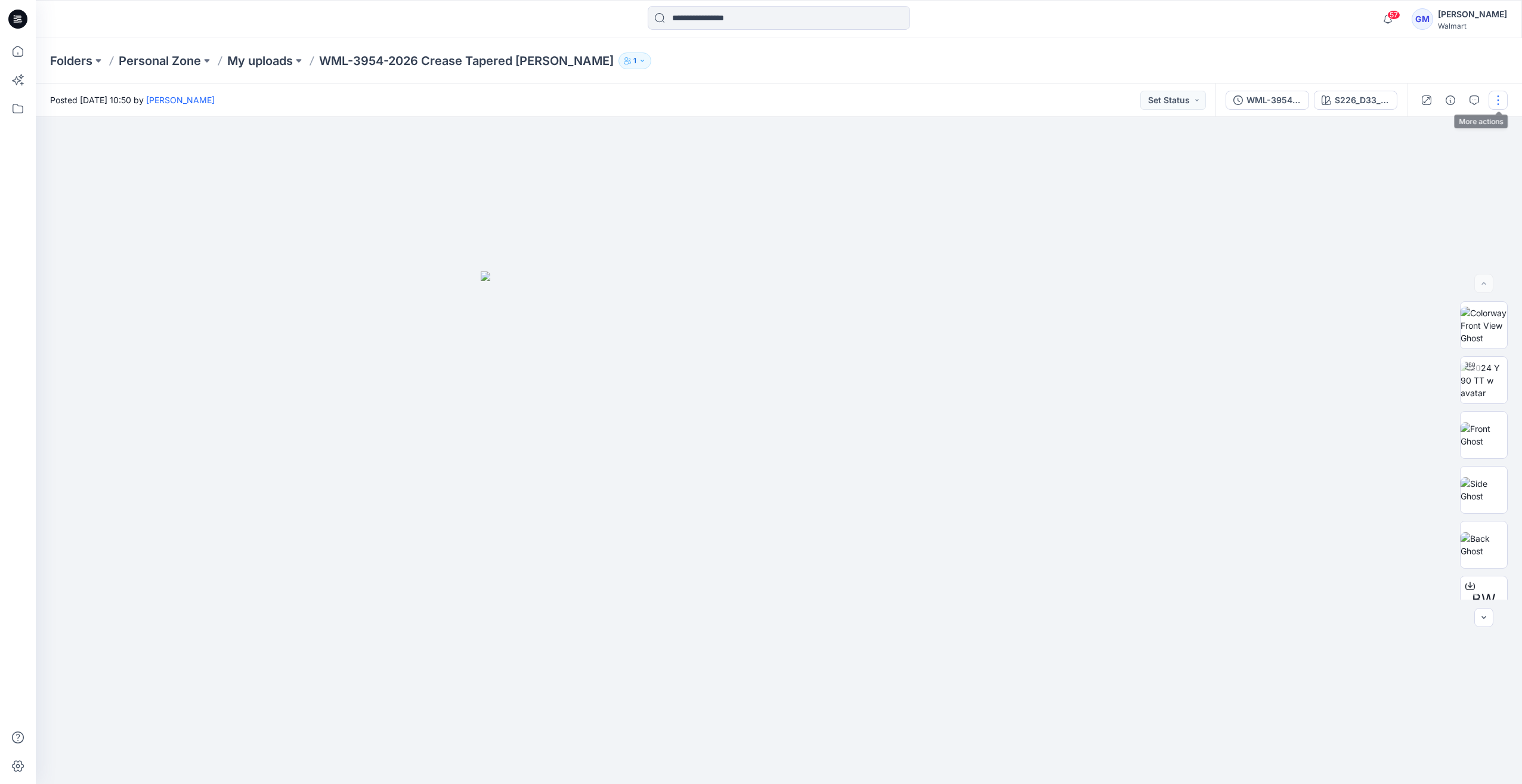
click at [1506, 105] on button "button" at bounding box center [1498, 100] width 19 height 19
click at [1431, 160] on button "Edit" at bounding box center [1448, 161] width 109 height 22
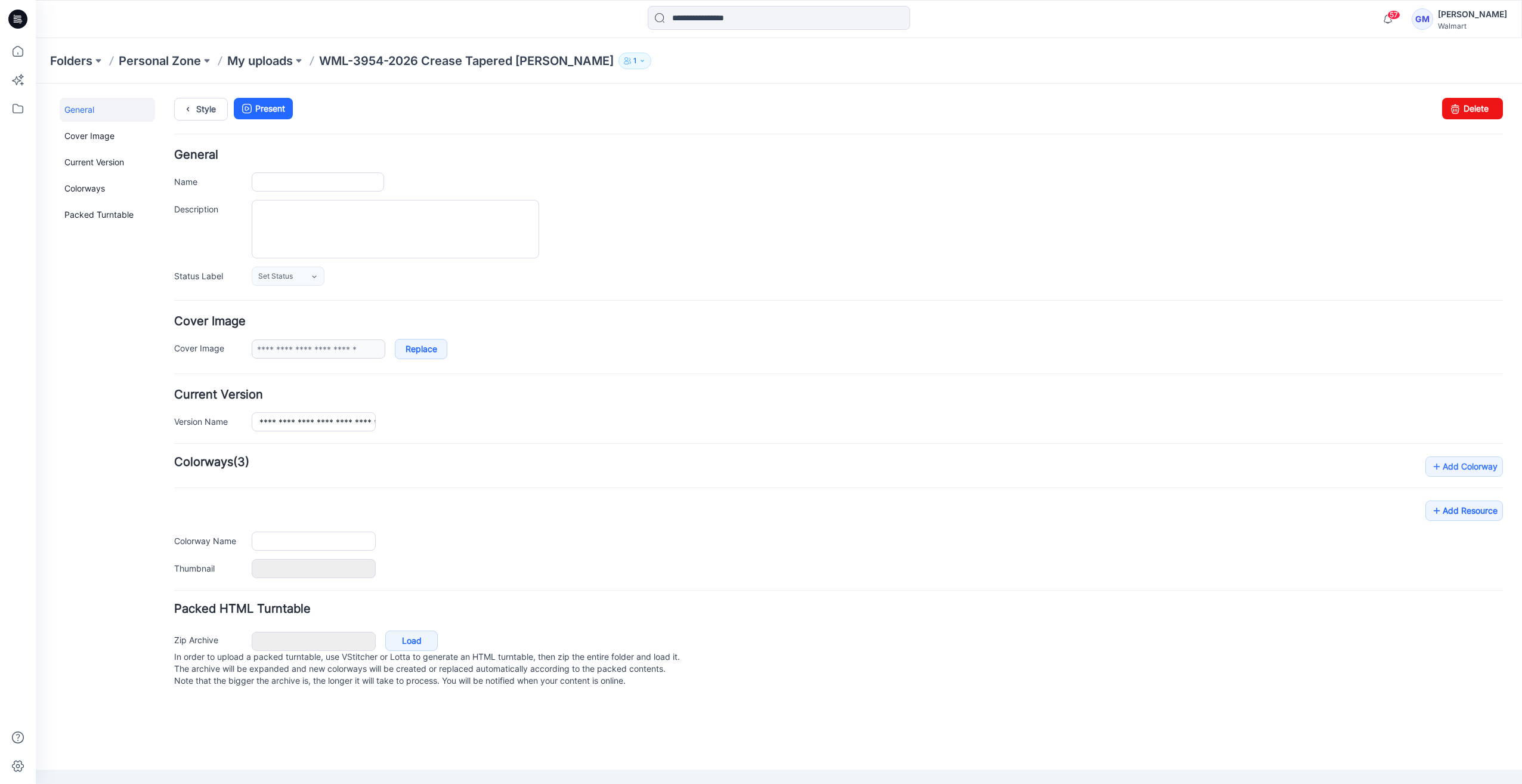
type input "**********"
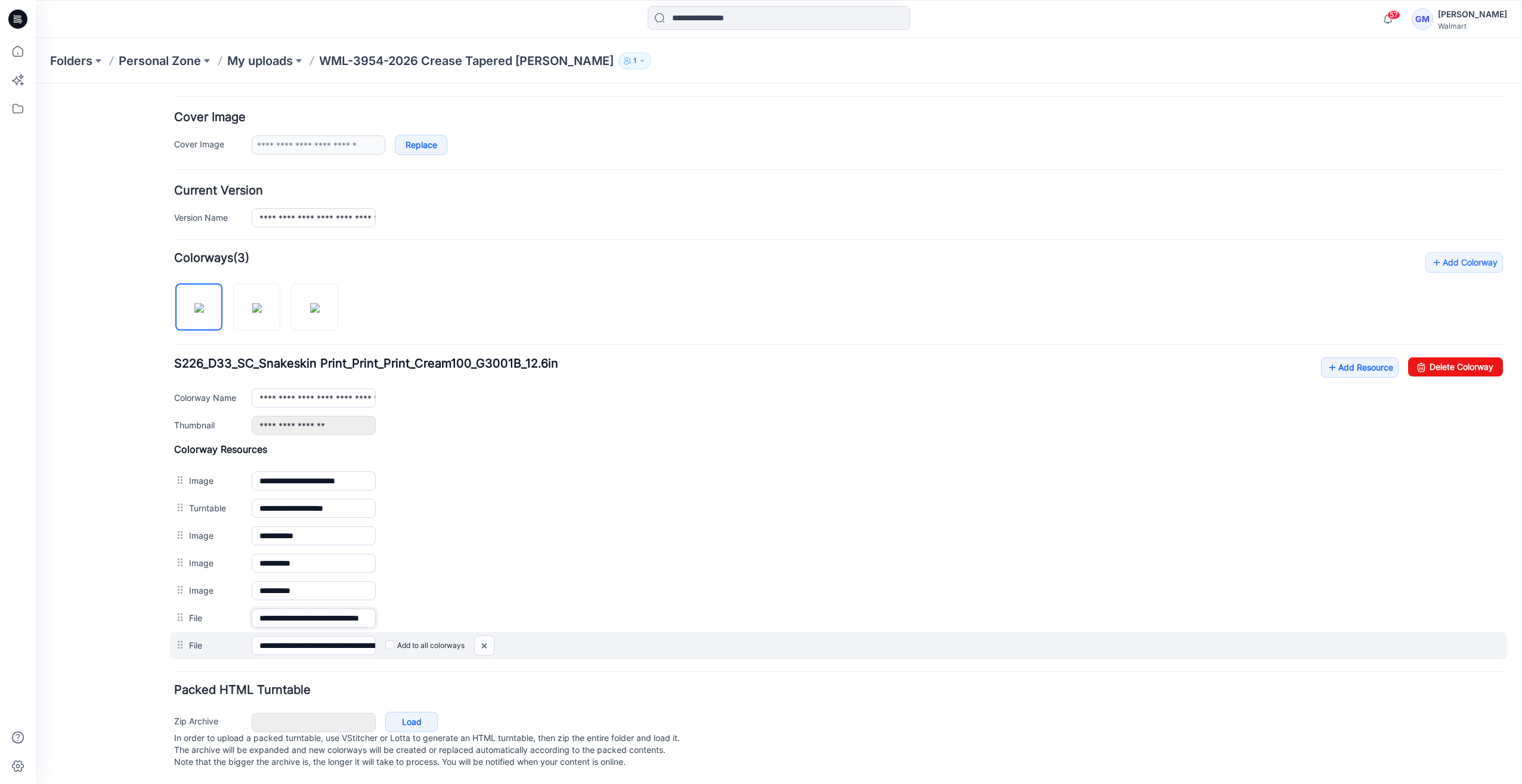
scroll to position [0, 38]
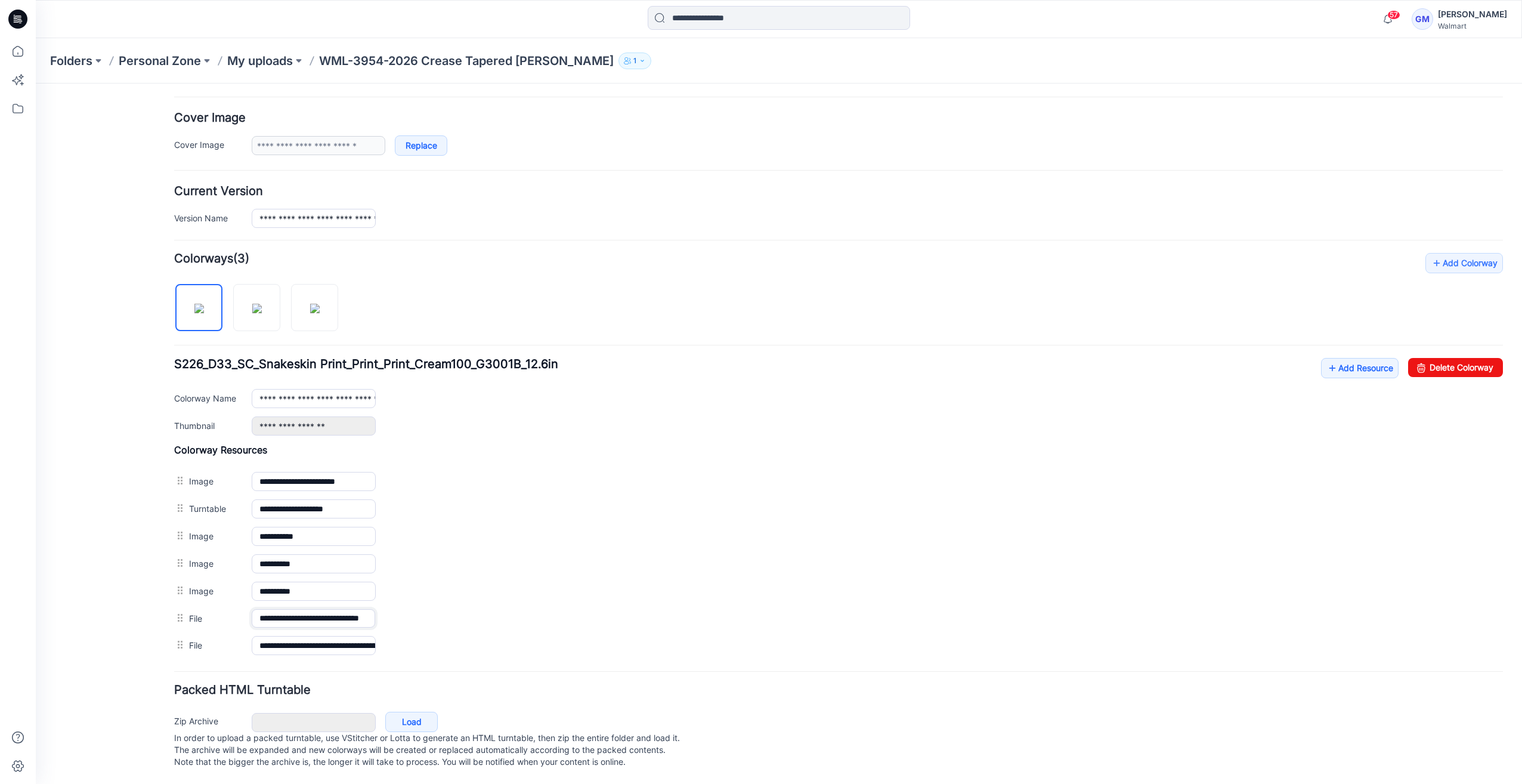
drag, startPoint x: 326, startPoint y: 608, endPoint x: 488, endPoint y: 650, distance: 167.4
click at [488, 650] on form "**********" at bounding box center [839, 359] width 1329 height 826
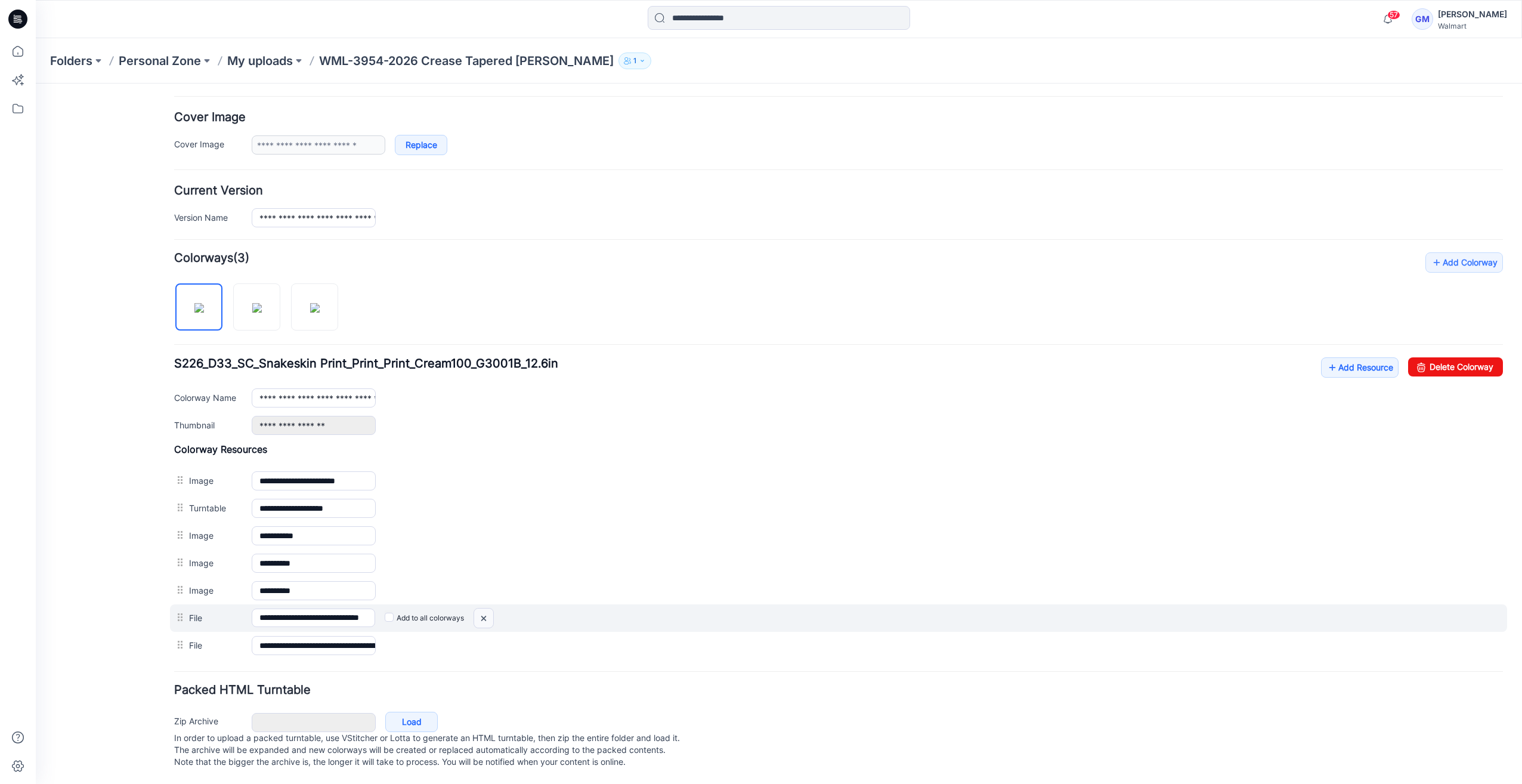
scroll to position [0, 0]
drag, startPoint x: 863, startPoint y: 147, endPoint x: 484, endPoint y: 606, distance: 595.2
click at [484, 608] on img at bounding box center [484, 617] width 19 height 20
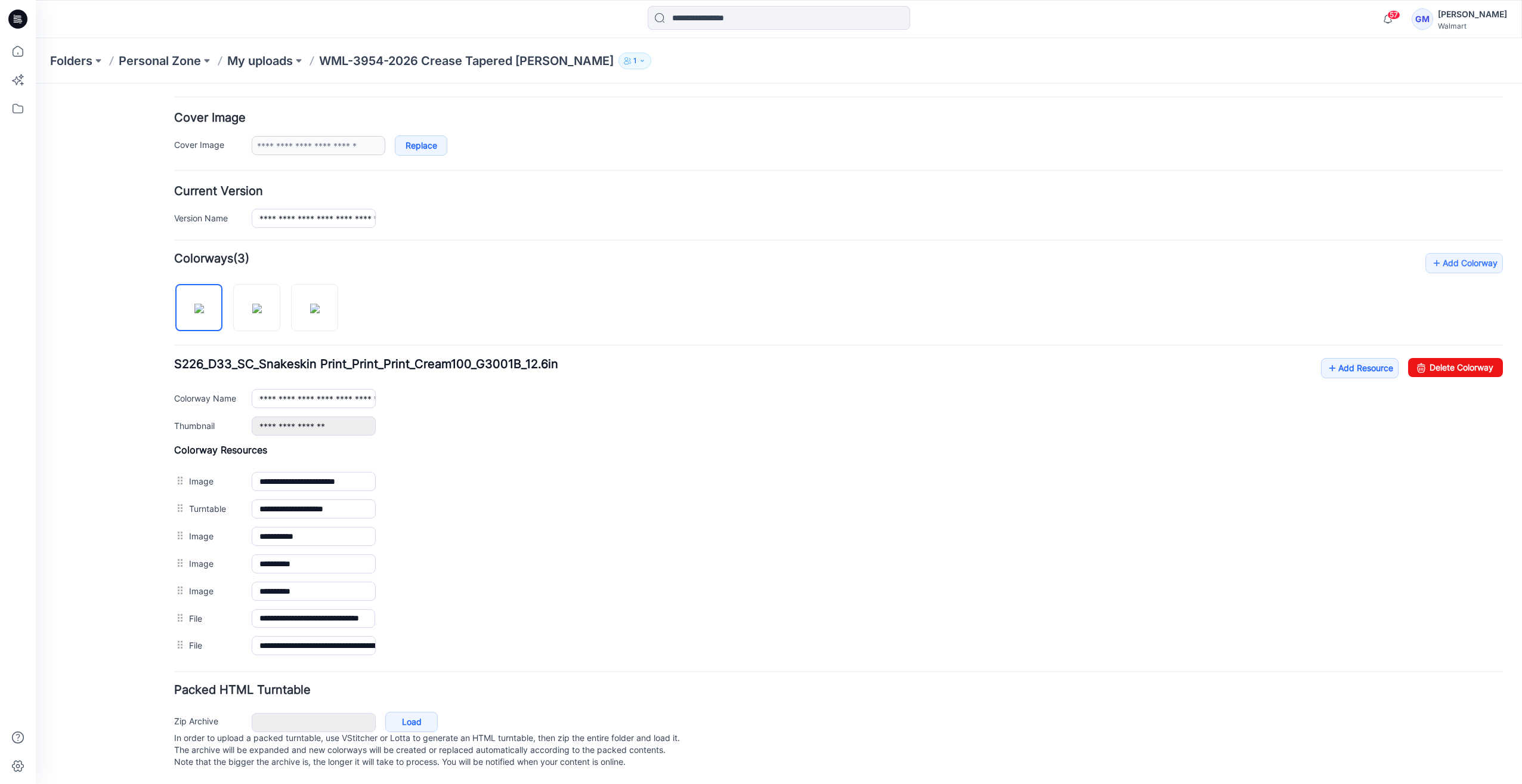
scroll to position [183, 0]
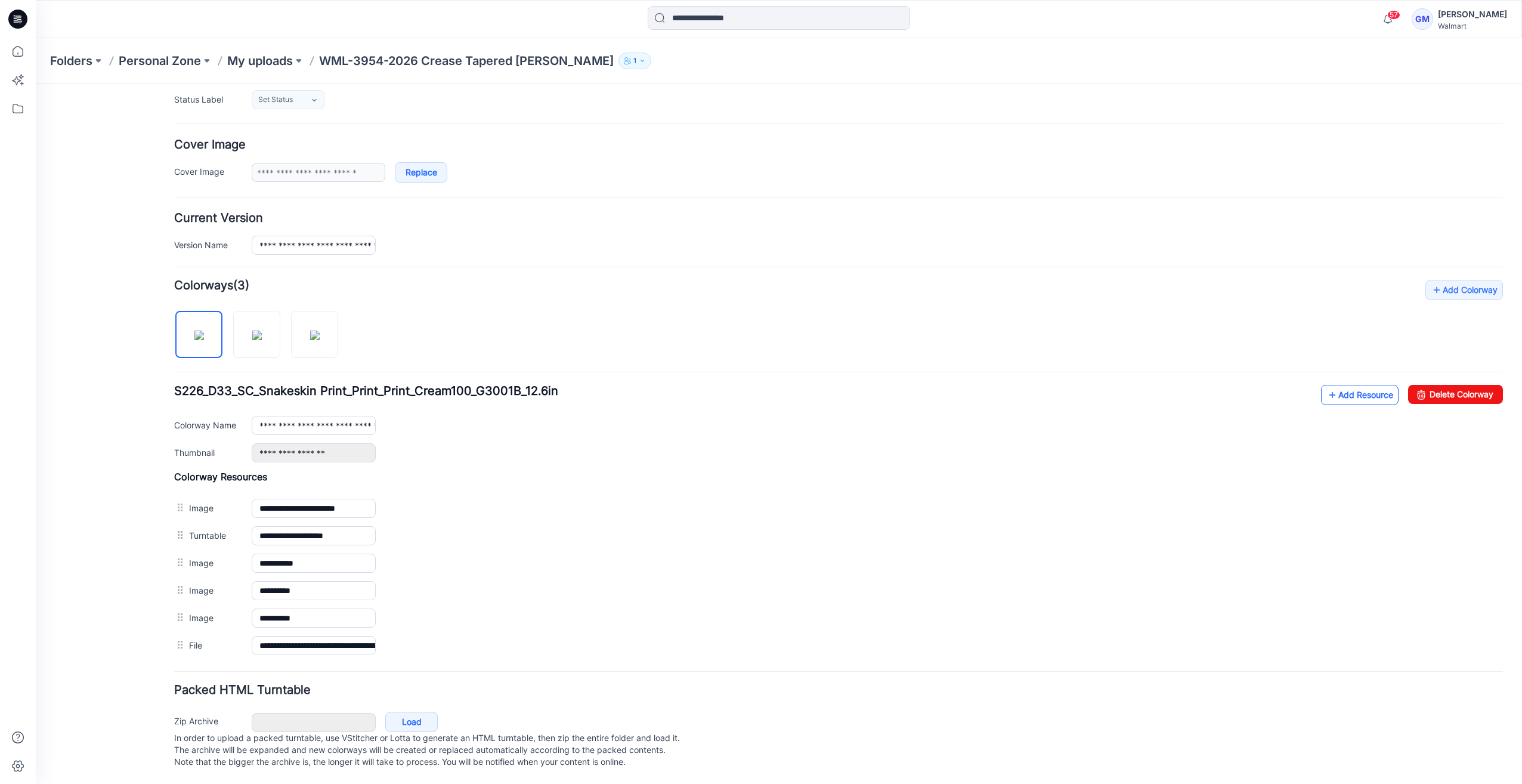
click at [1333, 384] on link "Add Resource" at bounding box center [1359, 394] width 77 height 20
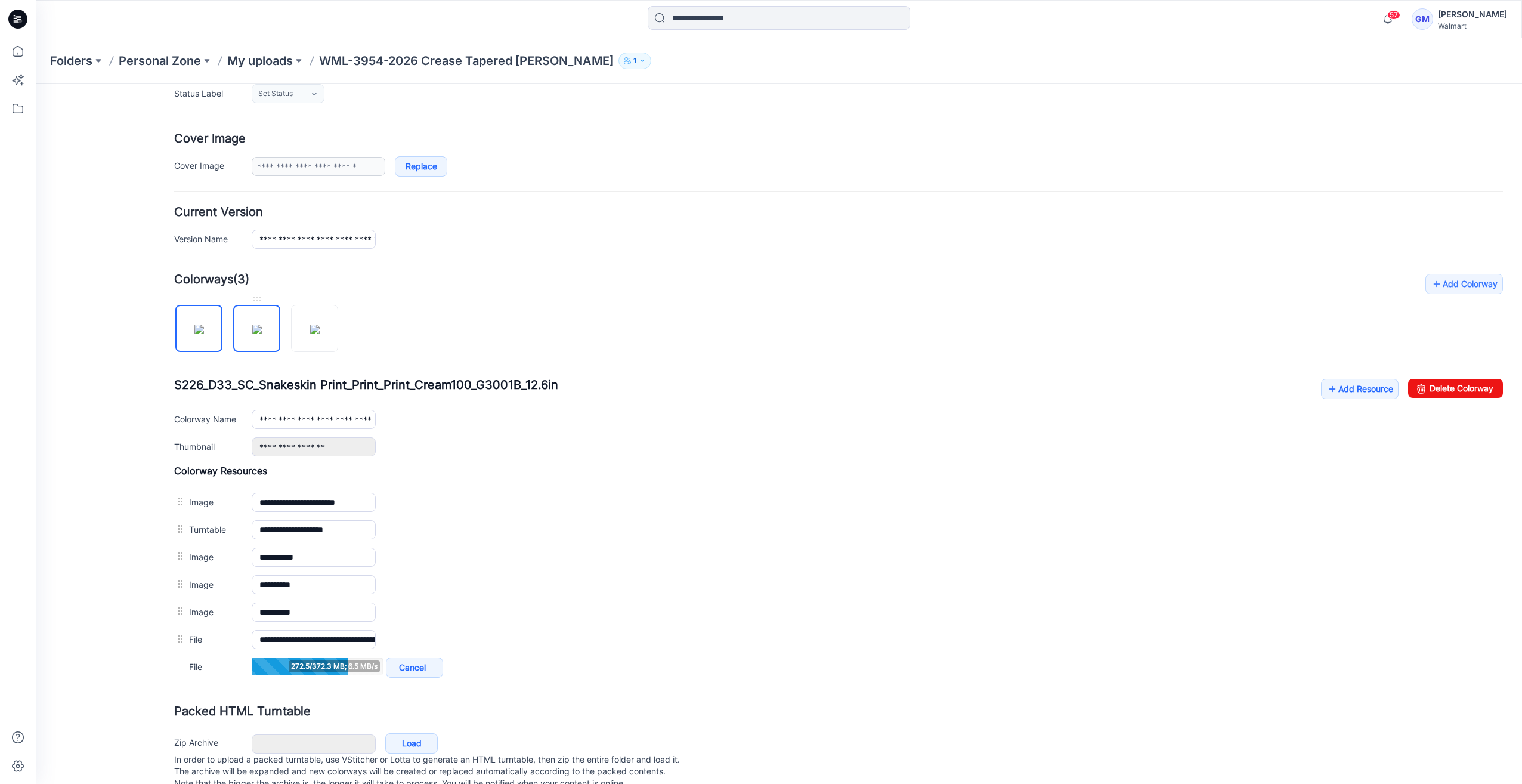
click at [262, 324] on img at bounding box center [257, 329] width 10 height 10
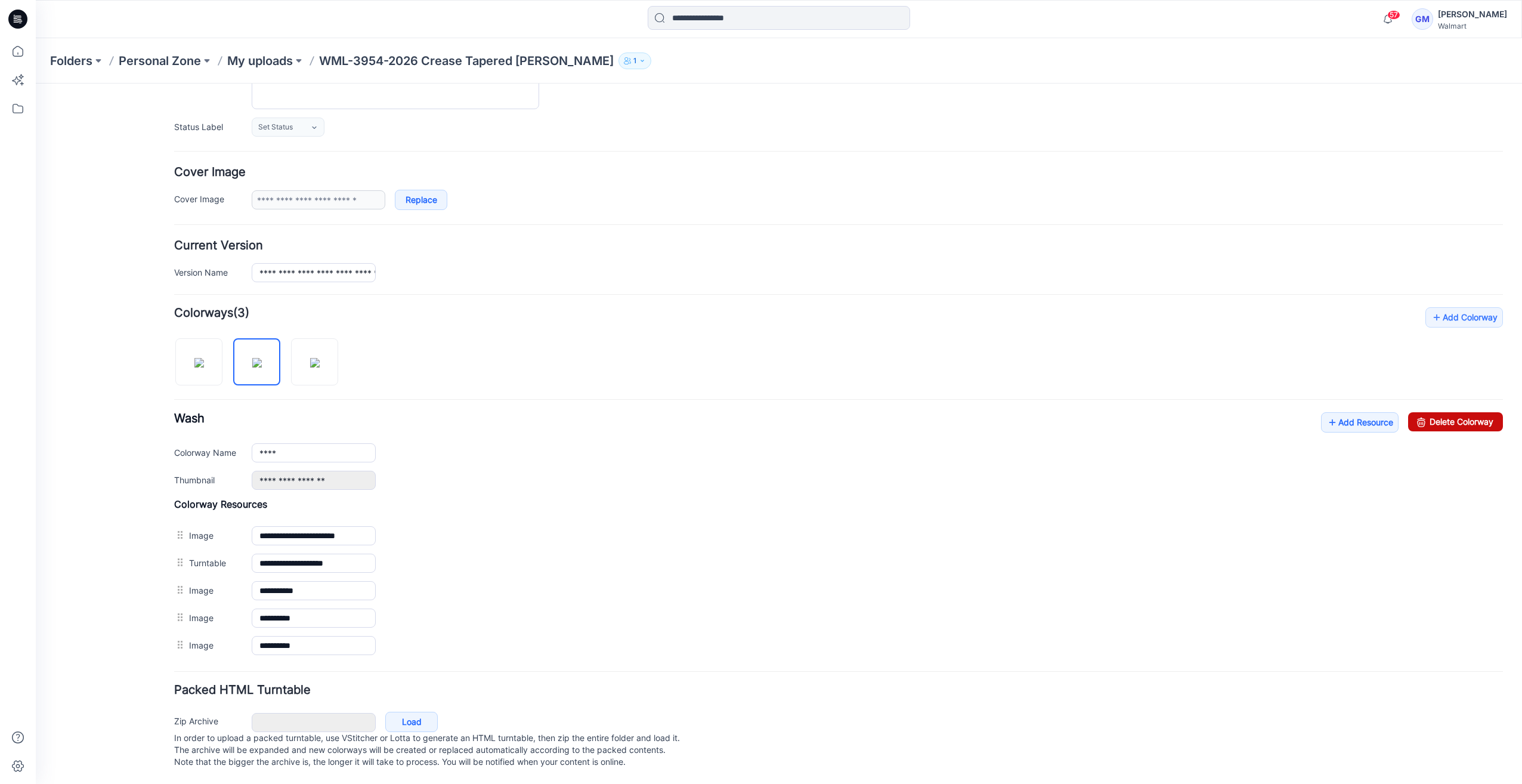
click at [1450, 412] on link "Delete Colorway" at bounding box center [1456, 421] width 95 height 19
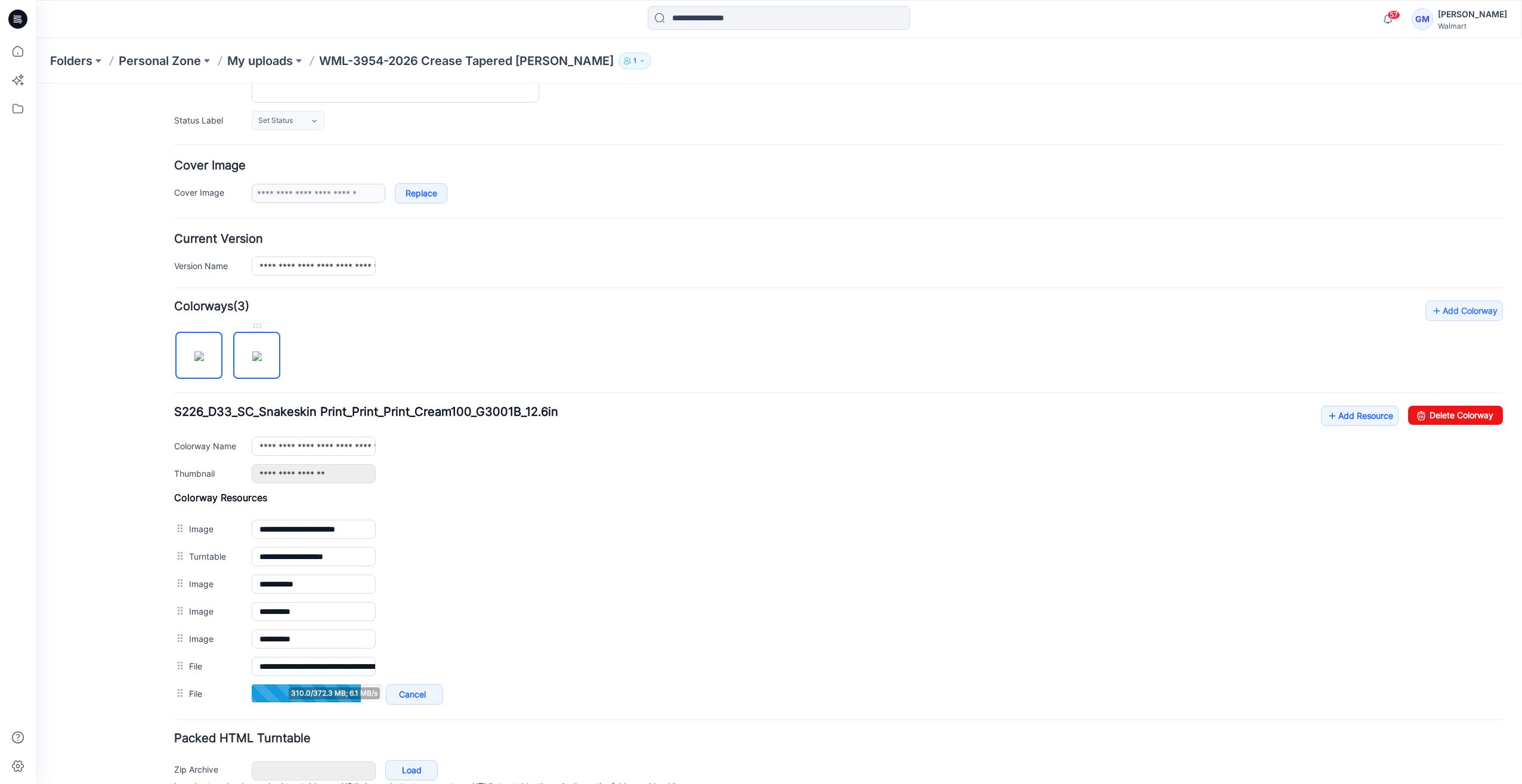
click at [255, 361] on img at bounding box center [257, 356] width 10 height 10
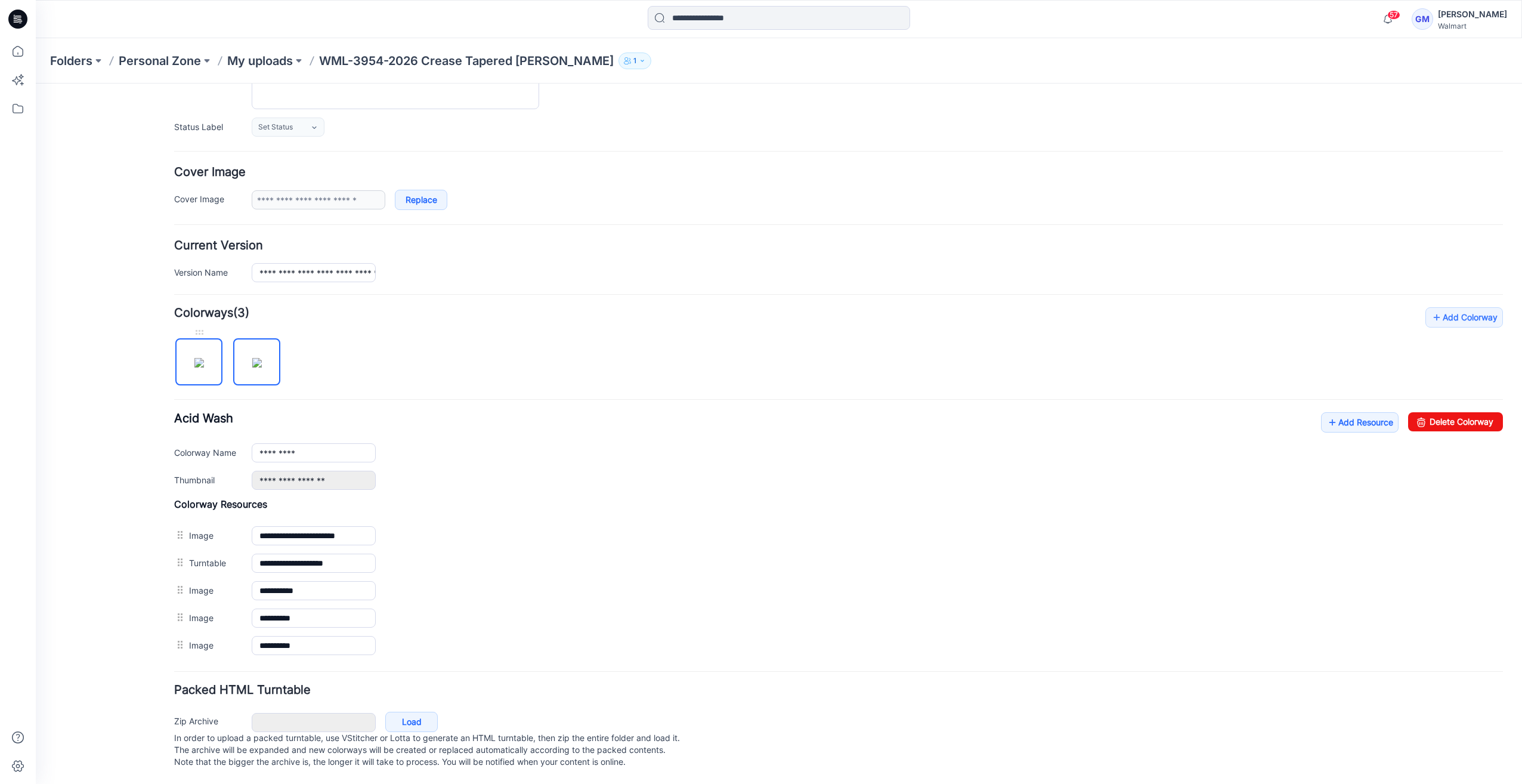
click at [202, 361] on img at bounding box center [199, 363] width 10 height 10
type input "**********"
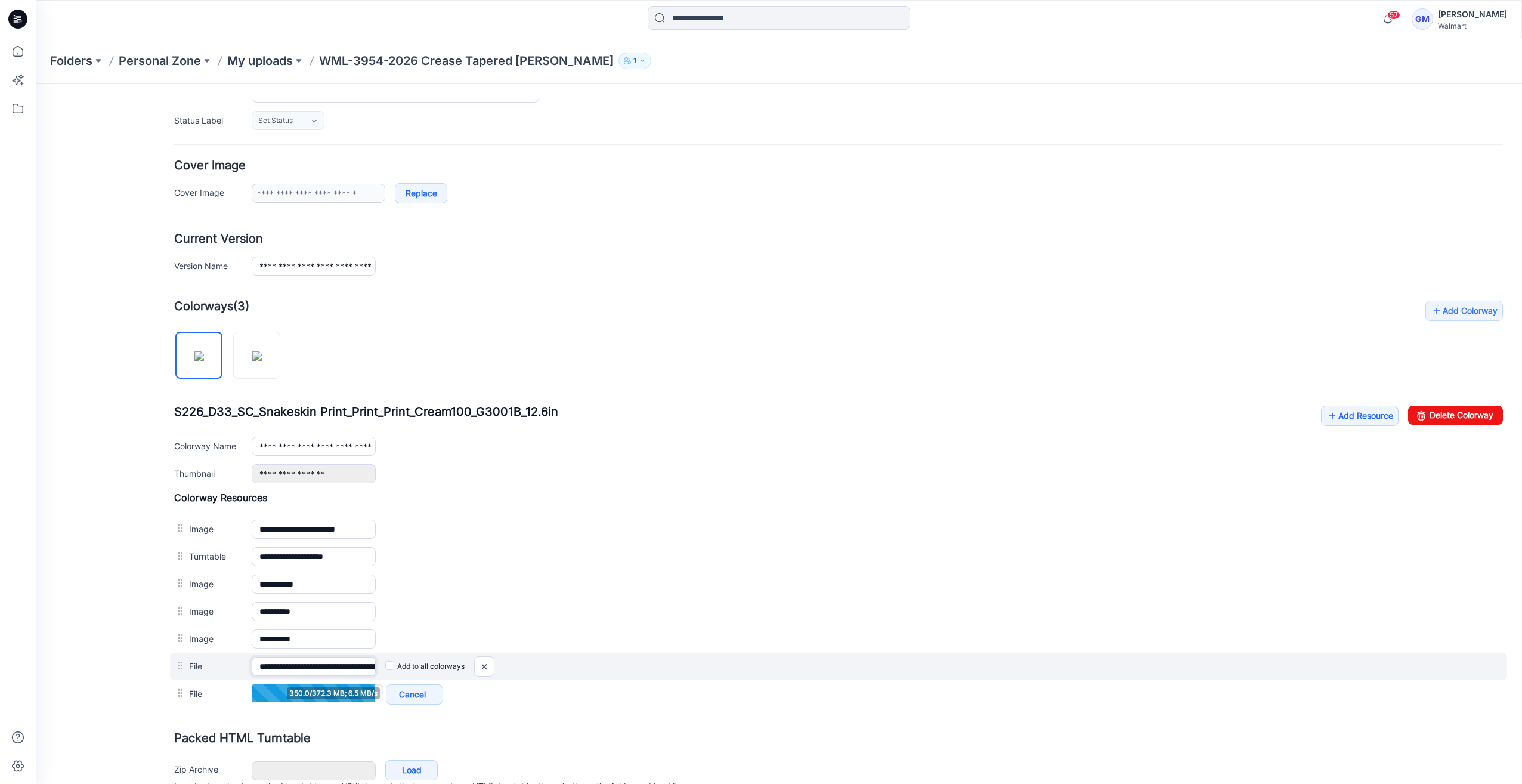
scroll to position [0, 166]
drag, startPoint x: 331, startPoint y: 659, endPoint x: 560, endPoint y: 652, distance: 229.1
click at [560, 653] on div "**********" at bounding box center [839, 666] width 1337 height 28
click at [381, 662] on div "Add to all colorways" at bounding box center [939, 666] width 1128 height 19
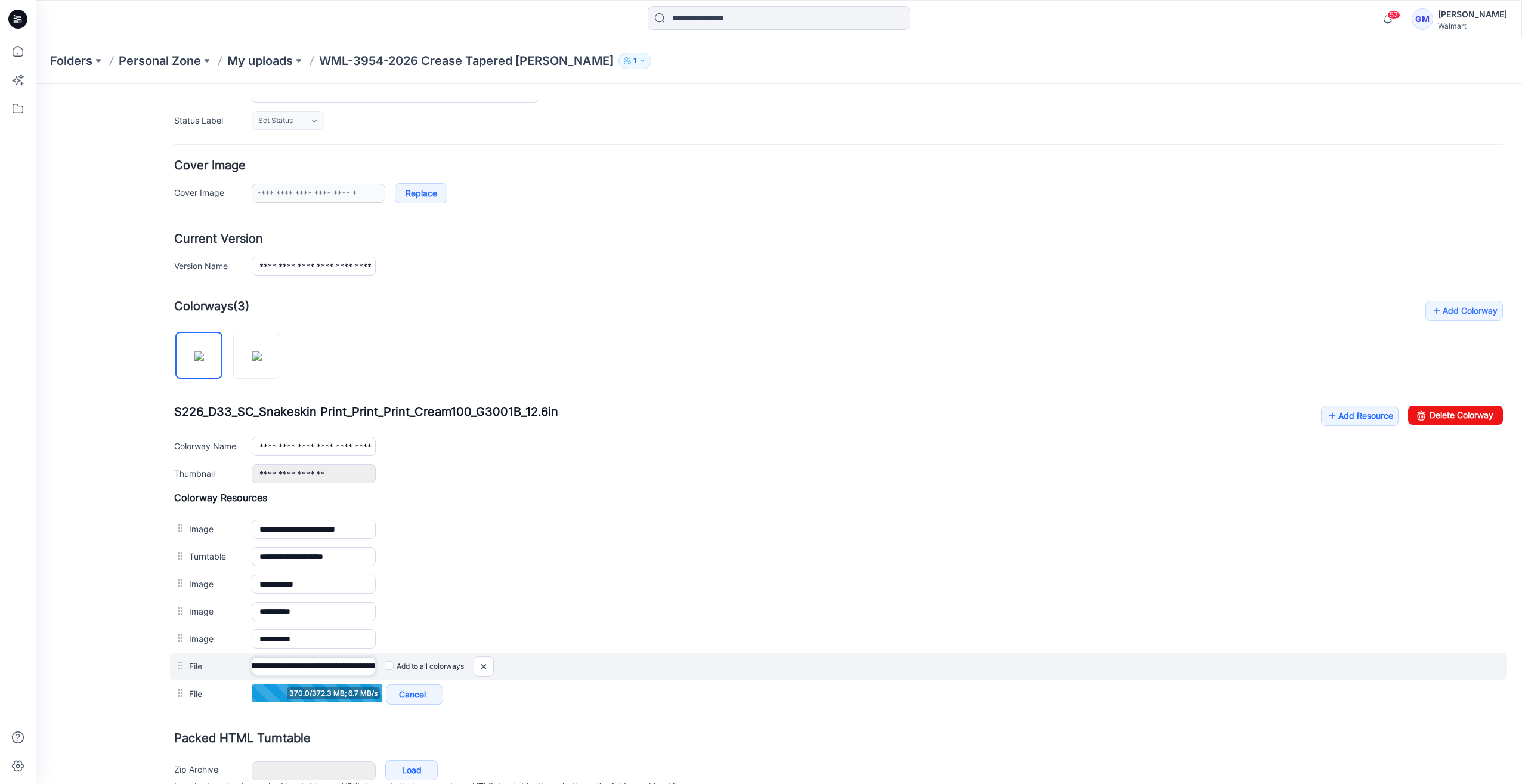
scroll to position [0, 166]
drag, startPoint x: 361, startPoint y: 660, endPoint x: 415, endPoint y: 660, distance: 54.0
click at [416, 660] on div "**********" at bounding box center [839, 666] width 1337 height 28
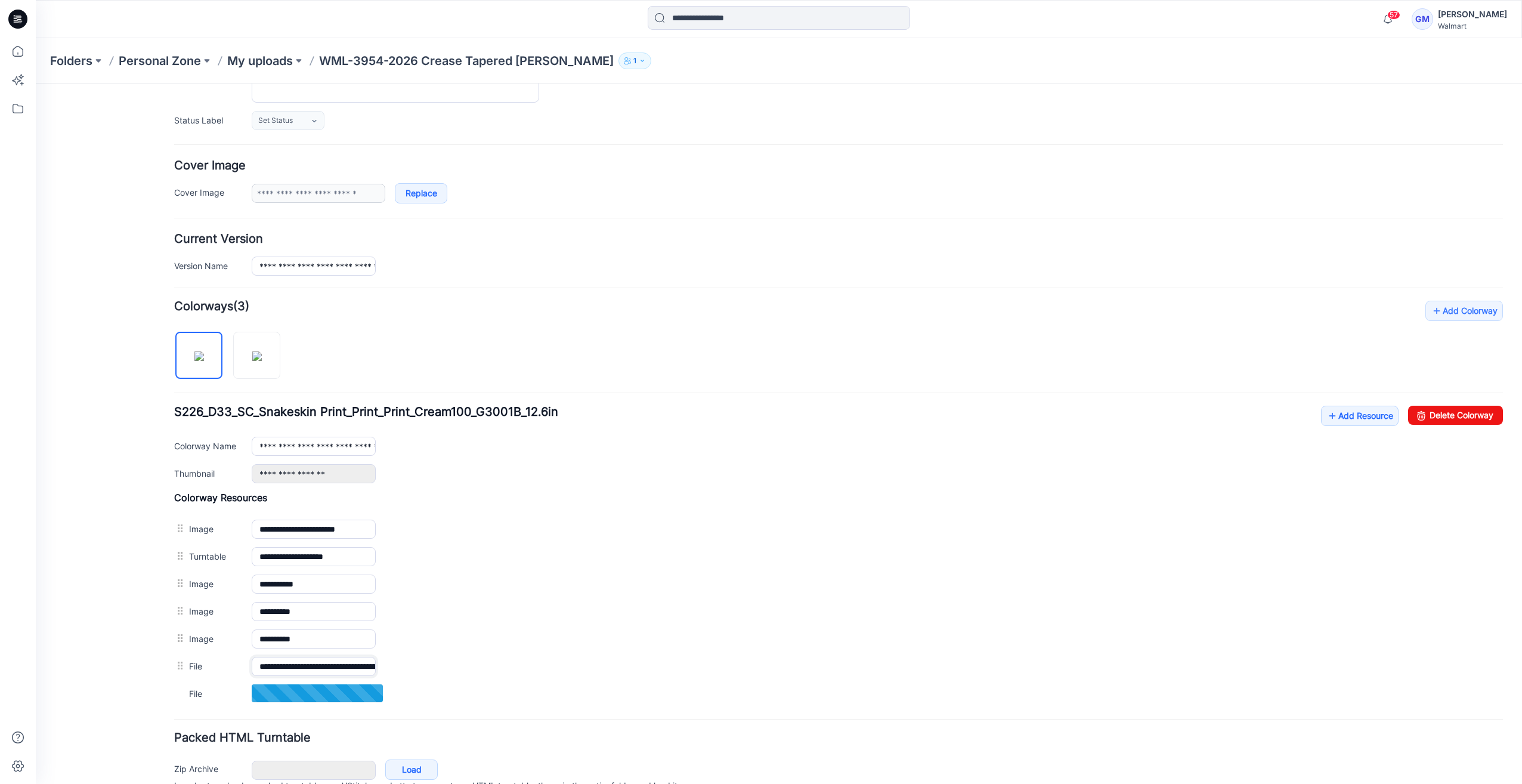
click at [370, 659] on input "**********" at bounding box center [313, 666] width 124 height 19
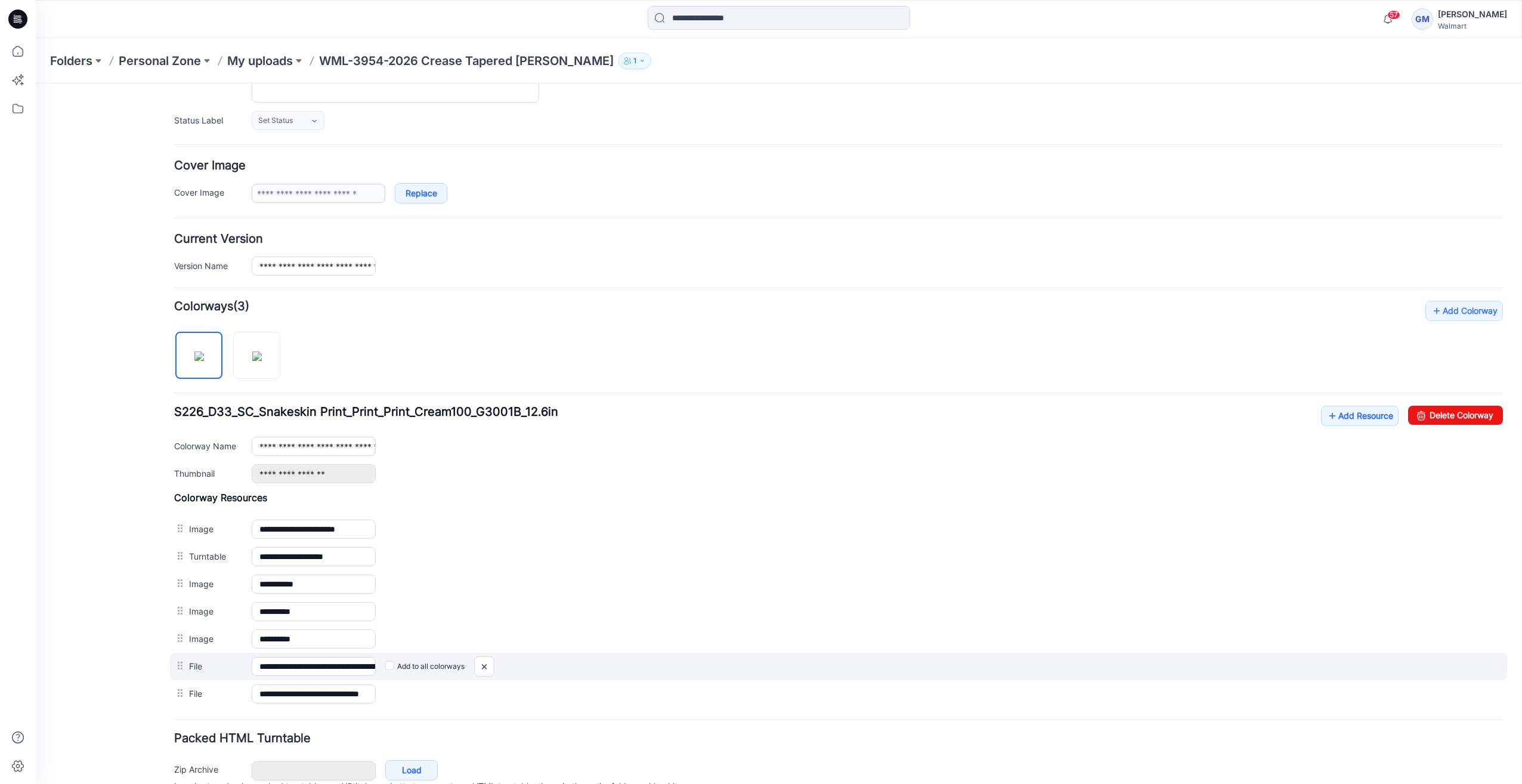
click at [393, 664] on label "Add to all colorways" at bounding box center [425, 666] width 79 height 19
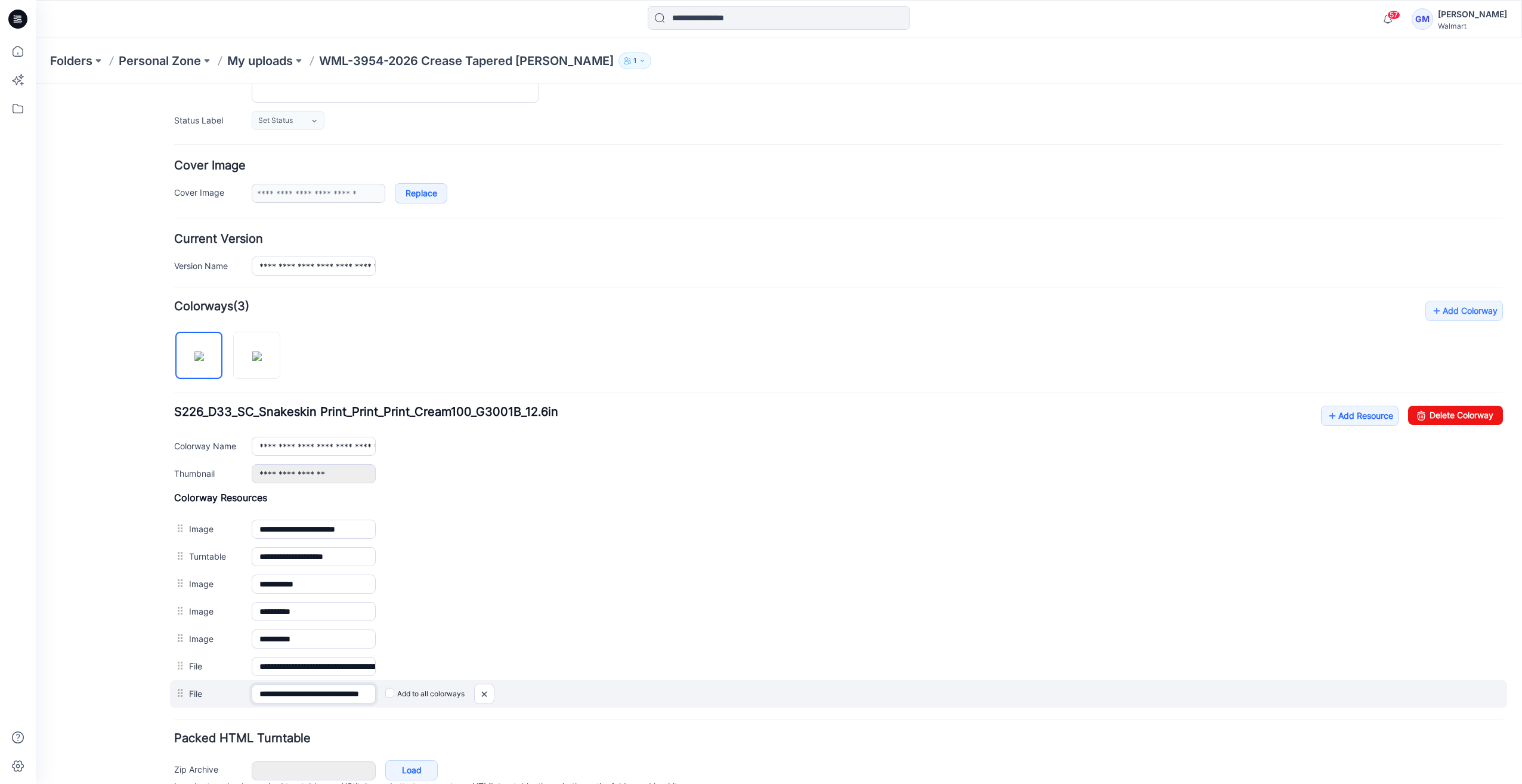
scroll to position [0, 38]
drag, startPoint x: 333, startPoint y: 688, endPoint x: 563, endPoint y: 692, distance: 230.0
click at [578, 693] on div "**********" at bounding box center [839, 693] width 1337 height 28
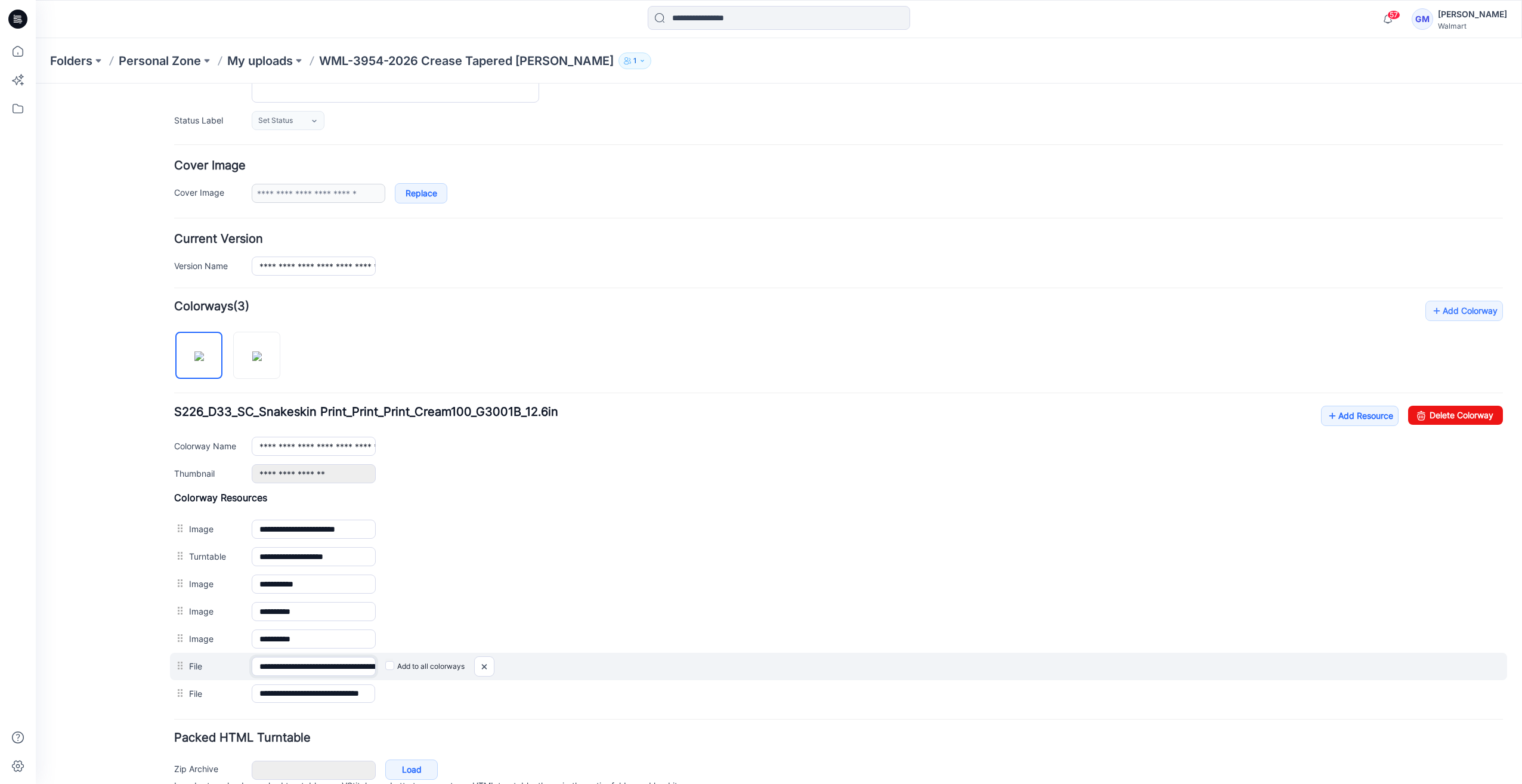
scroll to position [0, 166]
drag, startPoint x: 321, startPoint y: 660, endPoint x: 662, endPoint y: 657, distance: 341.0
click at [662, 660] on div "**********" at bounding box center [839, 666] width 1337 height 28
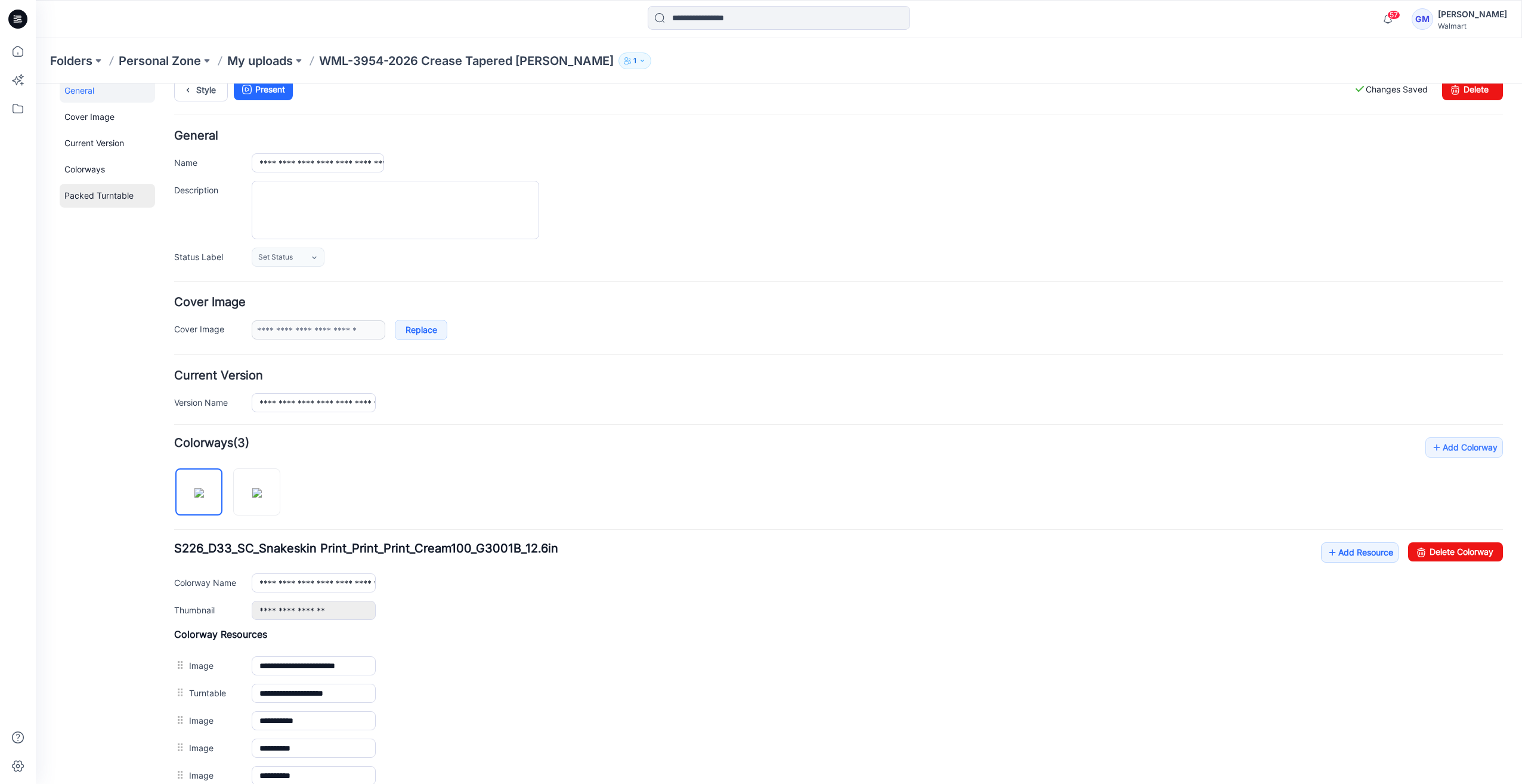
scroll to position [0, 0]
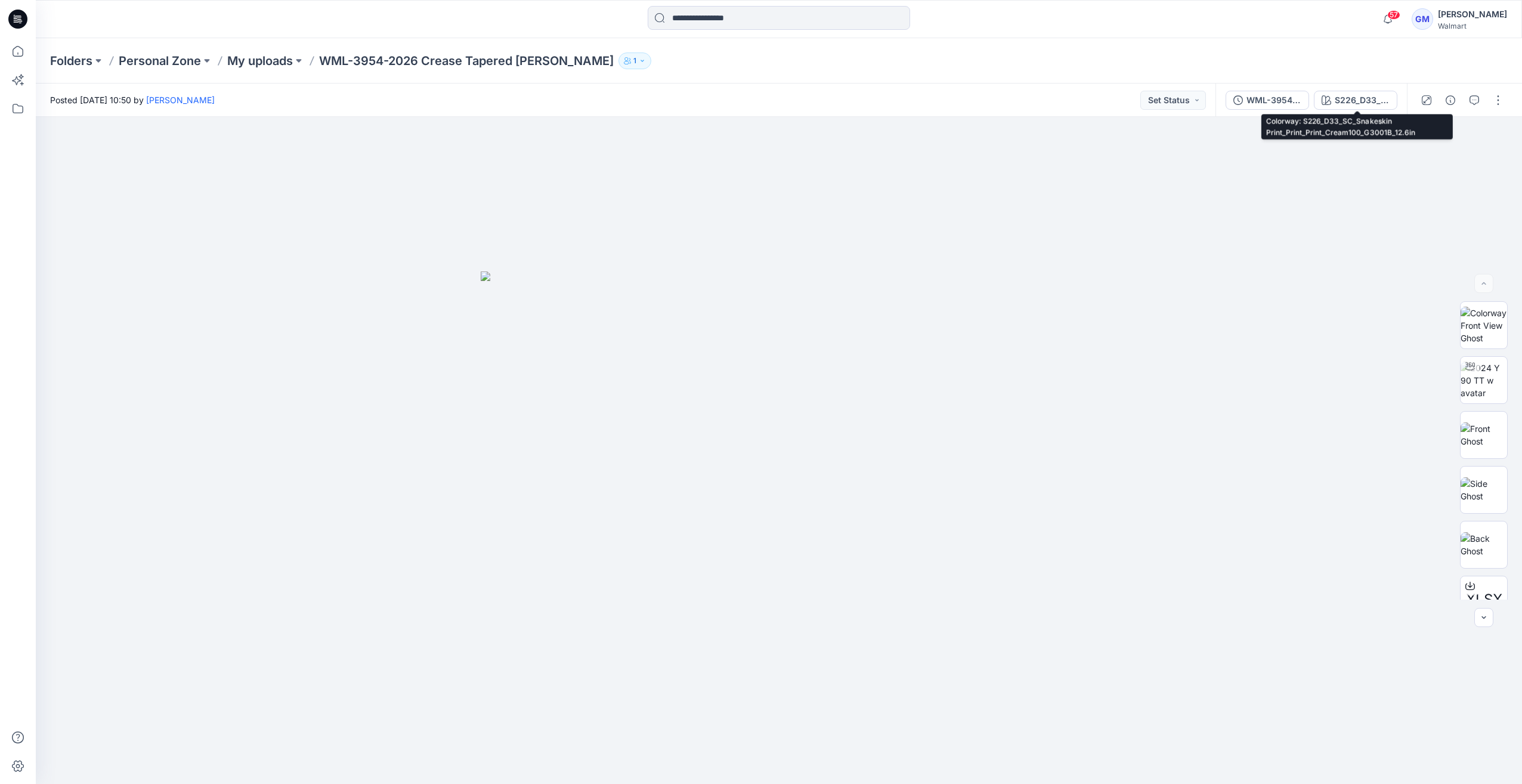
click at [1368, 100] on div "S226_D33_SC_Snakeskin Print_Print_Print_Cream100_G3001B_12.6in" at bounding box center [1363, 100] width 55 height 13
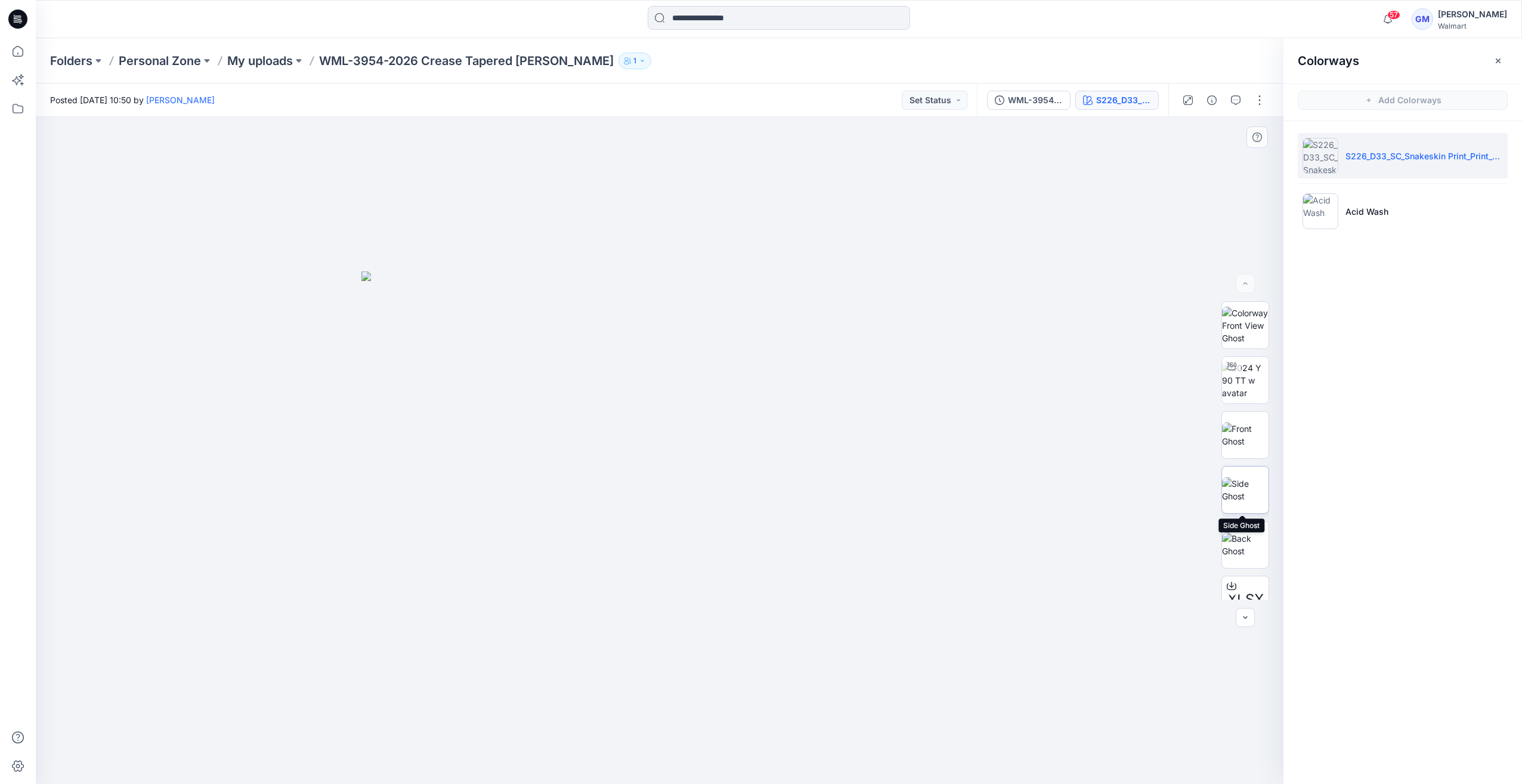
click at [1244, 502] on img at bounding box center [1245, 489] width 47 height 25
click at [1317, 197] on img at bounding box center [1321, 211] width 36 height 36
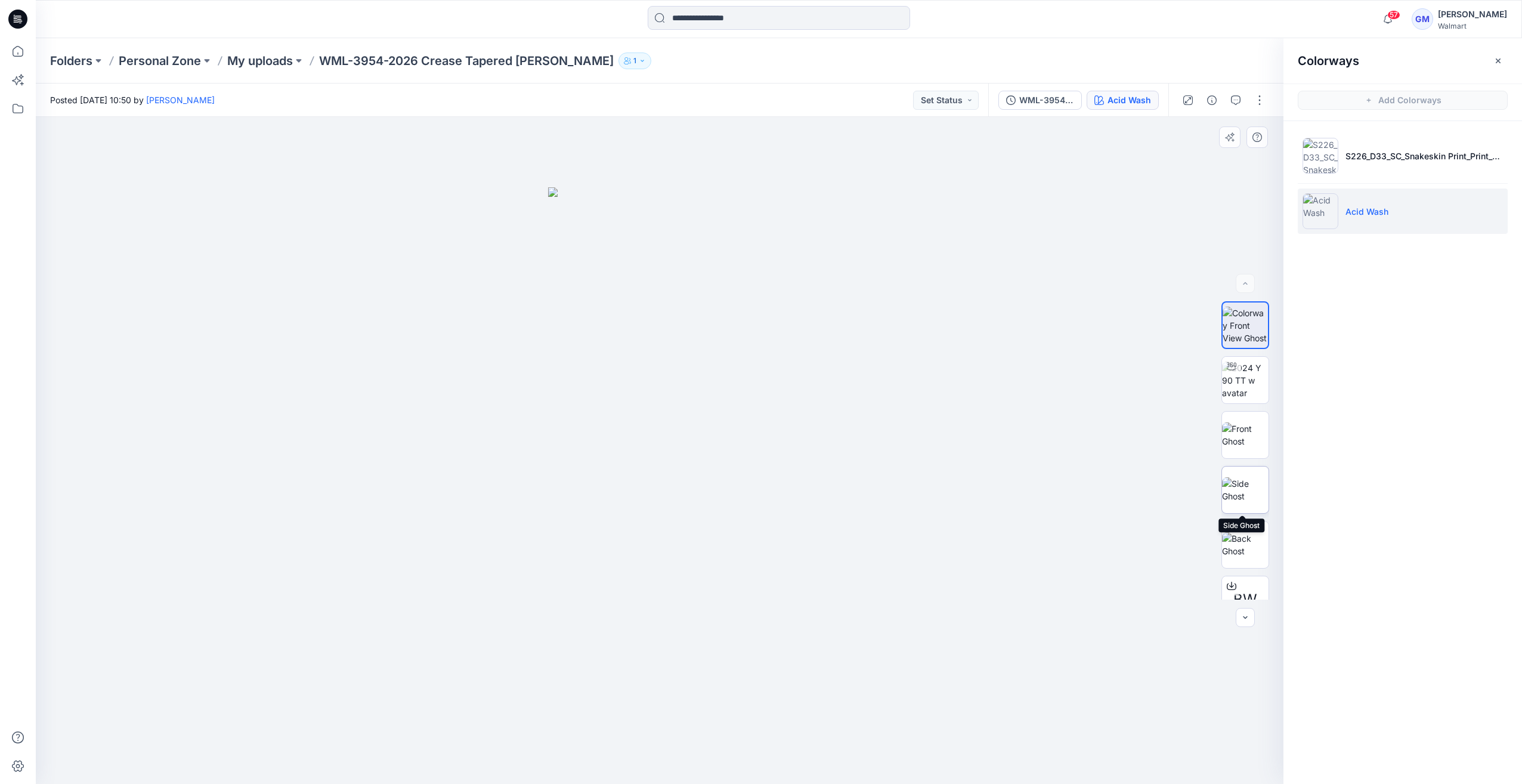
click at [1256, 477] on img at bounding box center [1245, 489] width 47 height 25
